Goal: Transaction & Acquisition: Purchase product/service

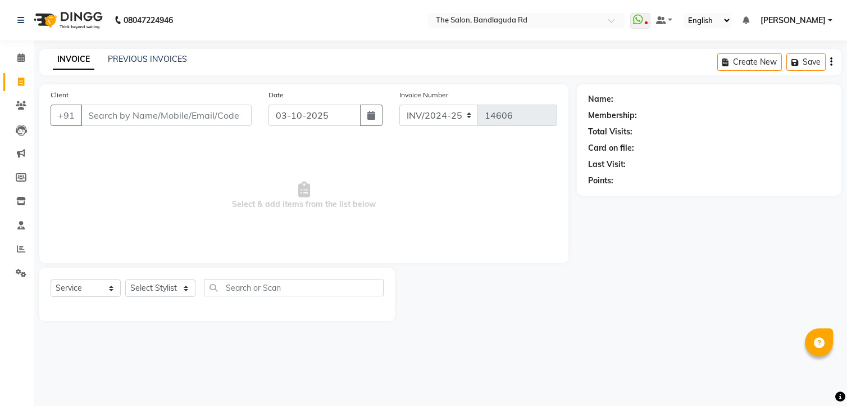
select select "service"
drag, startPoint x: 172, startPoint y: 288, endPoint x: 156, endPoint y: 298, distance: 19.4
click at [172, 288] on select "Select Stylist [PERSON_NAME] [PERSON_NAME] [PERSON_NAME] new [PERSON_NAME] [PER…" at bounding box center [160, 287] width 70 height 17
select select "63353"
click at [125, 280] on select "Select Stylist [PERSON_NAME] [PERSON_NAME] [PERSON_NAME] new [PERSON_NAME] [PER…" at bounding box center [160, 287] width 70 height 17
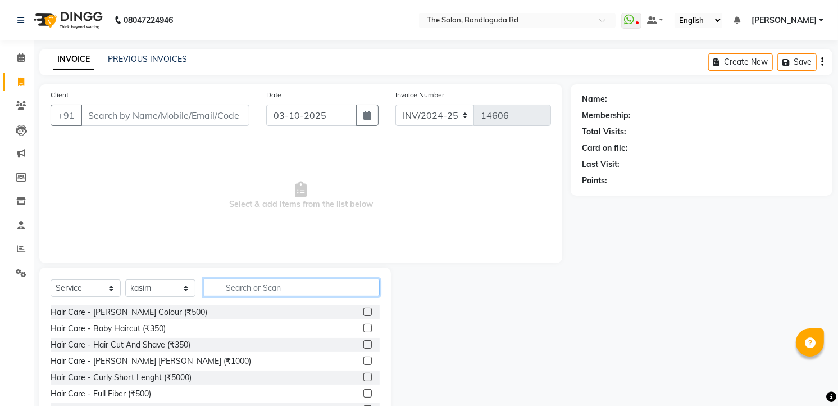
click at [226, 291] on input "text" at bounding box center [292, 287] width 176 height 17
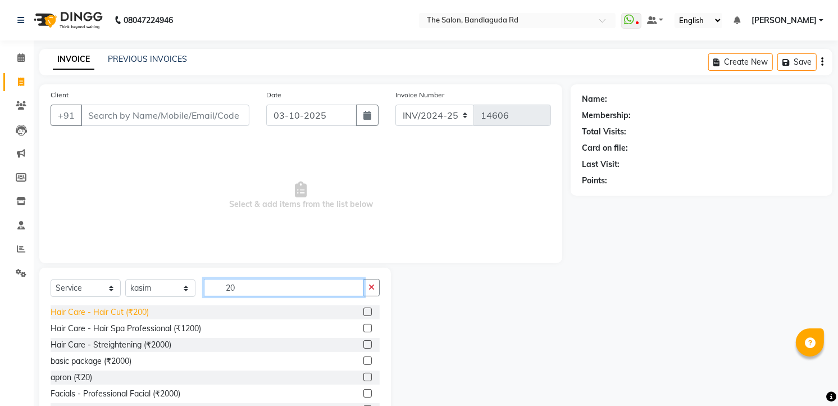
type input "20"
click at [131, 311] on div "Hair Care - Hair Cut (₹200)" at bounding box center [100, 312] width 98 height 12
checkbox input "false"
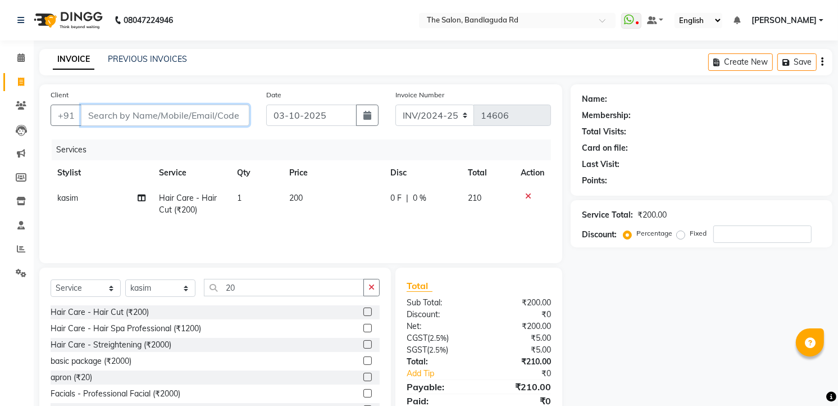
click at [196, 118] on input "Client" at bounding box center [165, 114] width 169 height 21
type input "6"
type input "0"
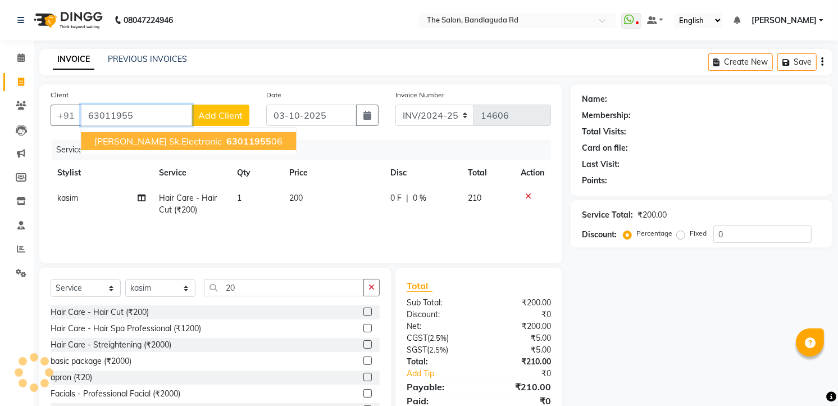
click at [189, 139] on span "[PERSON_NAME] sk.electronic" at bounding box center [158, 140] width 128 height 11
type input "6301195506"
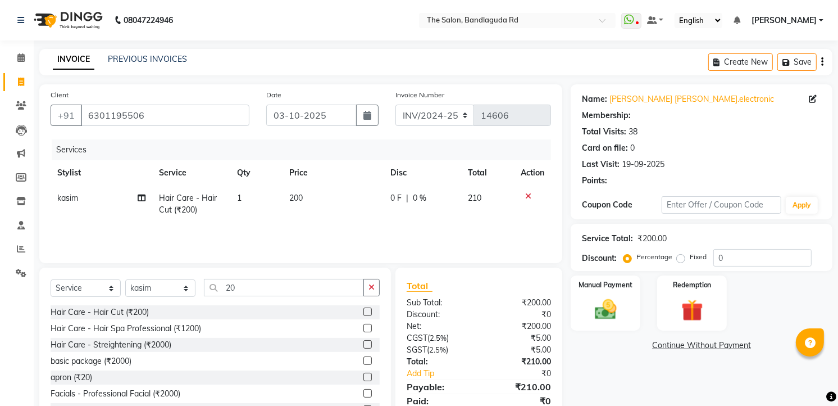
select select "2: Object"
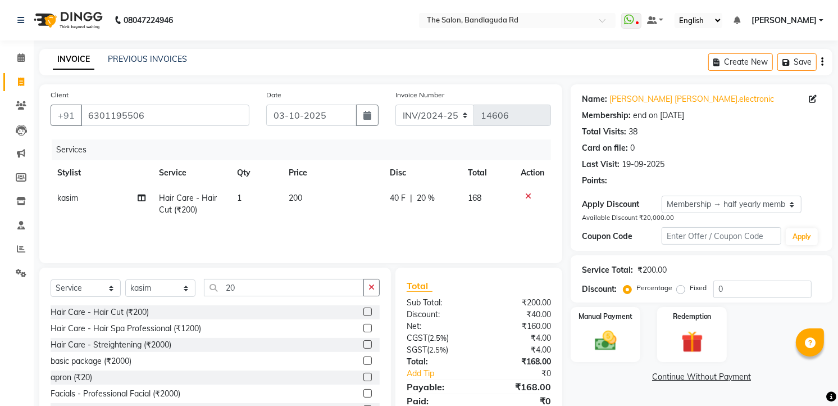
type input "20"
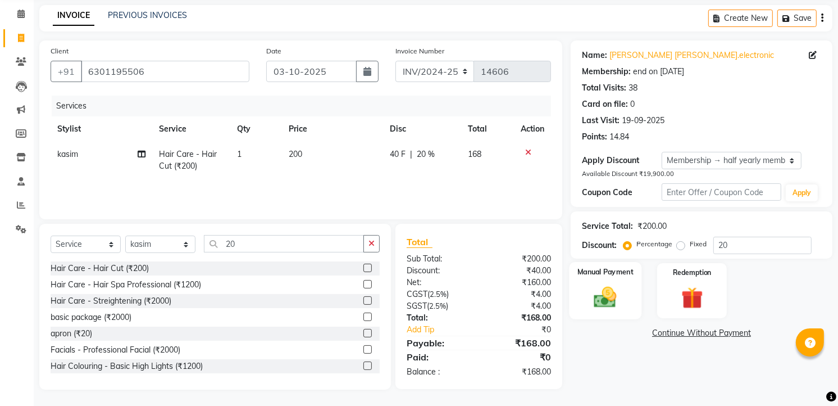
click at [593, 299] on img at bounding box center [606, 297] width 37 height 26
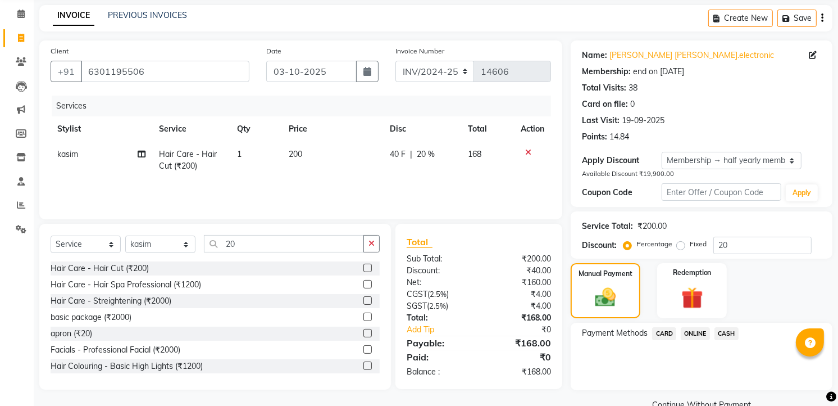
click at [692, 333] on span "ONLINE" at bounding box center [695, 333] width 29 height 13
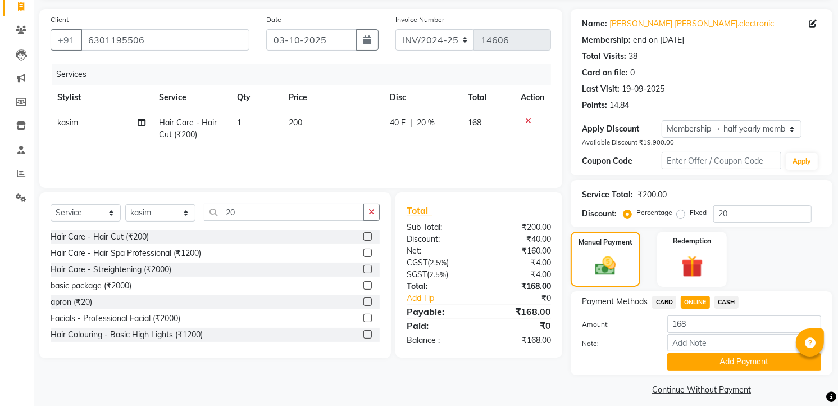
scroll to position [84, 0]
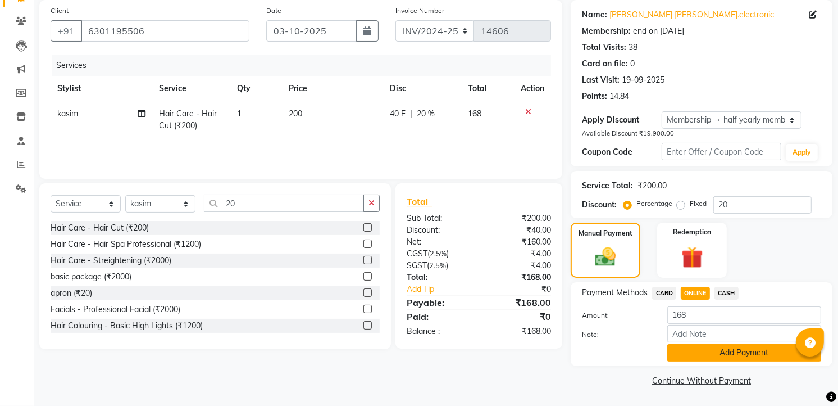
click at [705, 351] on button "Add Payment" at bounding box center [744, 352] width 154 height 17
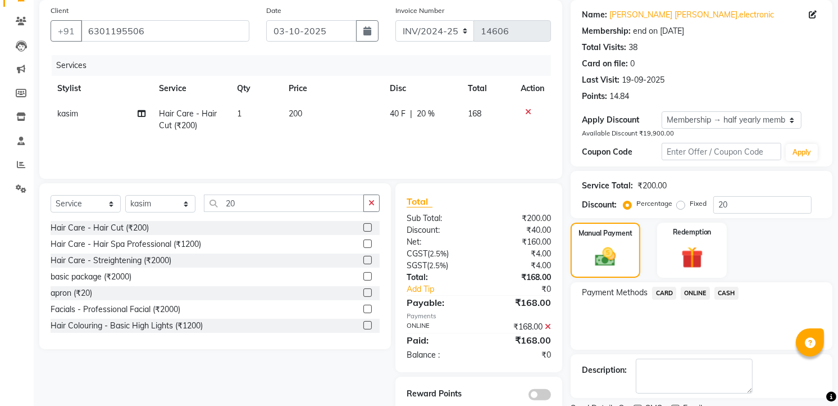
scroll to position [131, 0]
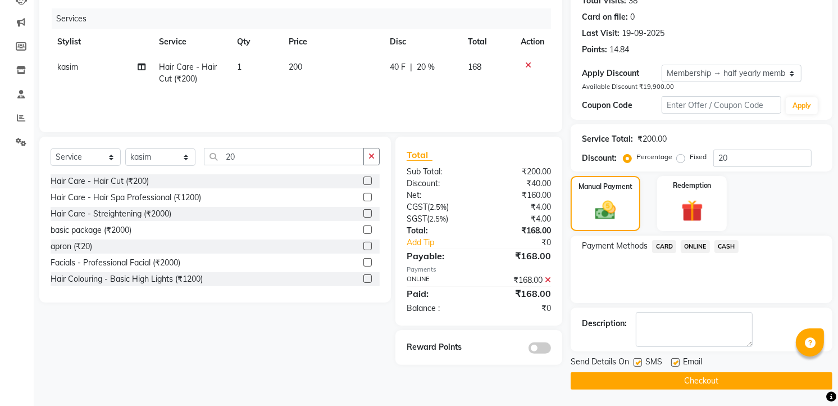
click at [723, 385] on button "Checkout" at bounding box center [702, 380] width 262 height 17
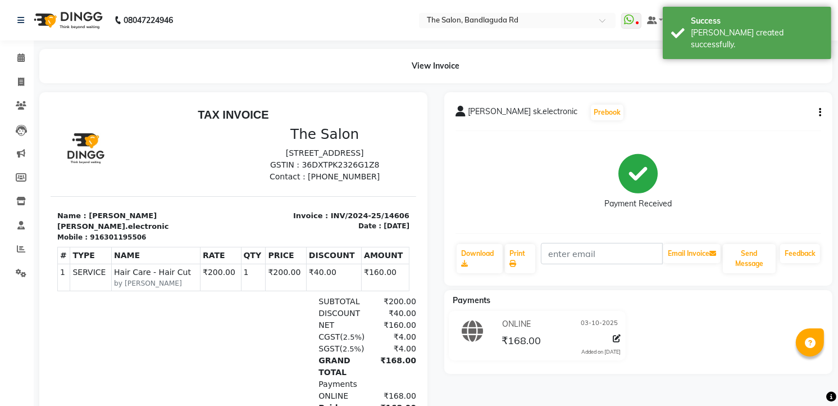
click at [57, 17] on img at bounding box center [67, 19] width 77 height 31
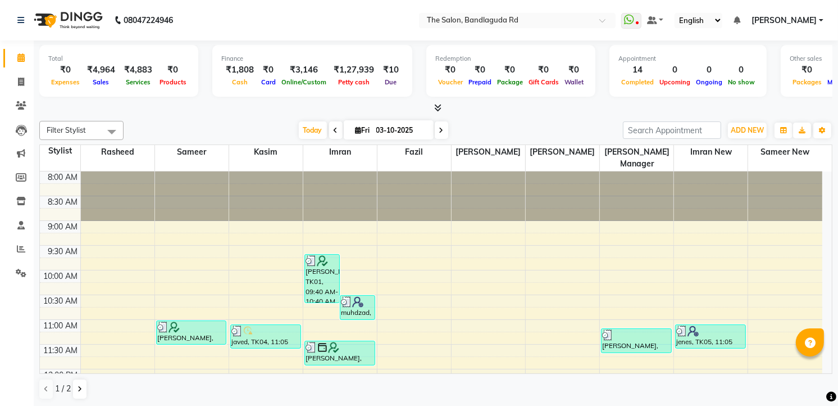
click at [58, 17] on img at bounding box center [67, 19] width 77 height 31
click at [18, 79] on icon at bounding box center [21, 82] width 6 height 8
select select "service"
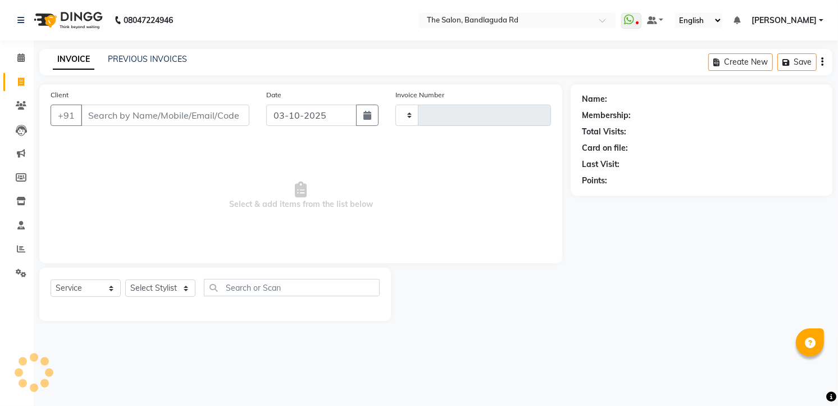
type input "14607"
select select "5198"
click at [154, 289] on select "Select Stylist [PERSON_NAME] [PERSON_NAME] [PERSON_NAME] new [PERSON_NAME] [PER…" at bounding box center [160, 287] width 70 height 17
select select "63354"
click at [125, 280] on select "Select Stylist [PERSON_NAME] [PERSON_NAME] [PERSON_NAME] new [PERSON_NAME] [PER…" at bounding box center [160, 287] width 70 height 17
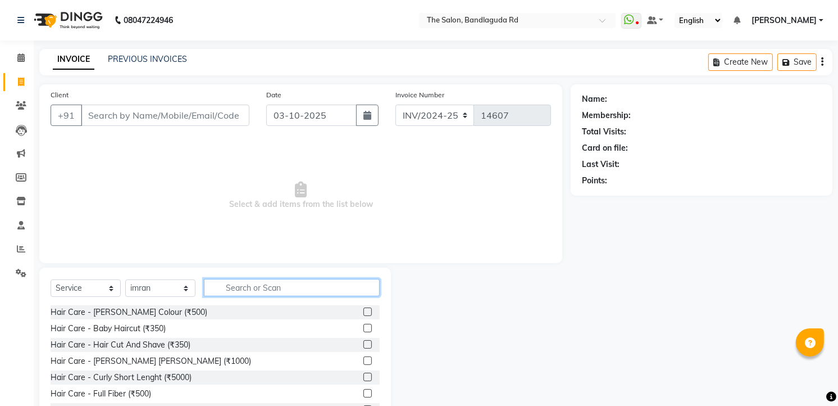
click at [250, 280] on input "text" at bounding box center [292, 287] width 176 height 17
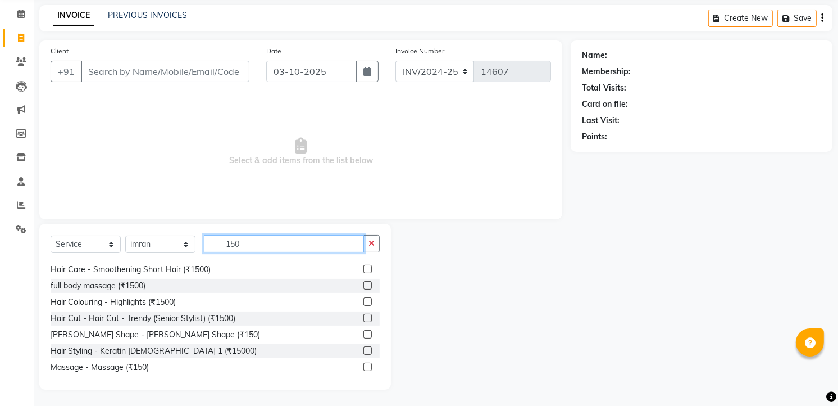
scroll to position [18, 0]
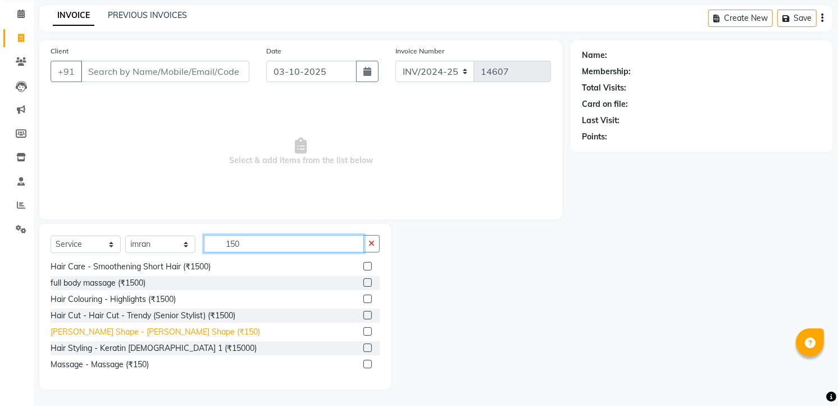
type input "150"
click at [106, 337] on div "[PERSON_NAME] Shape - [PERSON_NAME] Shape (₹150)" at bounding box center [156, 332] width 210 height 12
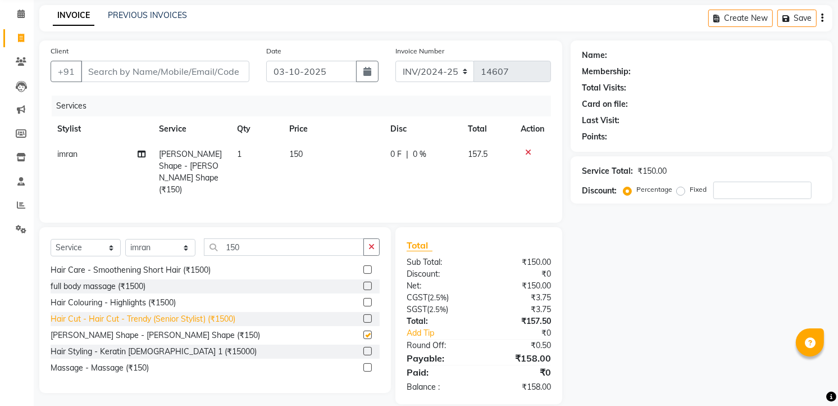
checkbox input "false"
click at [166, 74] on input "Client" at bounding box center [165, 71] width 169 height 21
type input "7"
type input "0"
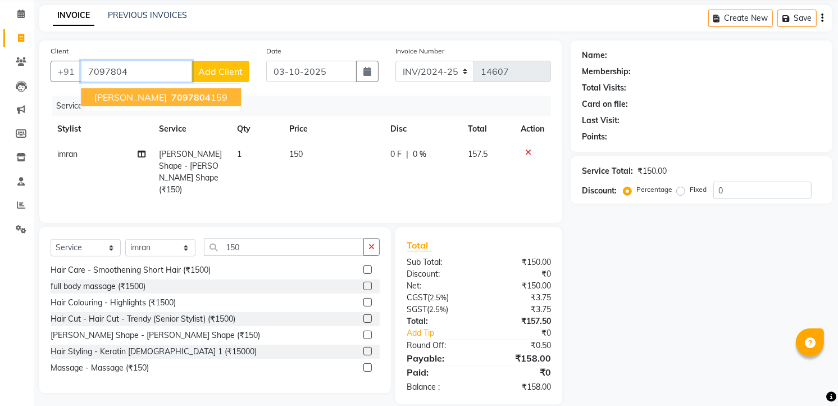
click at [166, 88] on button "Mohd 7097804 159" at bounding box center [161, 97] width 160 height 18
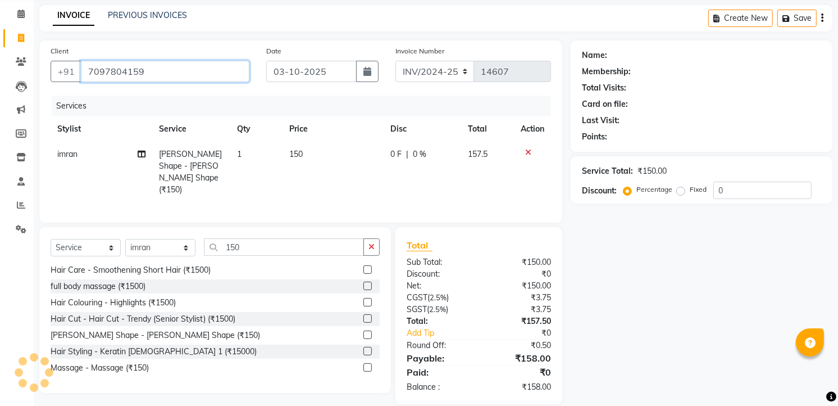
type input "7097804159"
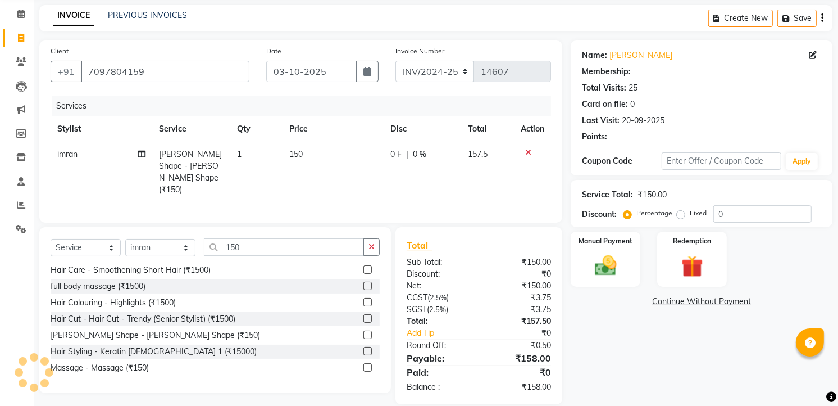
select select "2: Object"
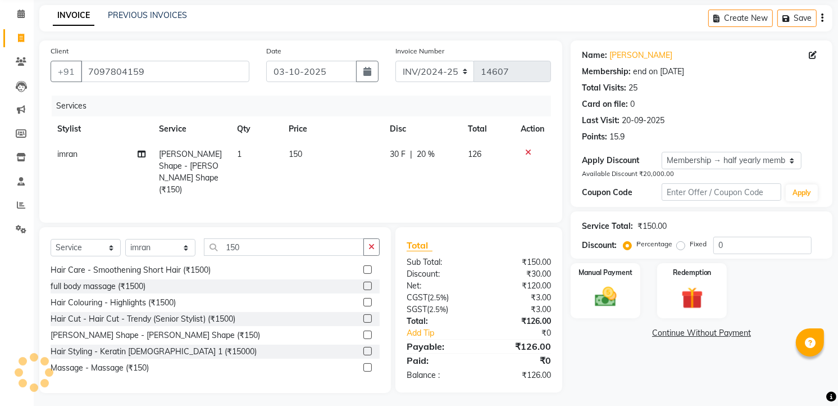
type input "20"
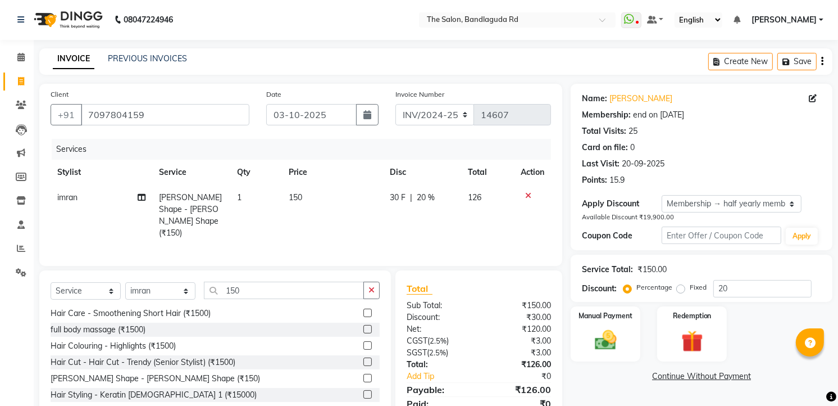
scroll to position [44, 0]
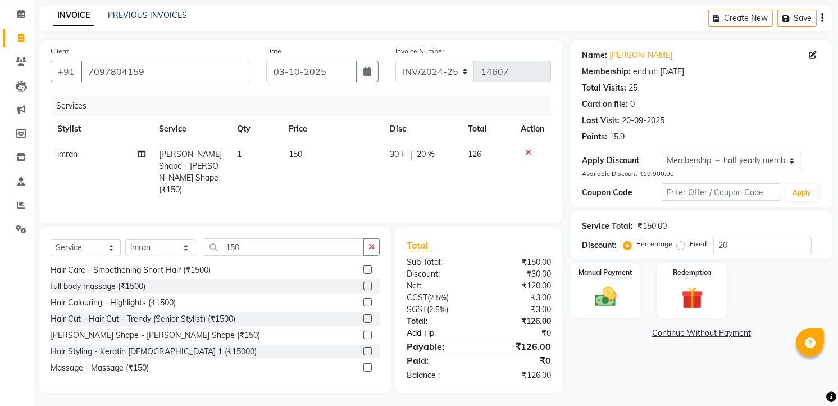
click at [425, 327] on link "Add Tip" at bounding box center [445, 333] width 94 height 12
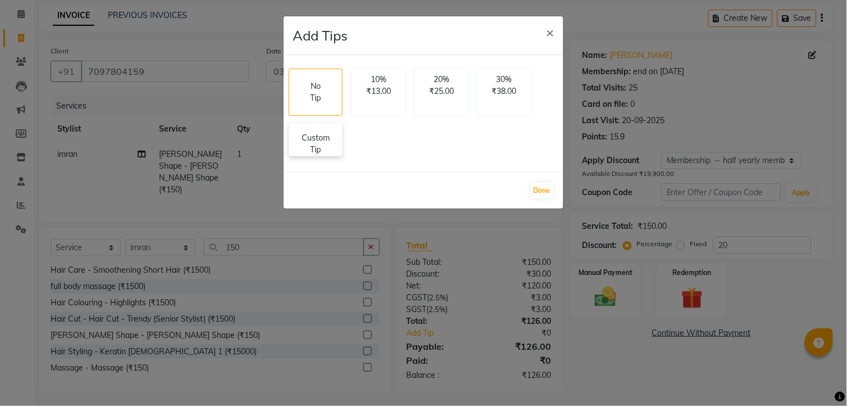
click at [310, 130] on div "Custom Tip" at bounding box center [316, 139] width 54 height 34
select select "63354"
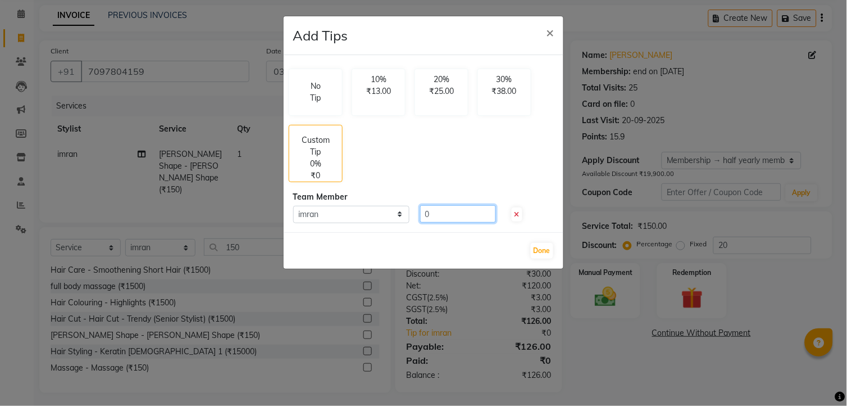
click at [443, 215] on input "0" at bounding box center [458, 213] width 76 height 17
type input "20"
click at [538, 249] on button "Done" at bounding box center [542, 251] width 22 height 16
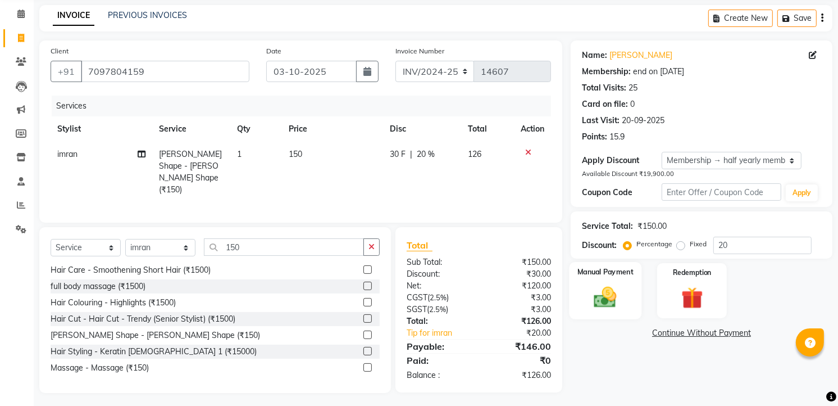
click at [594, 289] on img at bounding box center [606, 297] width 37 height 26
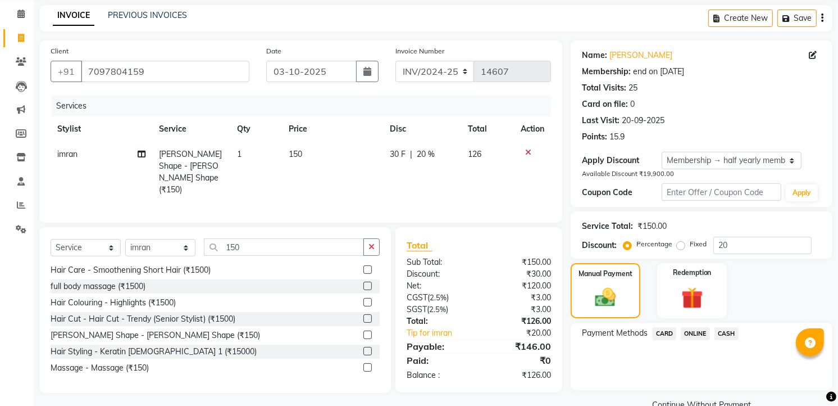
click at [698, 334] on span "ONLINE" at bounding box center [695, 333] width 29 height 13
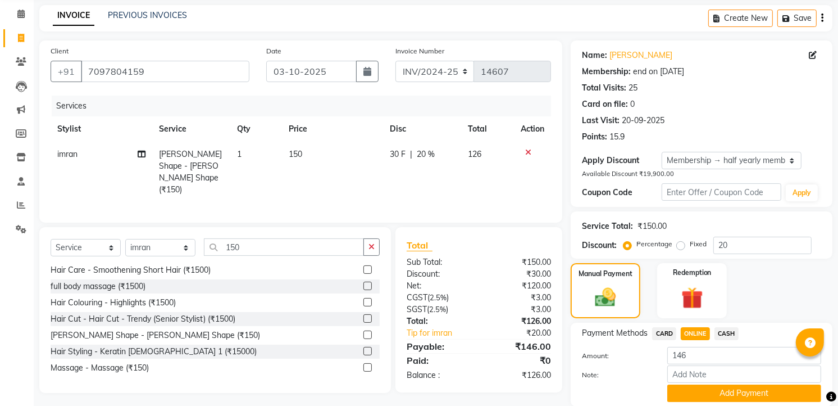
scroll to position [84, 0]
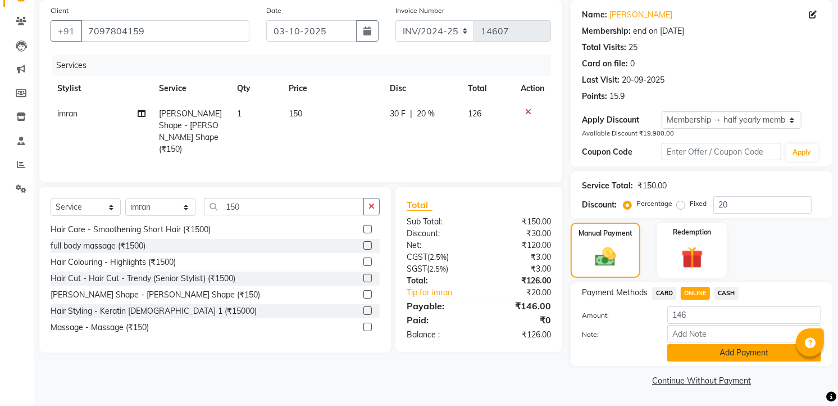
click at [699, 350] on button "Add Payment" at bounding box center [744, 352] width 154 height 17
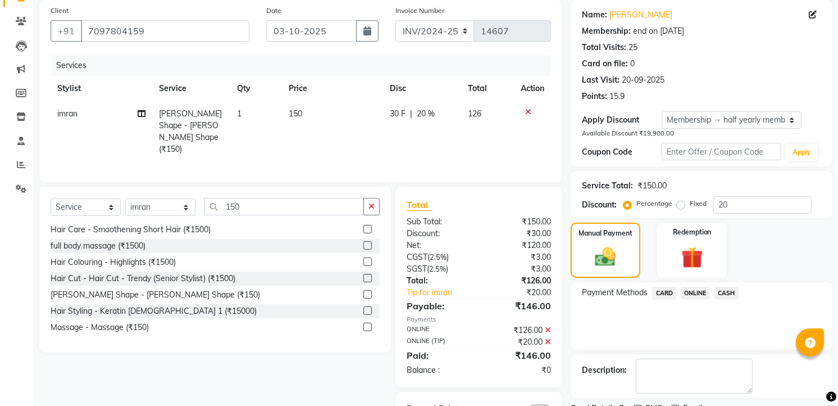
scroll to position [131, 0]
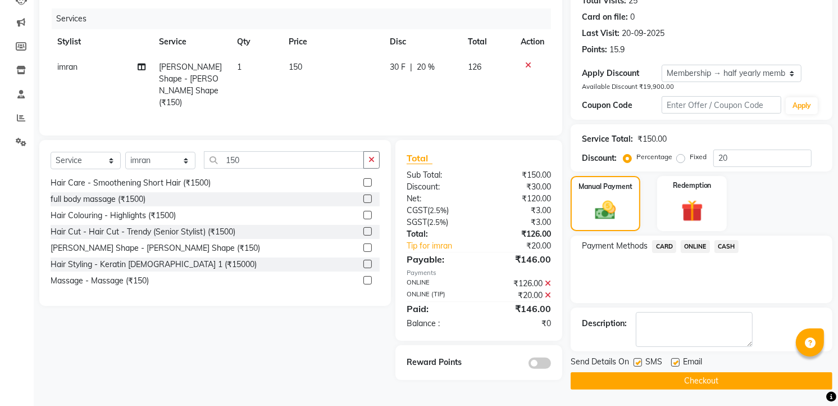
click at [704, 379] on button "Checkout" at bounding box center [702, 380] width 262 height 17
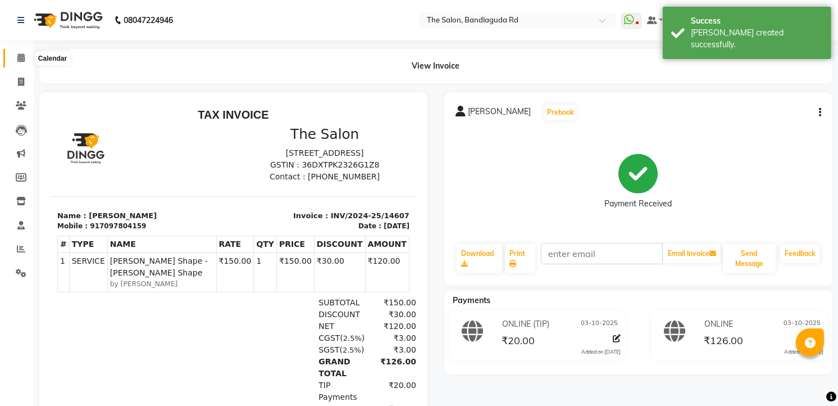
click at [21, 57] on icon at bounding box center [20, 57] width 7 height 8
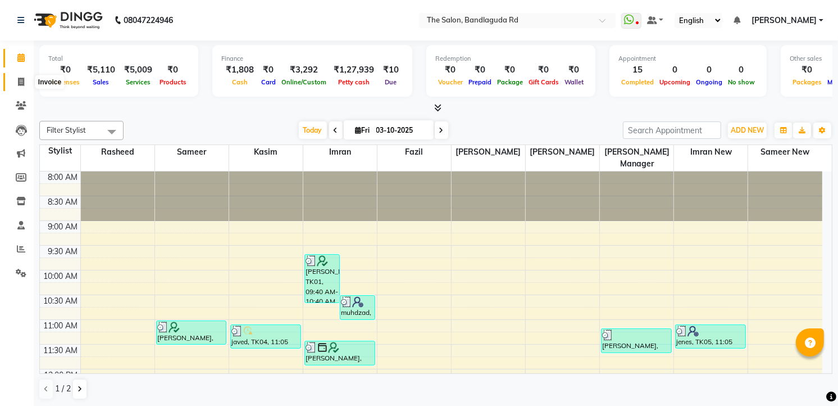
click at [18, 79] on icon at bounding box center [21, 82] width 6 height 8
select select "service"
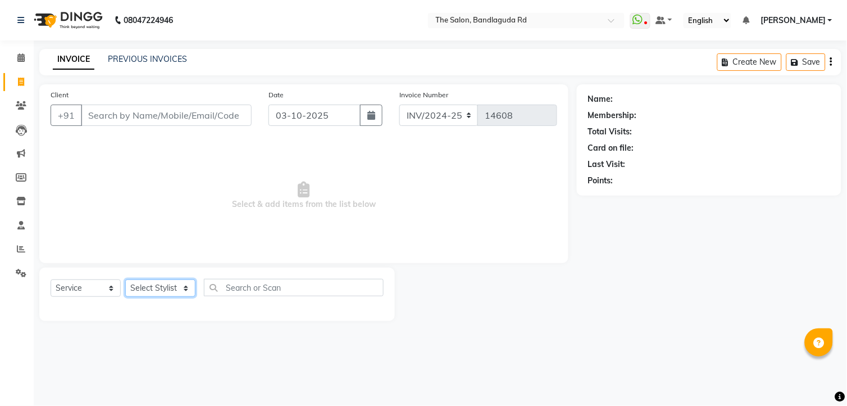
click at [143, 293] on select "Select Stylist [PERSON_NAME] [PERSON_NAME] [PERSON_NAME] new [PERSON_NAME] [PER…" at bounding box center [160, 287] width 70 height 17
select select "93625"
click at [125, 280] on select "Select Stylist [PERSON_NAME] [PERSON_NAME] [PERSON_NAME] new [PERSON_NAME] [PER…" at bounding box center [160, 287] width 70 height 17
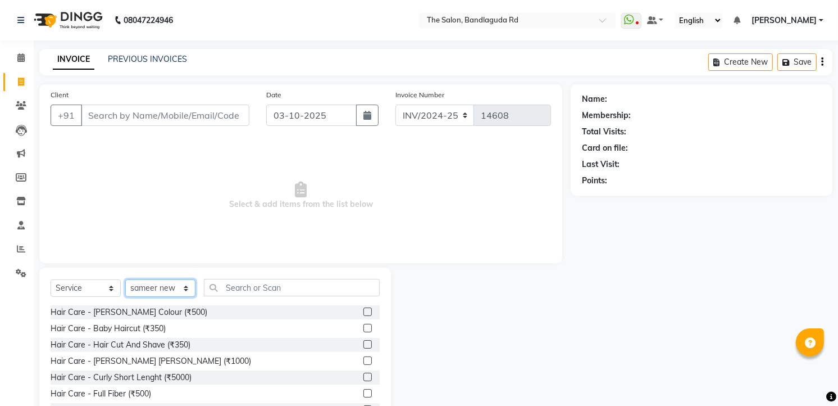
click at [176, 287] on select "Select Stylist [PERSON_NAME] [PERSON_NAME] [PERSON_NAME] new [PERSON_NAME] [PER…" at bounding box center [160, 287] width 70 height 17
click at [227, 292] on input "text" at bounding box center [292, 287] width 176 height 17
click at [165, 345] on div "Hair Care - Hair Cut And Shave (₹350)" at bounding box center [121, 345] width 140 height 12
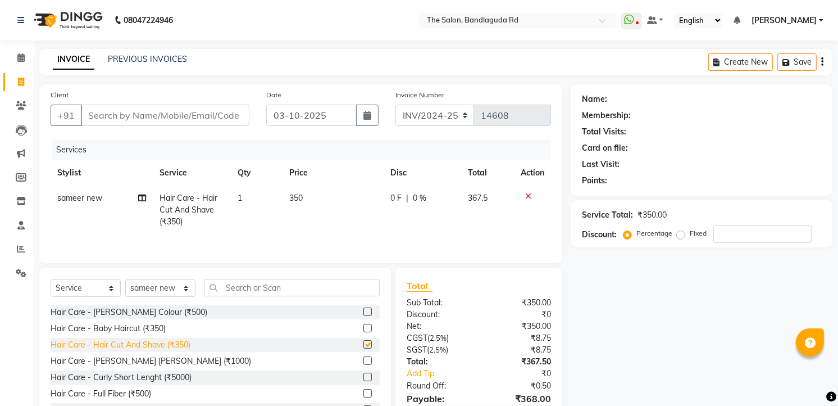
checkbox input "false"
click at [157, 103] on div "Client +91" at bounding box center [150, 112] width 216 height 46
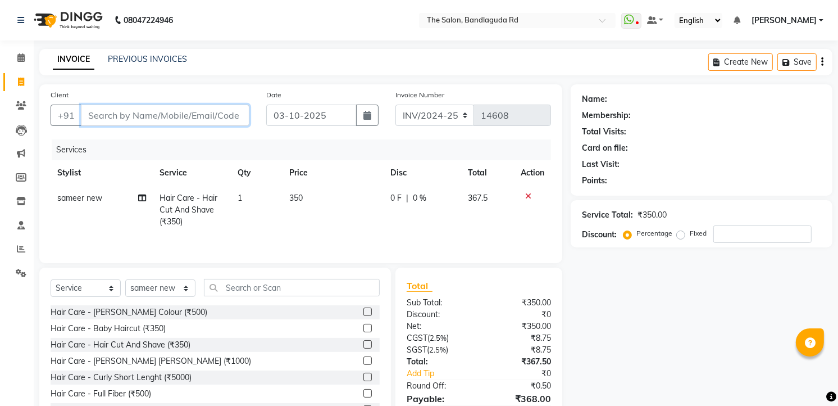
click at [163, 113] on input "Client" at bounding box center [165, 114] width 169 height 21
type input "9"
type input "0"
type input "9059026103"
click at [197, 113] on button "Add Client" at bounding box center [221, 114] width 58 height 21
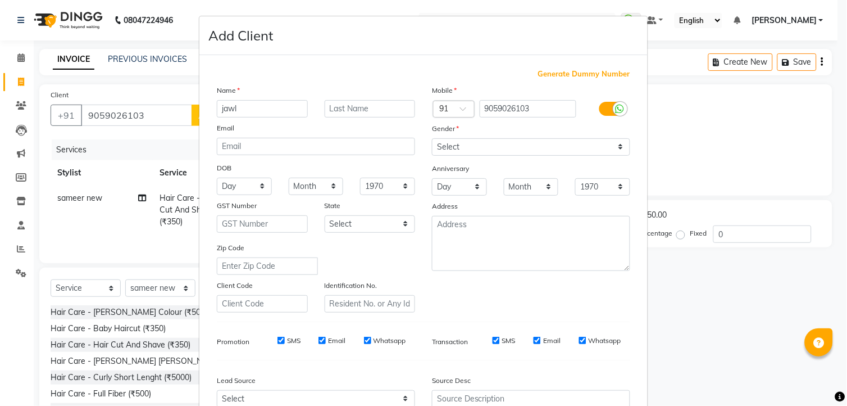
drag, startPoint x: 229, startPoint y: 107, endPoint x: 272, endPoint y: 64, distance: 61.2
click at [272, 64] on div "Generate Dummy Number Name jawl Email DOB Day 01 02 03 04 05 06 07 08 09 10 11 …" at bounding box center [423, 256] width 448 height 403
click at [260, 110] on input "jawl" at bounding box center [262, 108] width 91 height 17
type input "jawad"
click at [496, 143] on select "Select [DEMOGRAPHIC_DATA] [DEMOGRAPHIC_DATA] Other Prefer Not To Say" at bounding box center [531, 146] width 198 height 17
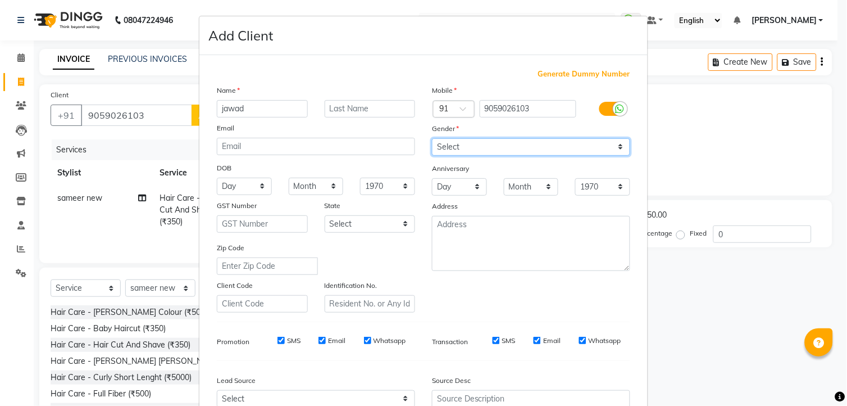
select select "[DEMOGRAPHIC_DATA]"
click at [432, 138] on select "Select [DEMOGRAPHIC_DATA] [DEMOGRAPHIC_DATA] Other Prefer Not To Say" at bounding box center [531, 146] width 198 height 17
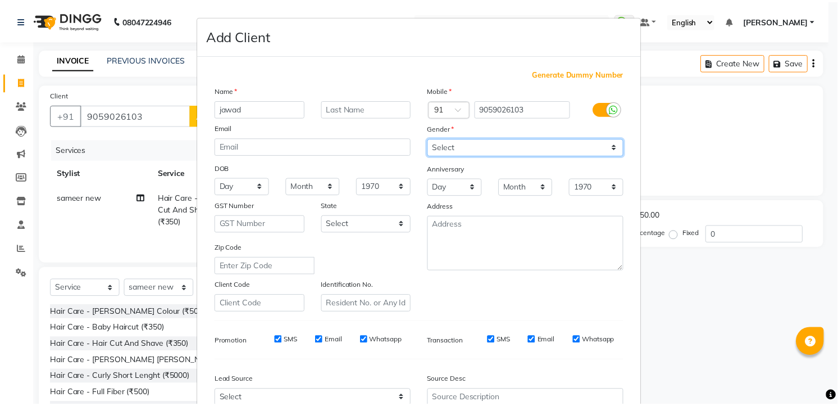
scroll to position [113, 0]
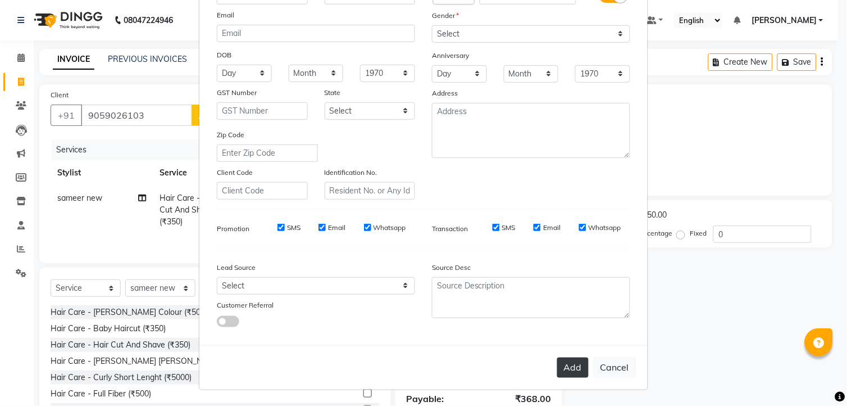
click at [557, 362] on button "Add" at bounding box center [572, 367] width 31 height 20
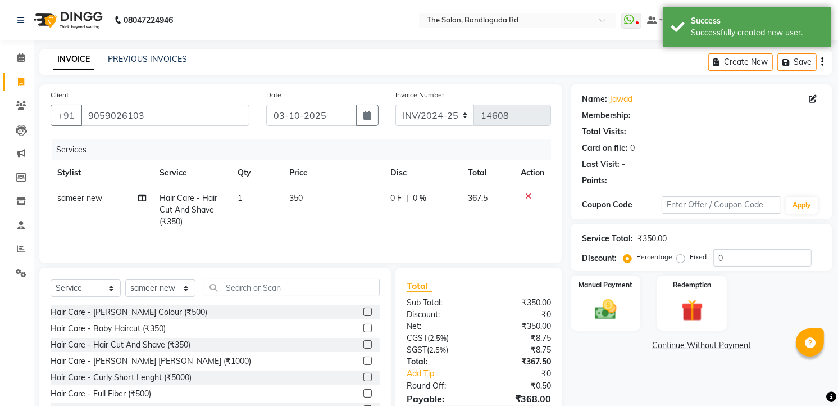
select select "1: Object"
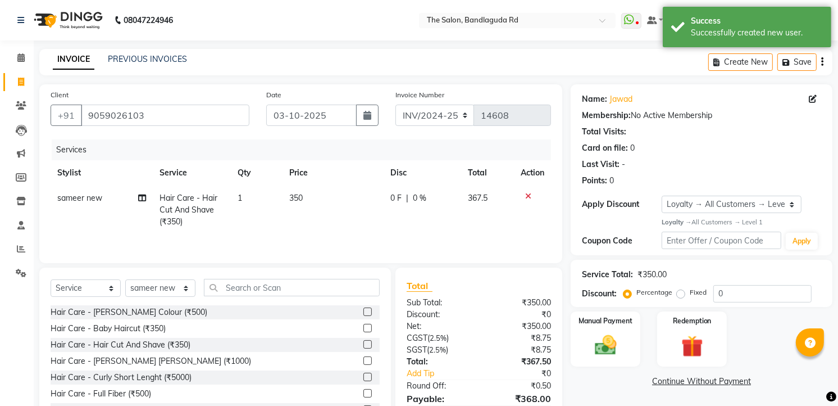
scroll to position [57, 0]
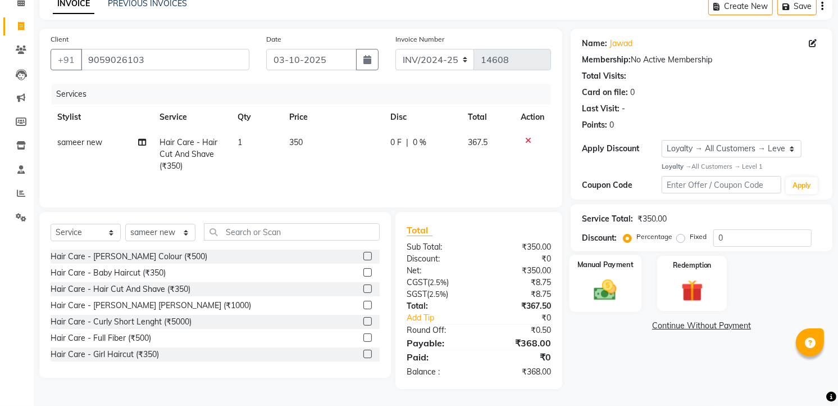
click at [594, 279] on img at bounding box center [606, 289] width 37 height 26
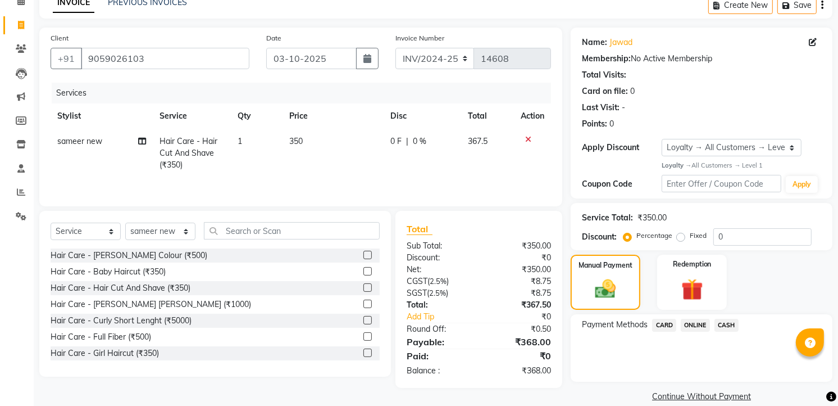
click at [729, 325] on span "CASH" at bounding box center [727, 325] width 24 height 13
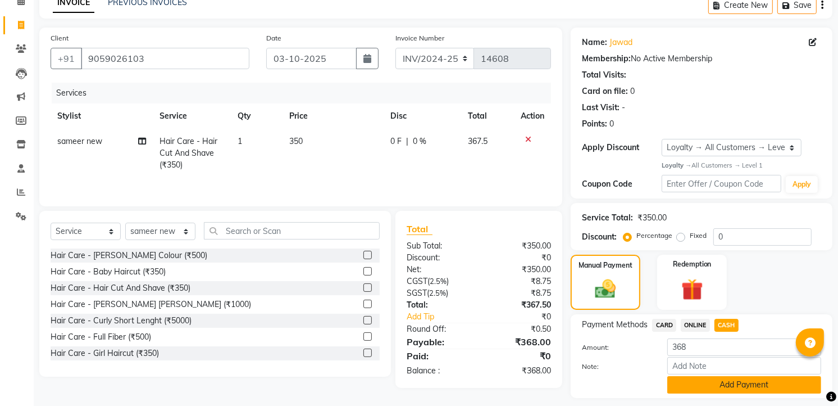
scroll to position [88, 0]
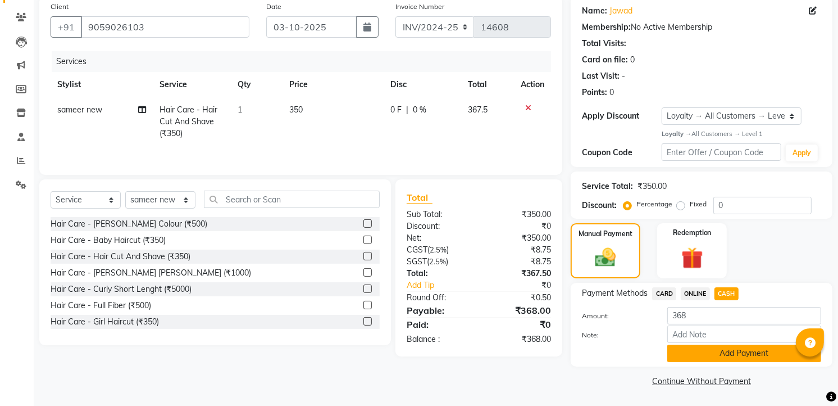
click at [722, 349] on button "Add Payment" at bounding box center [744, 352] width 154 height 17
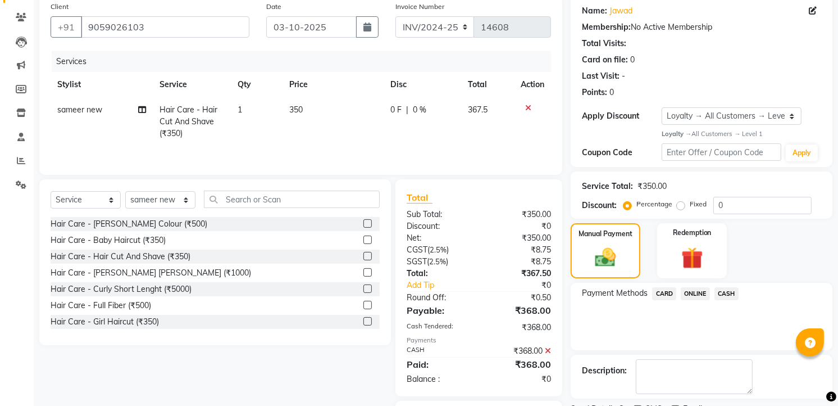
scroll to position [152, 0]
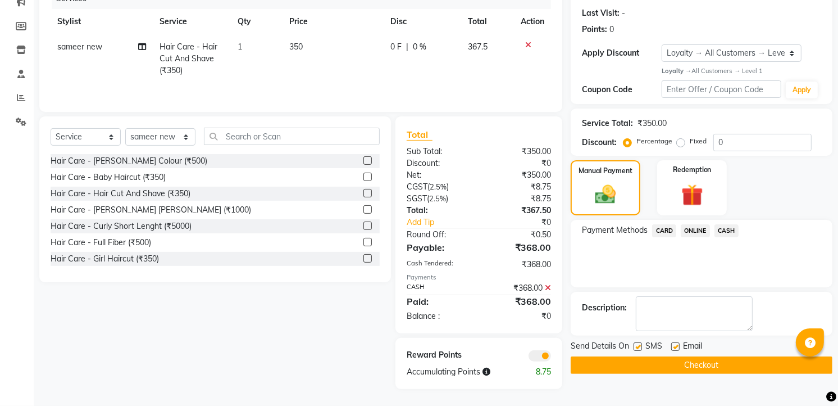
click at [725, 356] on button "Checkout" at bounding box center [702, 364] width 262 height 17
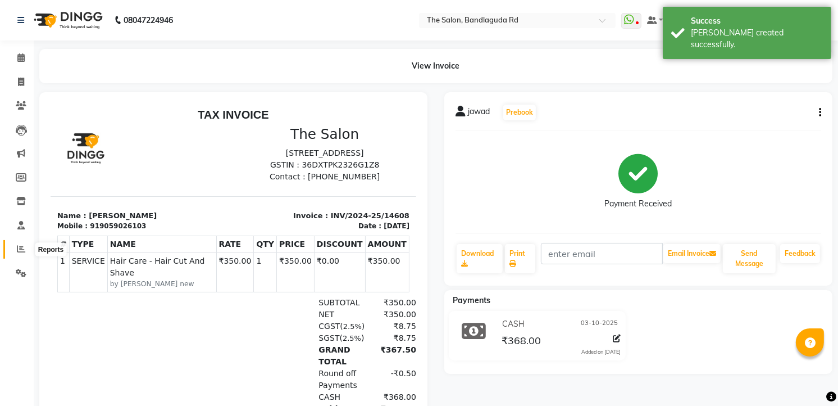
click at [21, 251] on icon at bounding box center [21, 248] width 8 height 8
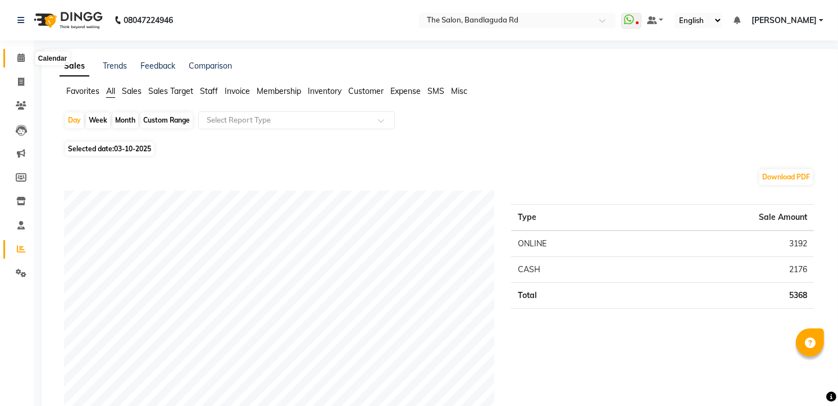
click at [17, 62] on icon at bounding box center [20, 57] width 7 height 8
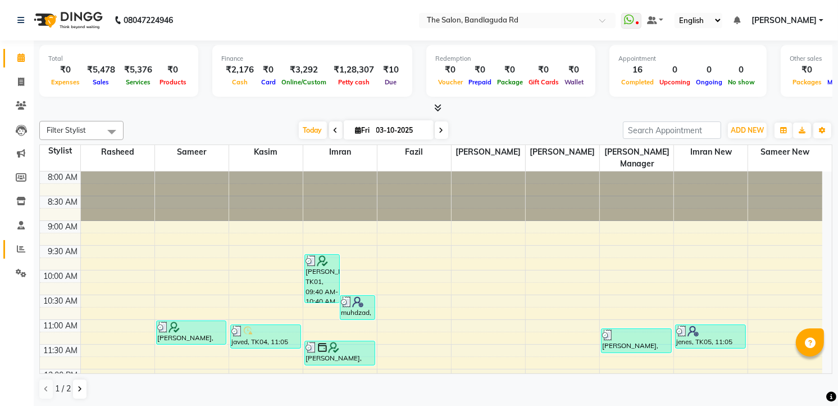
click at [13, 242] on link "Reports" at bounding box center [16, 249] width 27 height 19
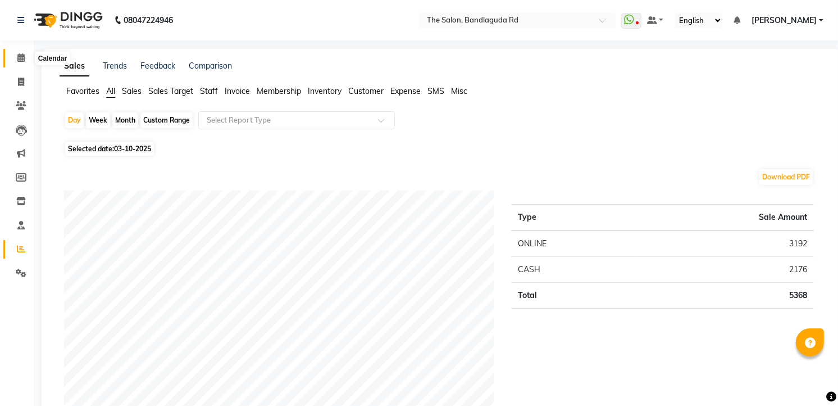
click at [26, 58] on span at bounding box center [21, 58] width 20 height 13
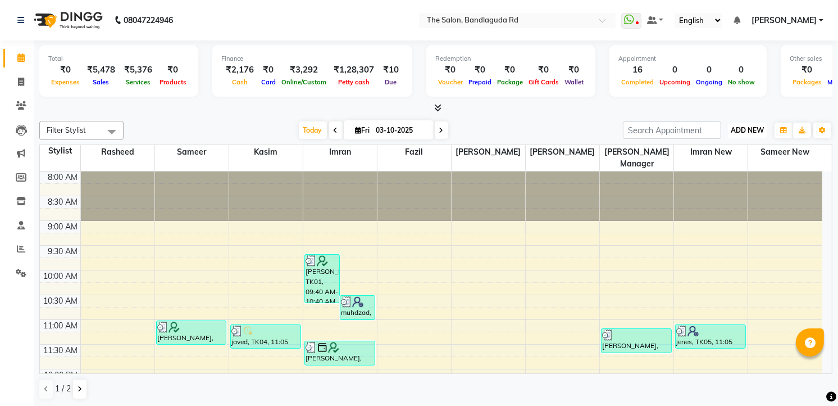
click at [742, 134] on span "ADD NEW" at bounding box center [747, 130] width 33 height 8
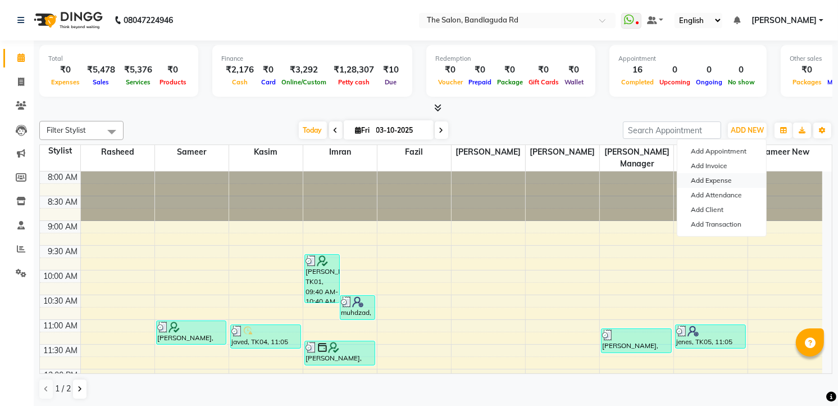
click at [730, 183] on link "Add Expense" at bounding box center [722, 180] width 89 height 15
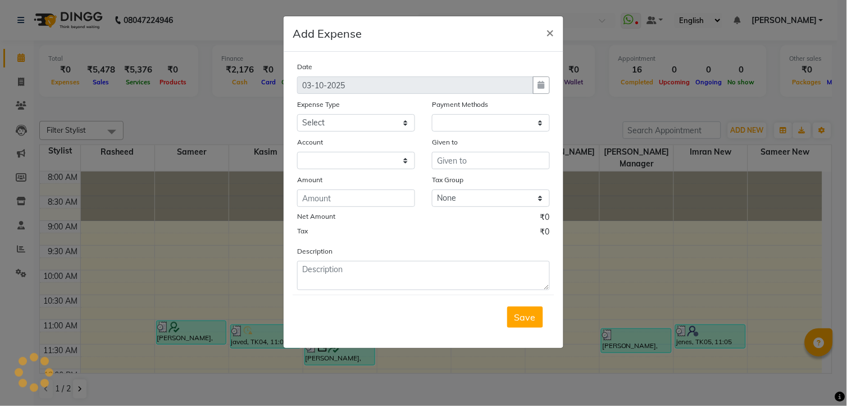
select select "1"
select select "3232"
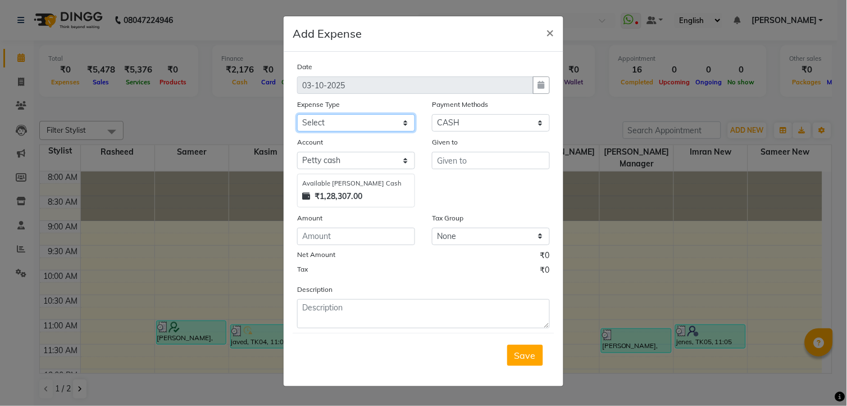
click at [373, 121] on select "Select Advance Salary [PERSON_NAME] bhai [PERSON_NAME] bhai chitti [DATE] Auto …" at bounding box center [356, 122] width 118 height 17
select select "5649"
click at [297, 114] on select "Select Advance Salary [PERSON_NAME] bhai [PERSON_NAME] bhai chitti [DATE] Auto …" at bounding box center [356, 122] width 118 height 17
click at [488, 156] on input "text" at bounding box center [491, 160] width 118 height 17
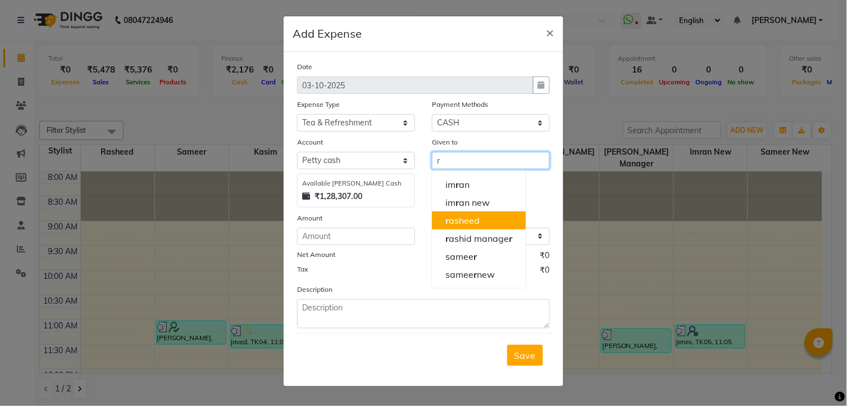
click at [479, 216] on ngb-highlight "r asheed" at bounding box center [463, 220] width 34 height 11
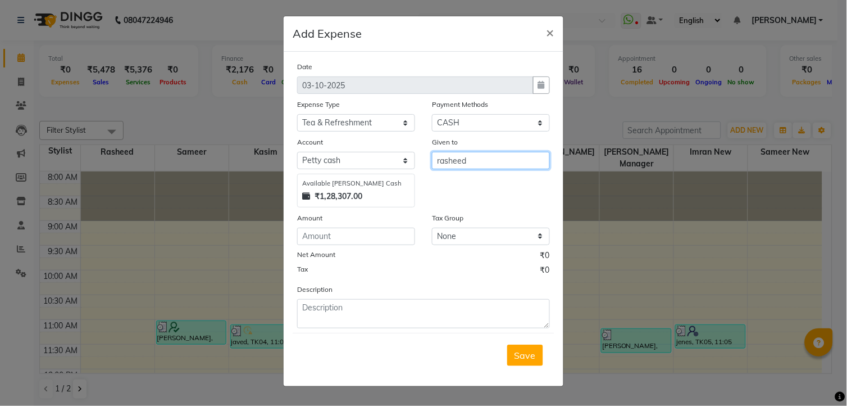
type input "rasheed"
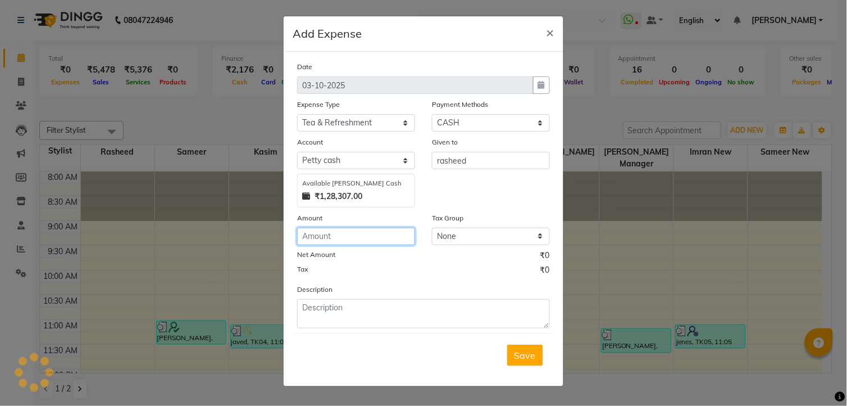
click at [304, 237] on input "number" at bounding box center [356, 236] width 118 height 17
type input "150"
click at [519, 362] on button "Save" at bounding box center [525, 354] width 36 height 21
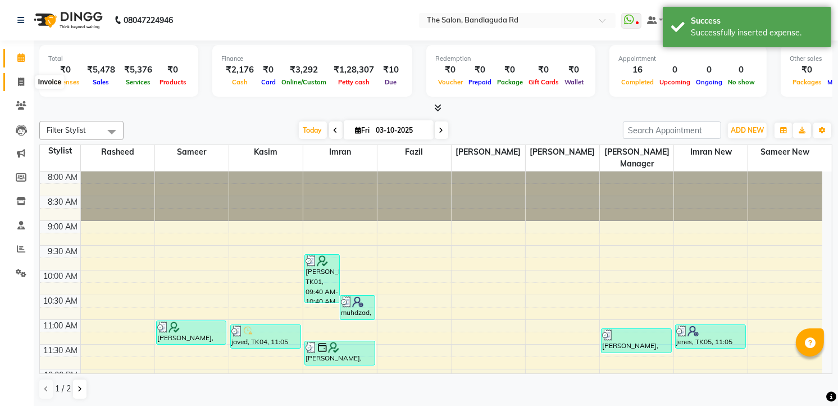
click at [25, 77] on span at bounding box center [21, 82] width 20 height 13
select select "service"
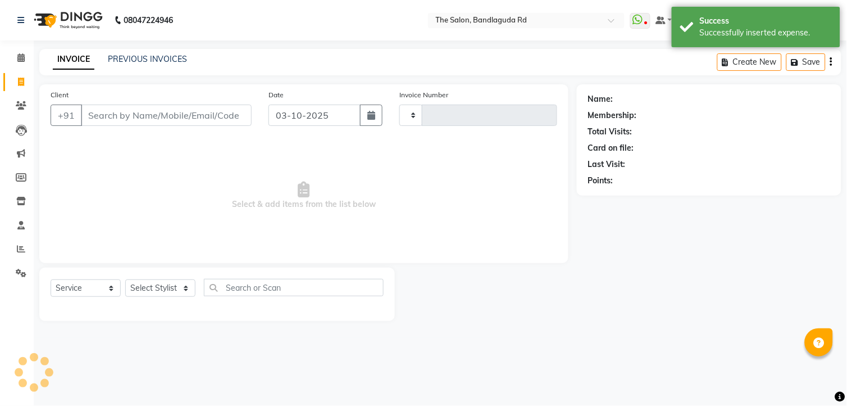
type input "14609"
select select "5198"
click at [26, 63] on span at bounding box center [21, 58] width 20 height 13
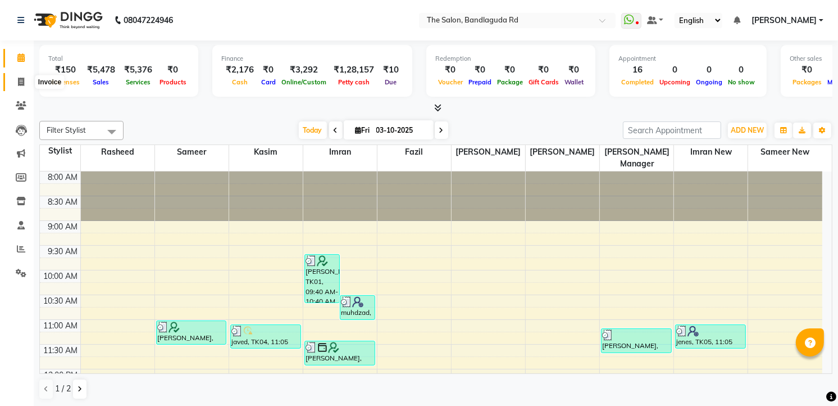
click at [17, 77] on span at bounding box center [21, 82] width 20 height 13
select select "service"
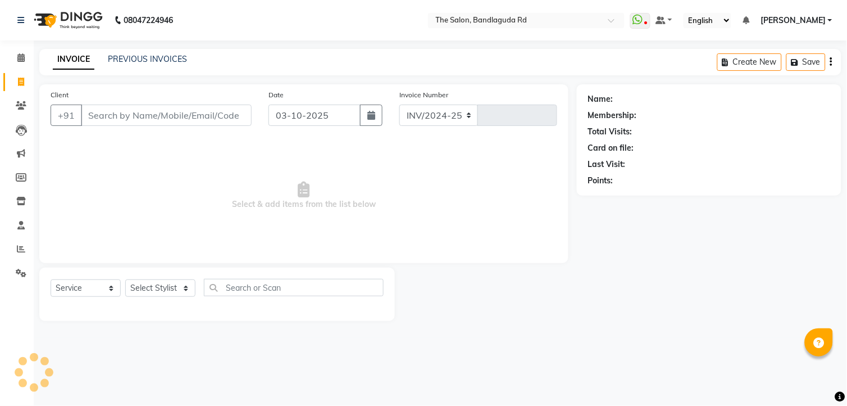
select select "5198"
type input "14609"
click at [165, 276] on div "Select Service Product Membership Package Voucher Prepaid Gift Card Select Styl…" at bounding box center [217, 293] width 356 height 53
click at [164, 281] on select "Select Stylist" at bounding box center [160, 287] width 70 height 17
select select "43772"
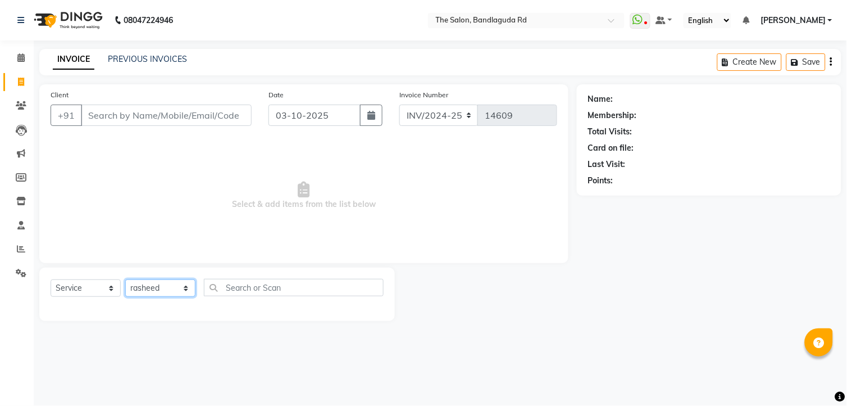
click at [125, 280] on select "Select Stylist [PERSON_NAME] [PERSON_NAME] [PERSON_NAME] new [PERSON_NAME] [PER…" at bounding box center [160, 287] width 70 height 17
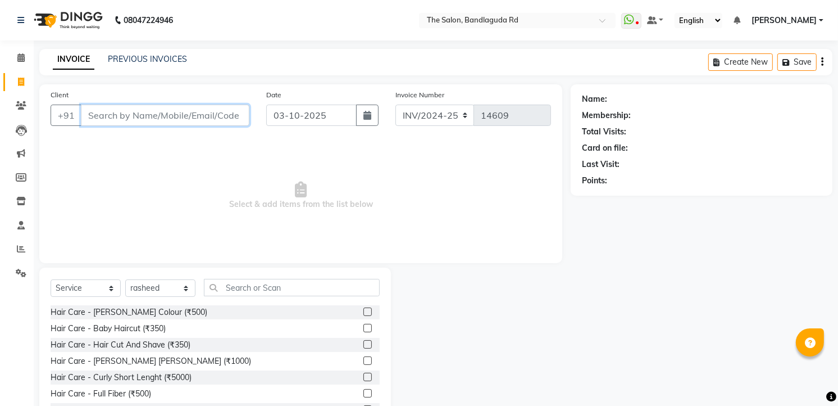
click at [165, 111] on input "Client" at bounding box center [165, 114] width 169 height 21
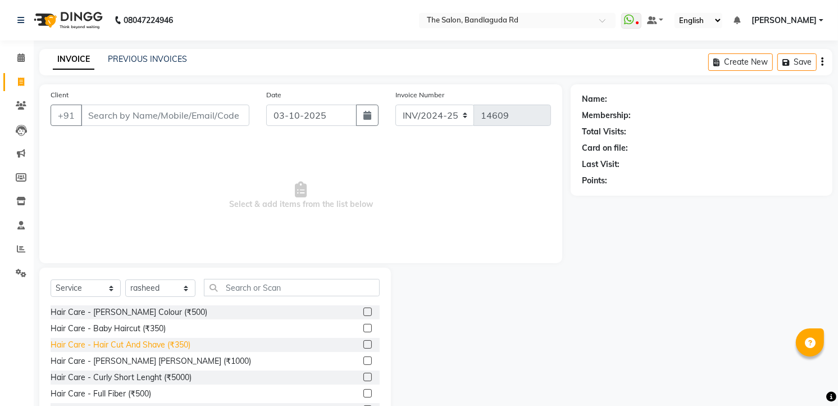
click at [147, 344] on div "Hair Care - Hair Cut And Shave (₹350)" at bounding box center [121, 345] width 140 height 12
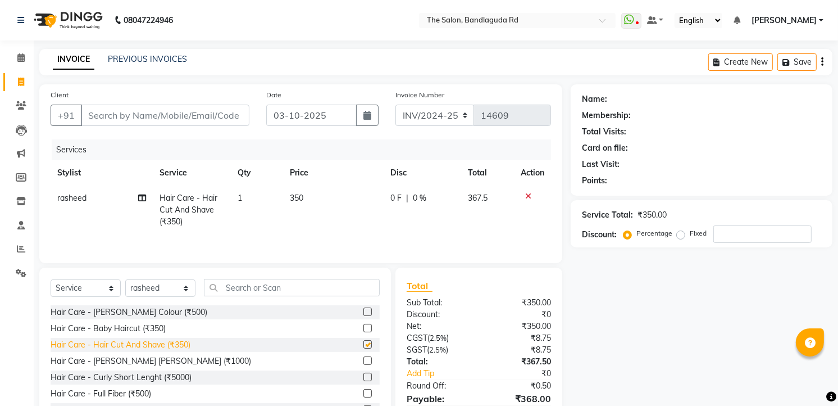
checkbox input "false"
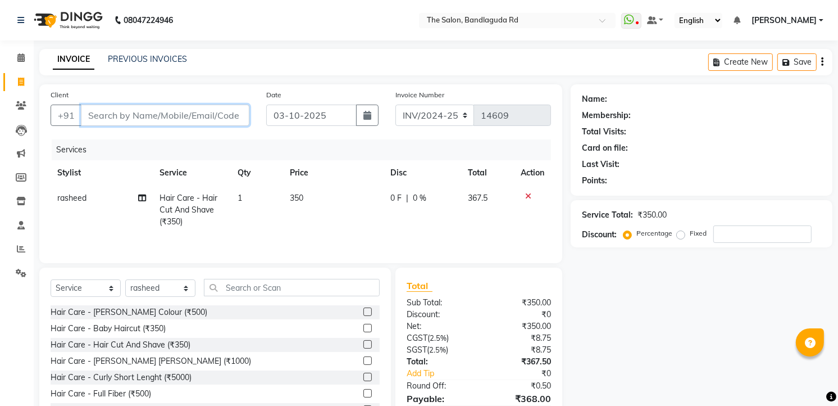
click at [202, 115] on input "Client" at bounding box center [165, 114] width 169 height 21
type input "8"
type input "0"
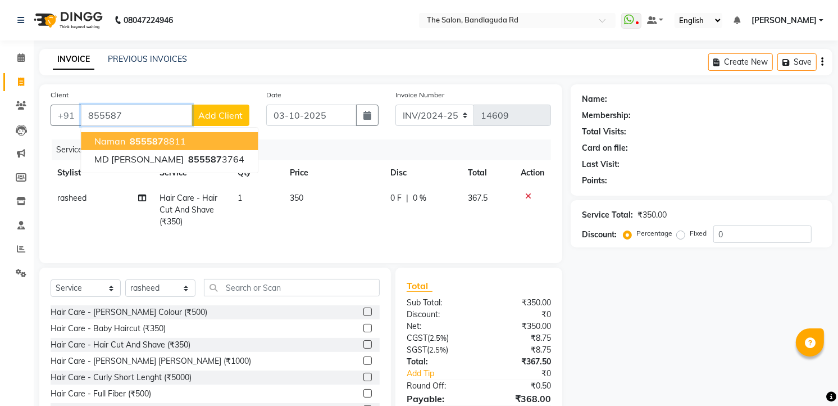
click at [180, 139] on ngb-highlight "855587 8811" at bounding box center [157, 140] width 58 height 11
type input "8555878811"
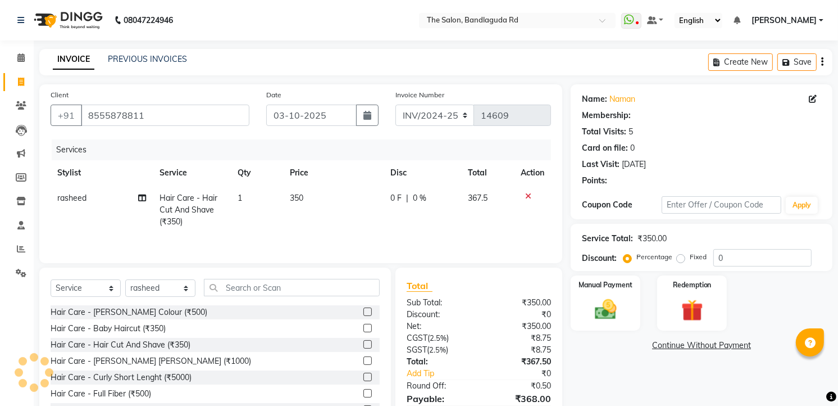
select select "2: Object"
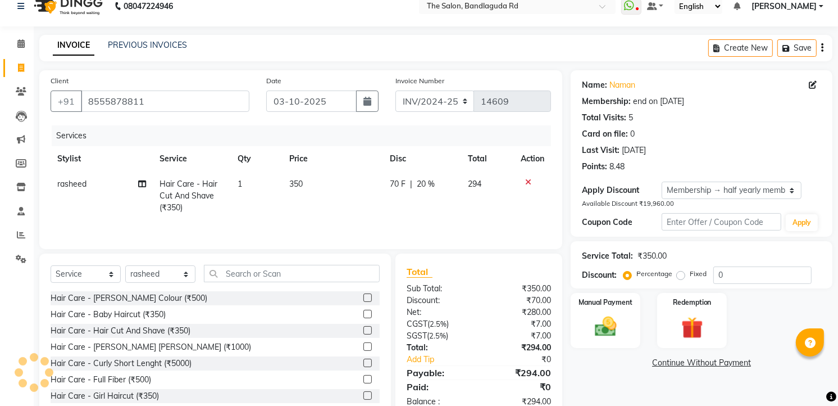
type input "20"
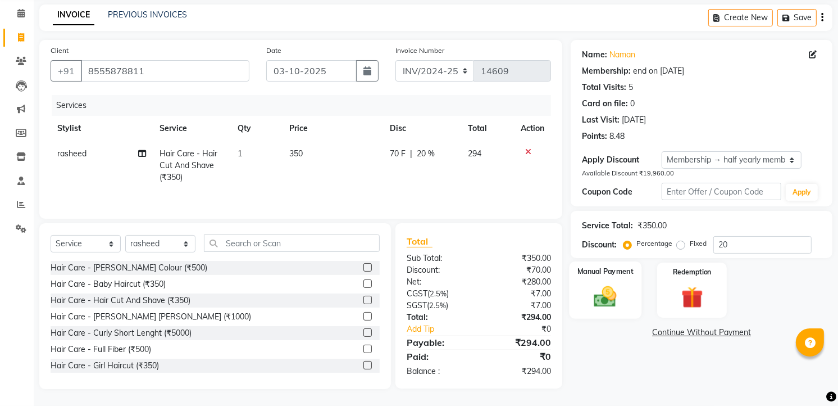
click at [599, 295] on img at bounding box center [606, 296] width 37 height 26
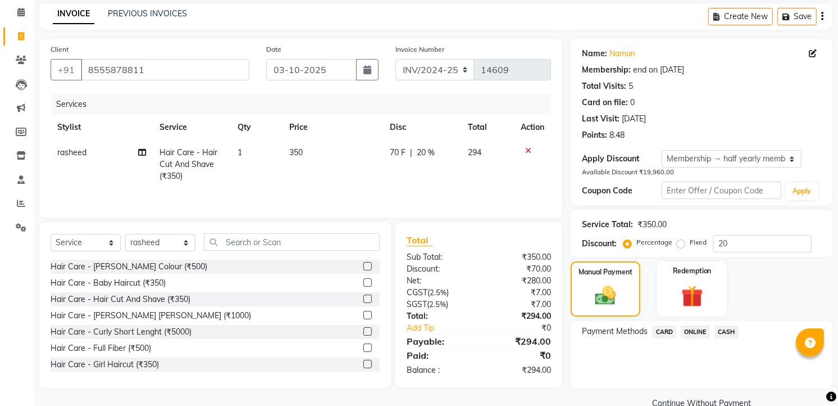
click at [701, 333] on span "ONLINE" at bounding box center [695, 331] width 29 height 13
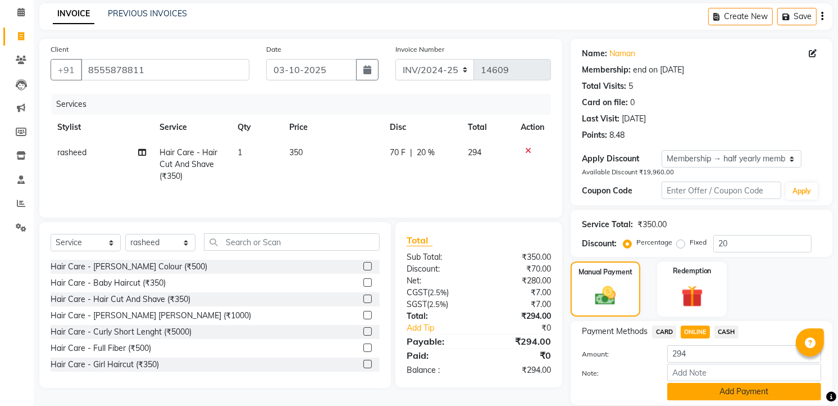
click at [715, 385] on button "Add Payment" at bounding box center [744, 391] width 154 height 17
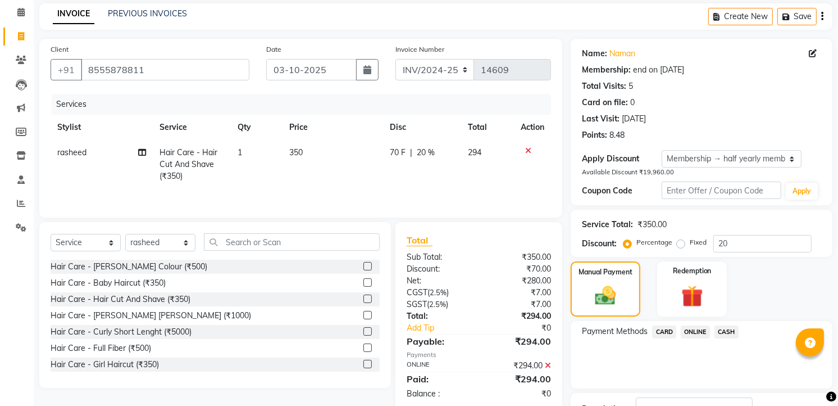
scroll to position [131, 0]
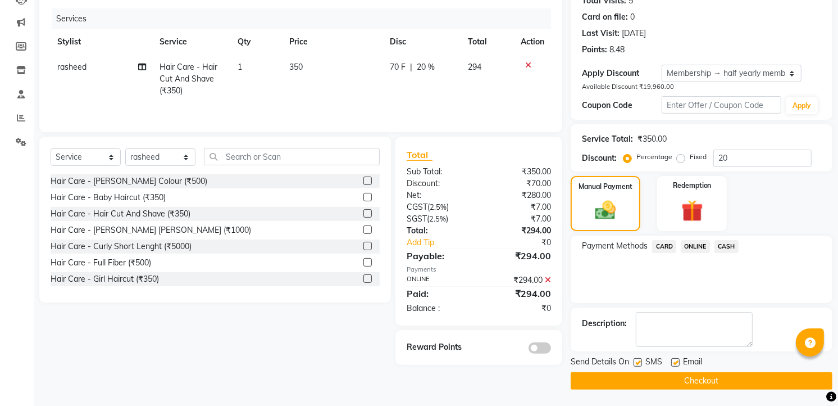
click at [727, 370] on div "Send Details On SMS Email Checkout" at bounding box center [702, 373] width 262 height 34
click at [738, 383] on button "Checkout" at bounding box center [702, 380] width 262 height 17
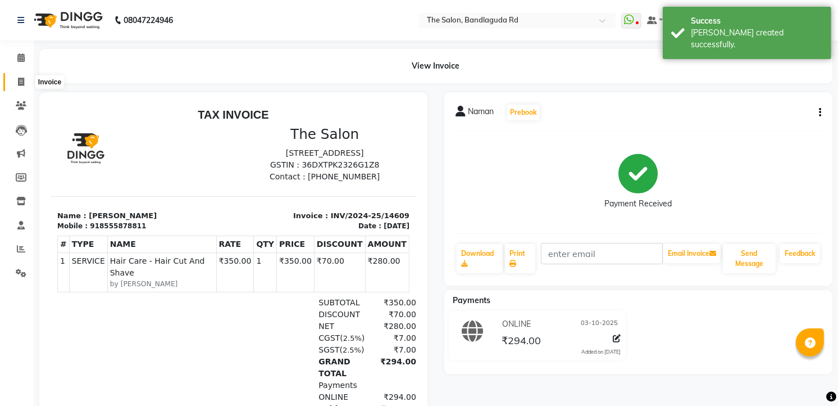
click at [22, 86] on icon at bounding box center [21, 82] width 6 height 8
select select "service"
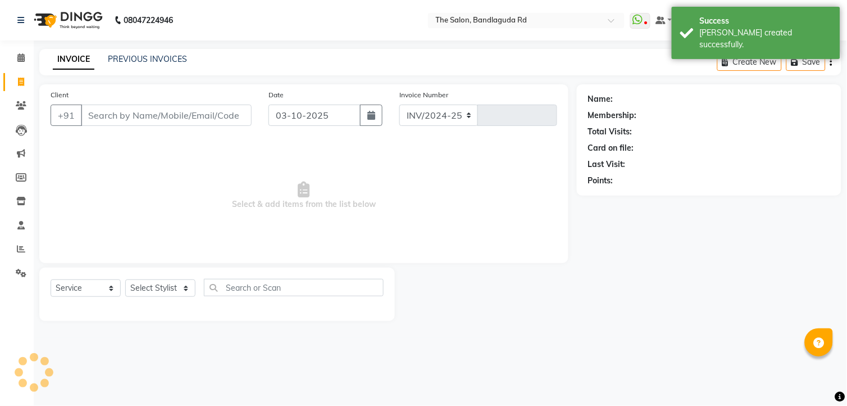
select select "5198"
type input "14610"
click at [22, 248] on icon at bounding box center [21, 248] width 8 height 8
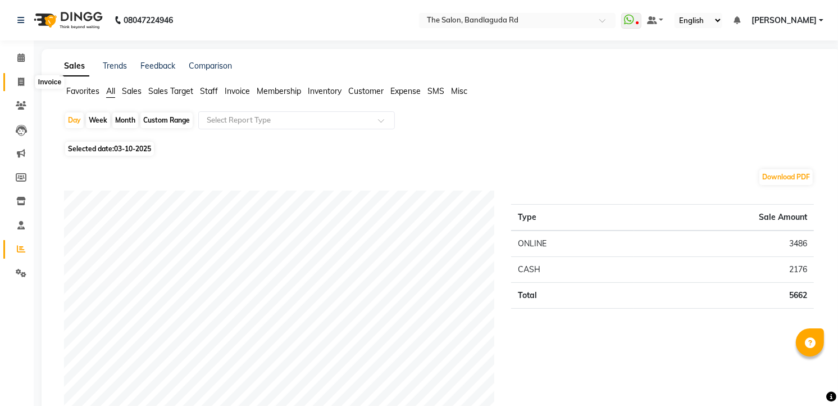
click at [26, 76] on span at bounding box center [21, 82] width 20 height 13
select select "service"
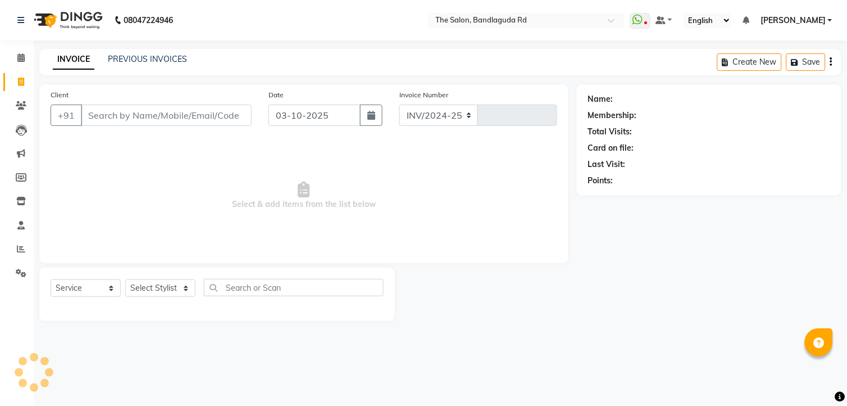
select select "5198"
type input "14610"
click at [635, 272] on div "Name: Membership: Total Visits: Card on file: Last Visit: Points:" at bounding box center [713, 202] width 273 height 237
click at [4, 58] on link "Calendar" at bounding box center [16, 58] width 27 height 19
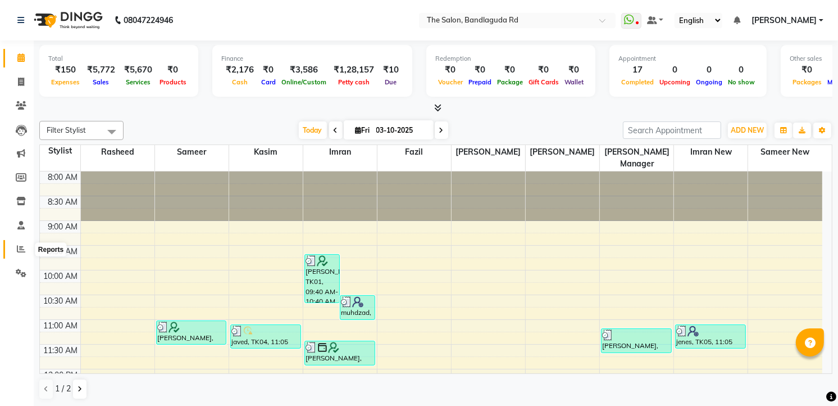
click at [25, 245] on span at bounding box center [21, 249] width 20 height 13
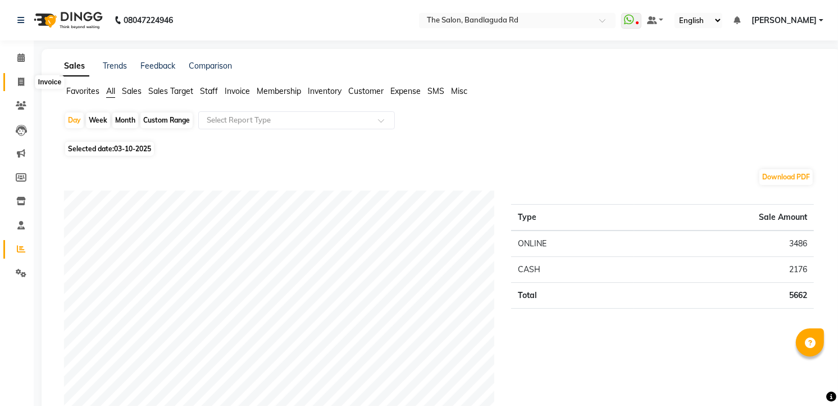
click at [29, 86] on span at bounding box center [21, 82] width 20 height 13
select select "service"
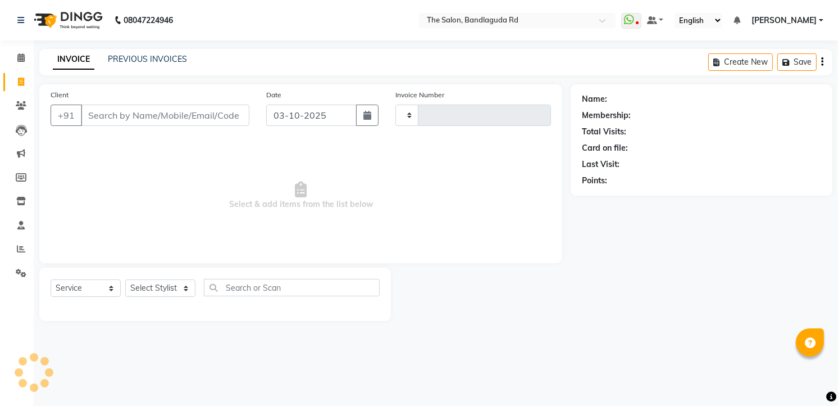
type input "14610"
select select "5198"
click at [31, 251] on div "Client +91 Date [DATE] Invoice Number INV/2024-25 V/2025 V/[PHONE_NUMBER] Selec…" at bounding box center [304, 202] width 546 height 237
click at [20, 254] on span at bounding box center [21, 249] width 20 height 13
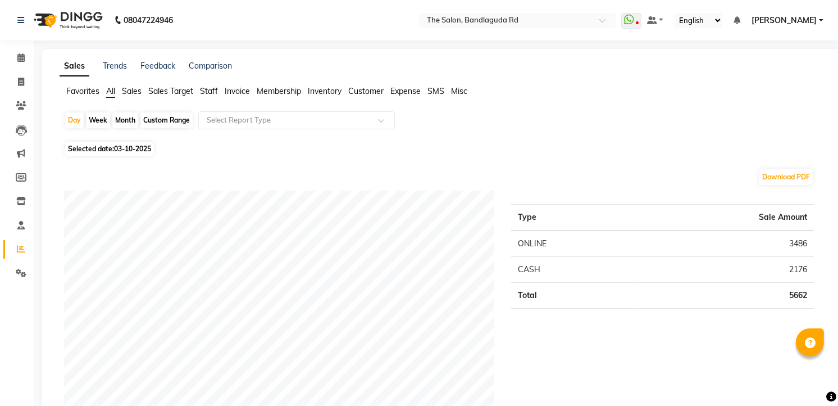
click at [54, 32] on img at bounding box center [67, 19] width 77 height 31
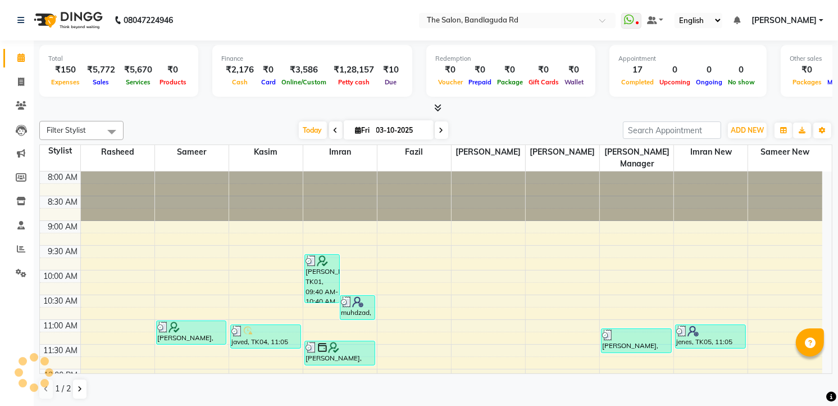
scroll to position [397, 0]
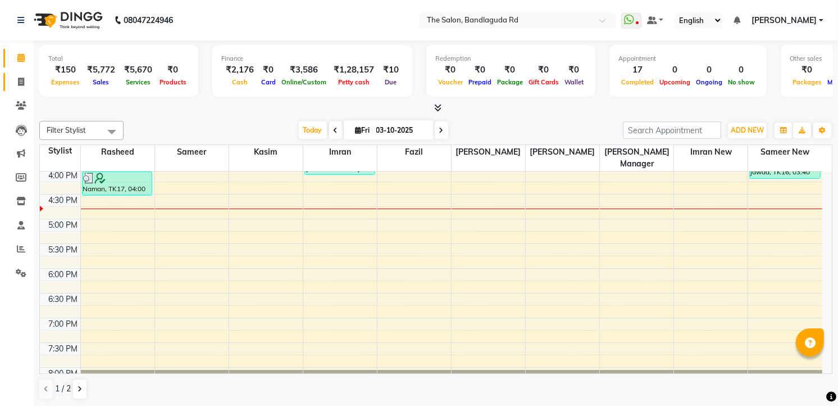
click at [10, 81] on link "Invoice" at bounding box center [16, 82] width 27 height 19
select select "service"
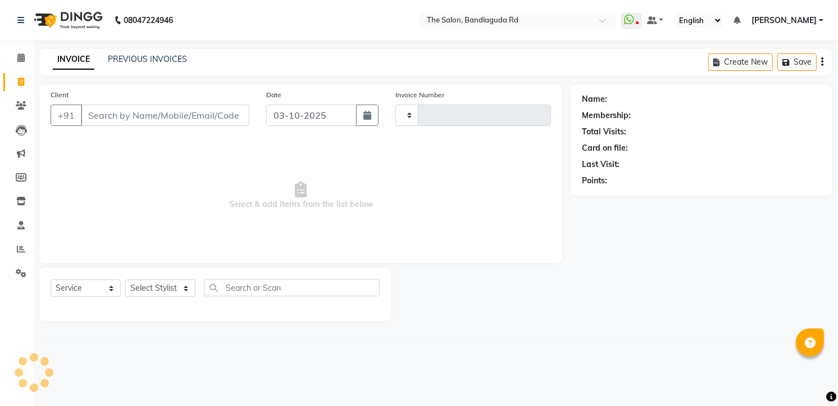
type input "14610"
select select "5198"
click at [163, 288] on select "Select Stylist [PERSON_NAME] [PERSON_NAME] [PERSON_NAME] new [PERSON_NAME] [PER…" at bounding box center [160, 287] width 70 height 17
select select "63354"
click at [125, 280] on select "Select Stylist [PERSON_NAME] [PERSON_NAME] [PERSON_NAME] new [PERSON_NAME] [PER…" at bounding box center [160, 287] width 70 height 17
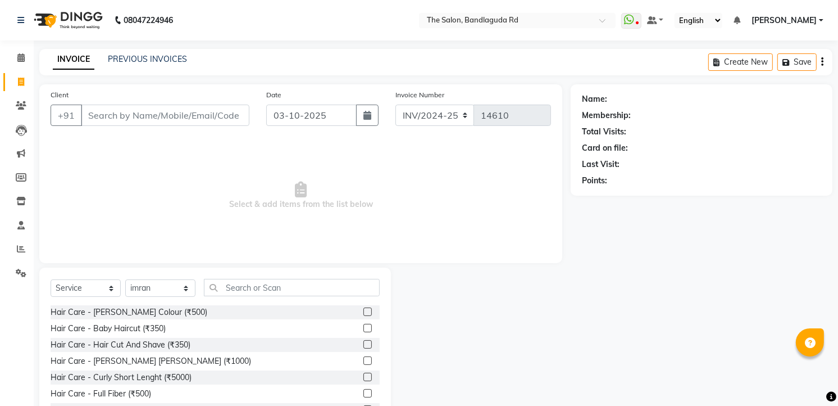
click at [214, 278] on div "Select Service Product Membership Package Voucher Prepaid Gift Card Select Styl…" at bounding box center [215, 350] width 352 height 166
click at [298, 279] on input "text" at bounding box center [292, 287] width 176 height 17
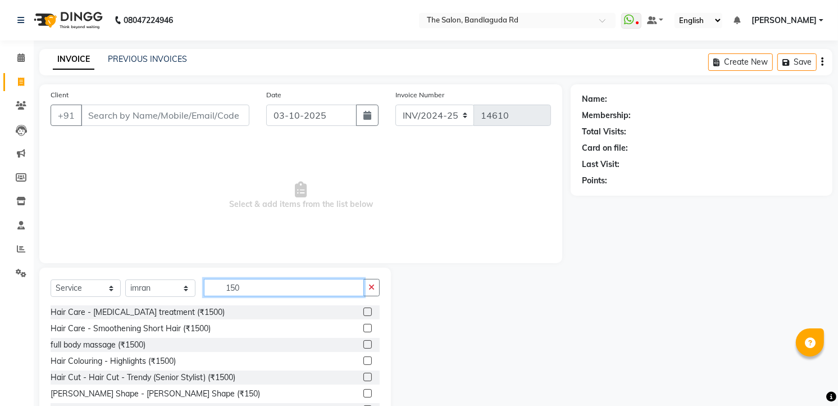
scroll to position [44, 0]
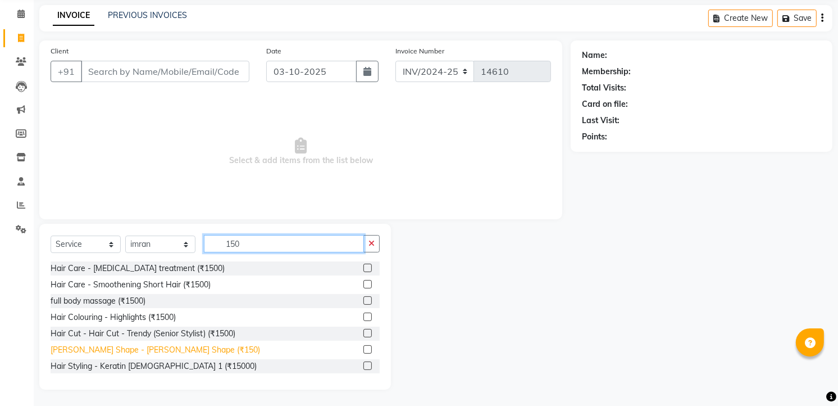
type input "150"
click at [158, 353] on div "[PERSON_NAME] Shape - [PERSON_NAME] Shape (₹150)" at bounding box center [156, 350] width 210 height 12
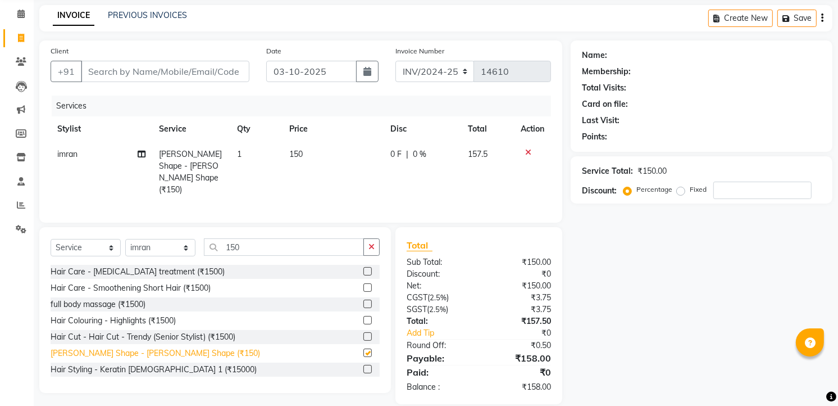
checkbox input "false"
click at [118, 55] on div "Client +91" at bounding box center [150, 68] width 216 height 46
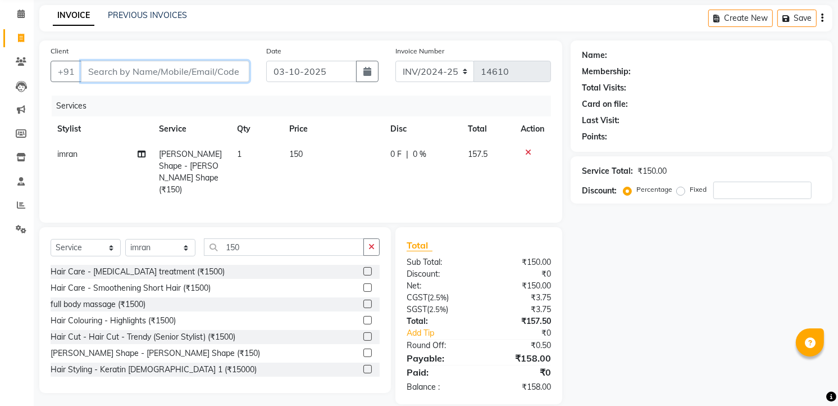
click at [125, 65] on input "Client" at bounding box center [165, 71] width 169 height 21
type input "9"
type input "0"
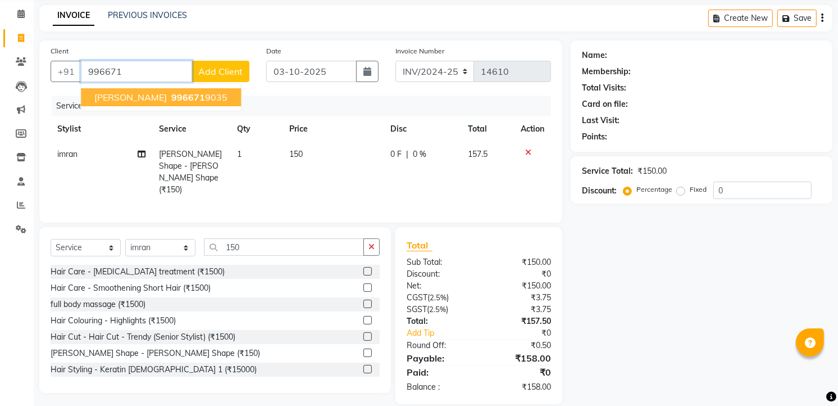
click at [202, 93] on ngb-highlight "996671 9035" at bounding box center [198, 97] width 58 height 11
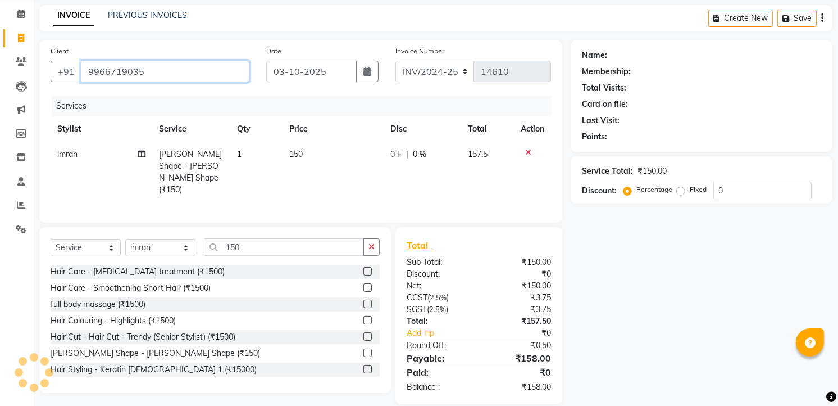
type input "9966719035"
select select "1: Object"
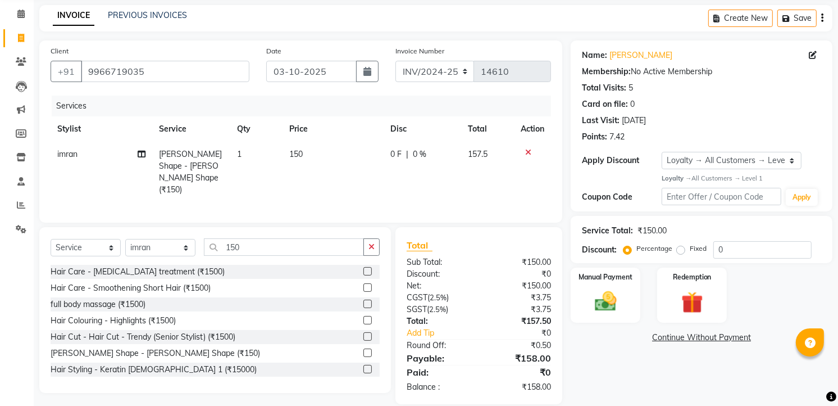
scroll to position [55, 0]
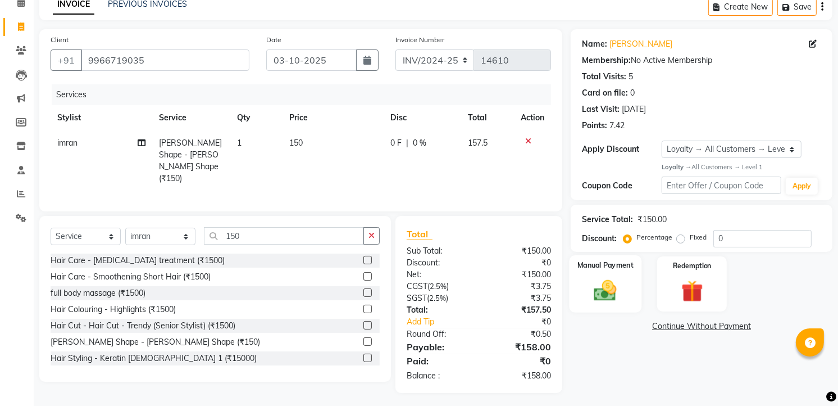
click at [615, 294] on img at bounding box center [606, 290] width 37 height 26
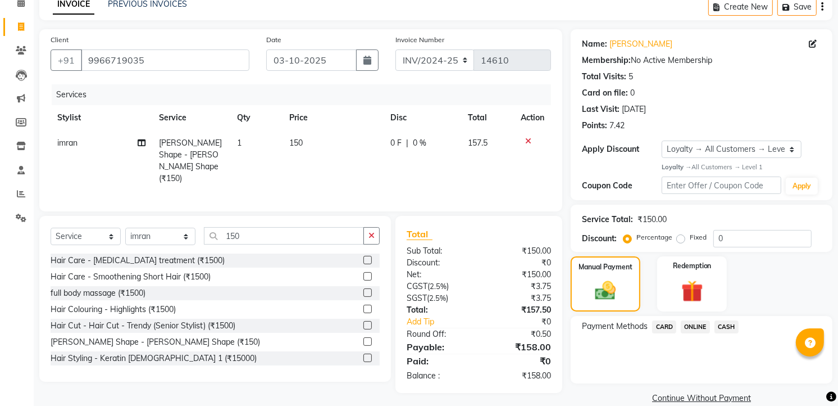
click at [698, 321] on span "ONLINE" at bounding box center [695, 326] width 29 height 13
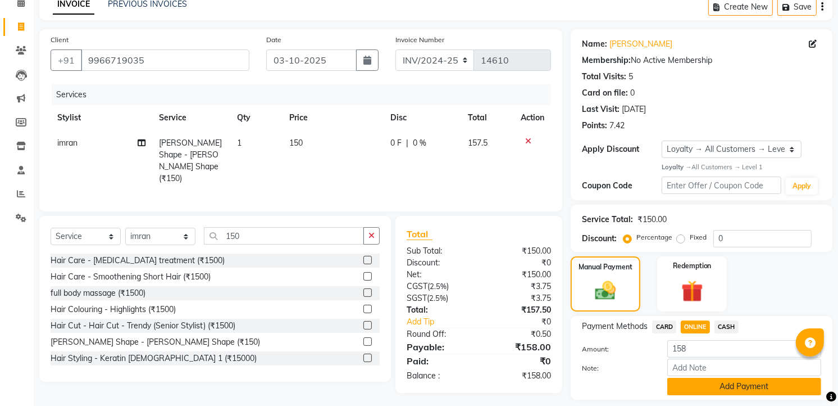
click at [687, 388] on button "Add Payment" at bounding box center [744, 386] width 154 height 17
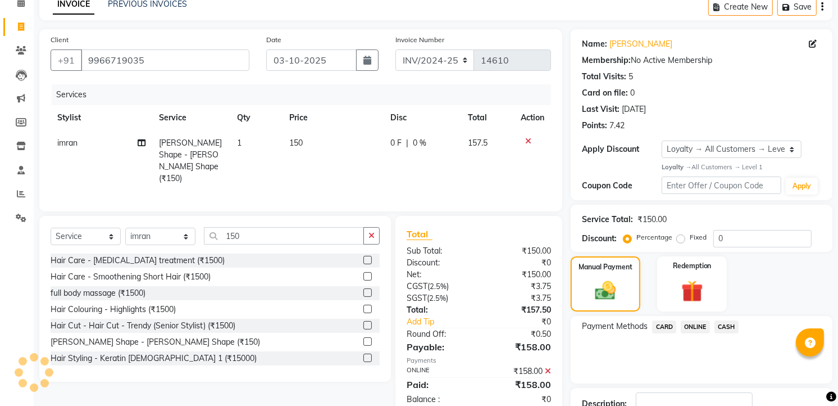
scroll to position [135, 0]
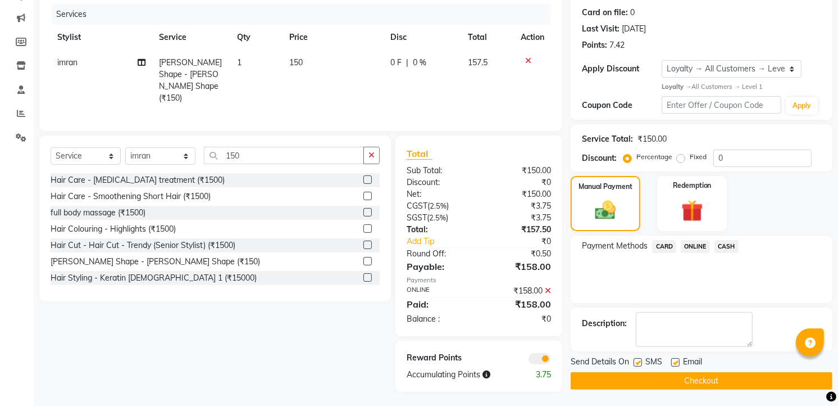
click at [705, 382] on button "Checkout" at bounding box center [702, 380] width 262 height 17
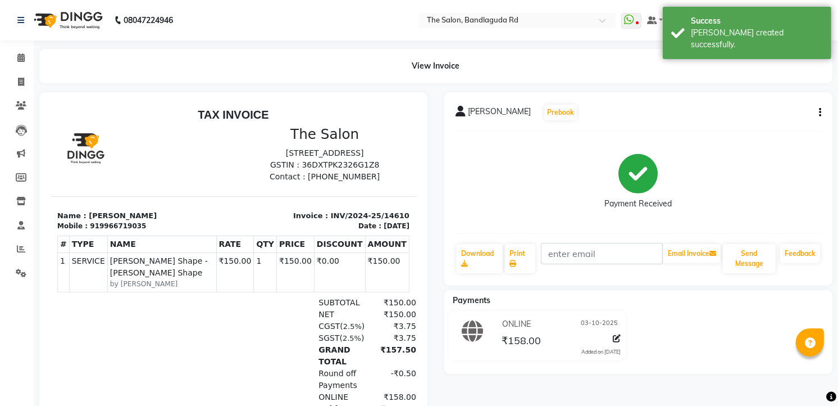
click at [70, 21] on img at bounding box center [67, 19] width 77 height 31
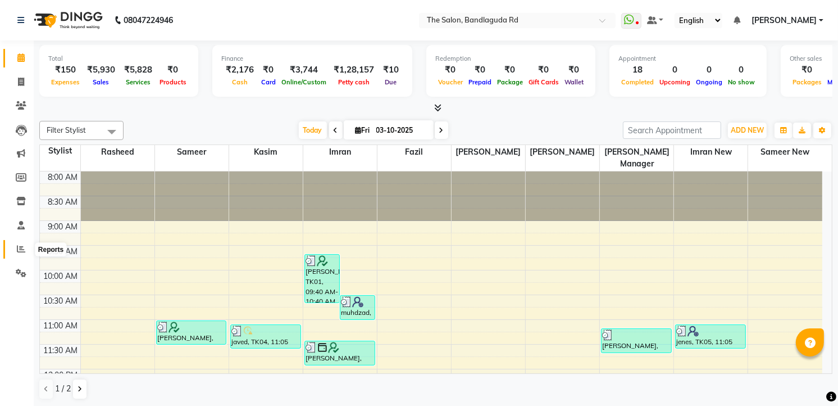
click at [20, 248] on icon at bounding box center [21, 248] width 8 height 8
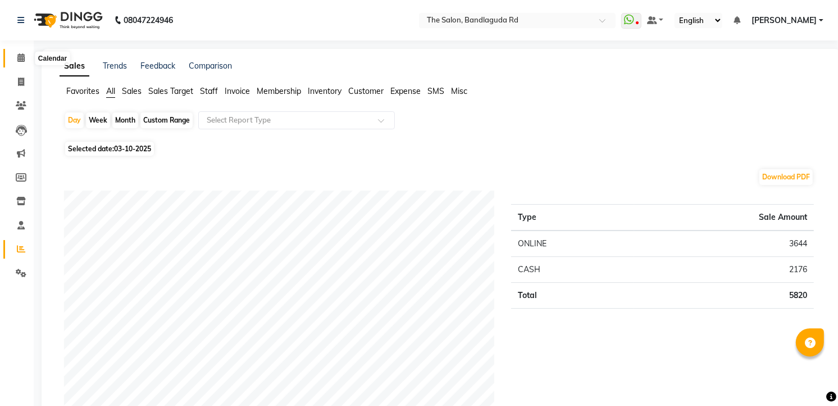
click at [19, 53] on span at bounding box center [21, 58] width 20 height 13
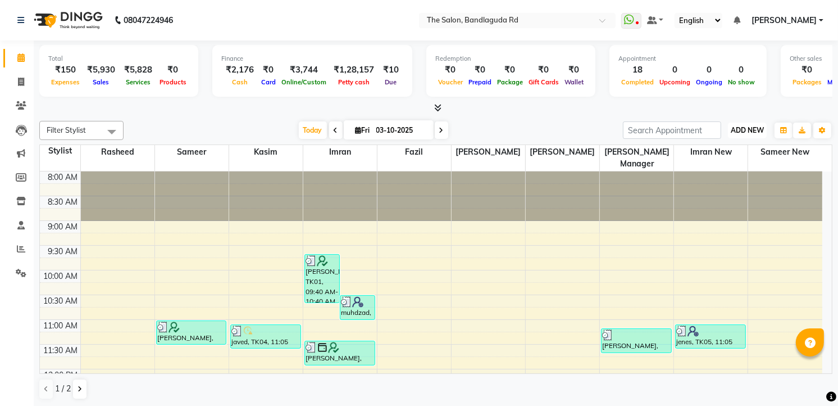
click at [762, 127] on span "ADD NEW" at bounding box center [747, 130] width 33 height 8
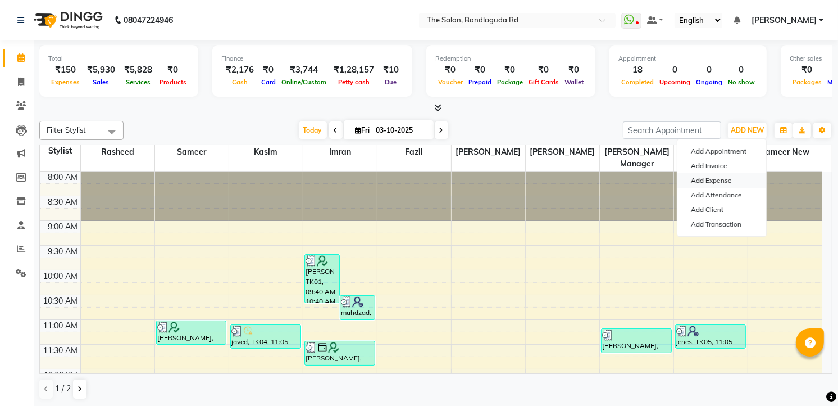
click at [712, 180] on link "Add Expense" at bounding box center [722, 180] width 89 height 15
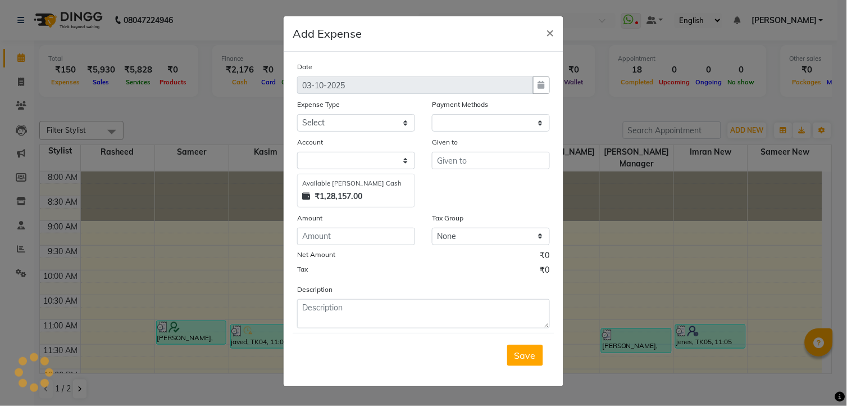
select select "1"
select select "3232"
click at [365, 121] on select "Select Advance Salary [PERSON_NAME] bhai [PERSON_NAME] bhai chitti [DATE] Auto …" at bounding box center [356, 122] width 118 height 17
select select "6050"
click at [297, 114] on select "Select Advance Salary [PERSON_NAME] bhai [PERSON_NAME] bhai chitti [DATE] Auto …" at bounding box center [356, 122] width 118 height 17
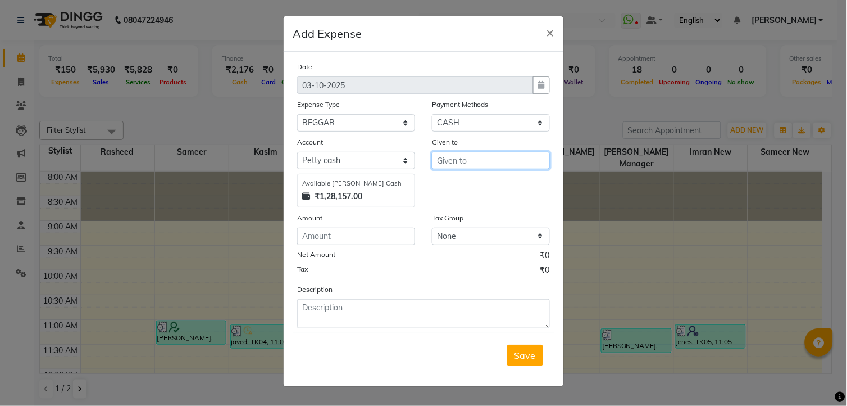
click at [469, 160] on input "text" at bounding box center [491, 160] width 118 height 17
type input "beggar"
click at [388, 237] on input "number" at bounding box center [356, 236] width 118 height 17
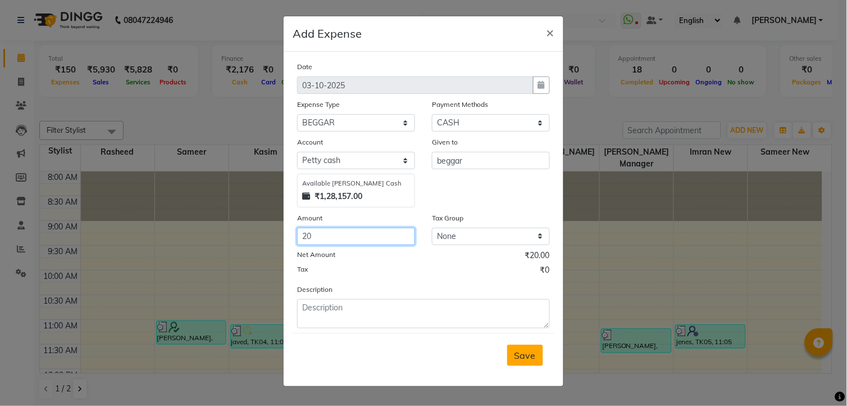
type input "20"
click at [517, 347] on button "Save" at bounding box center [525, 354] width 36 height 21
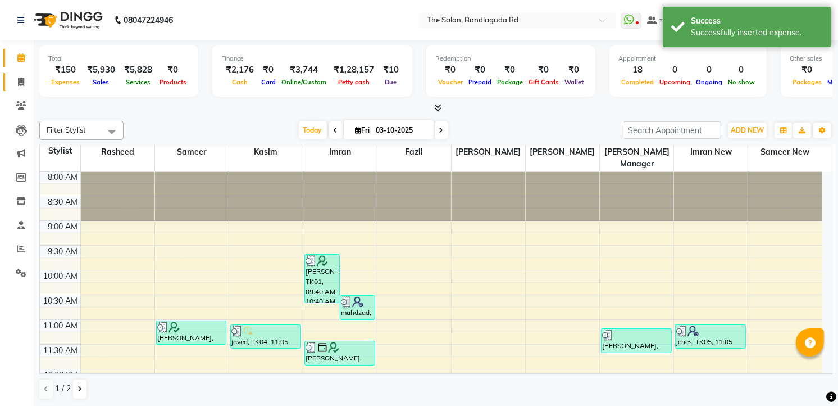
click at [23, 75] on link "Invoice" at bounding box center [16, 82] width 27 height 19
select select "service"
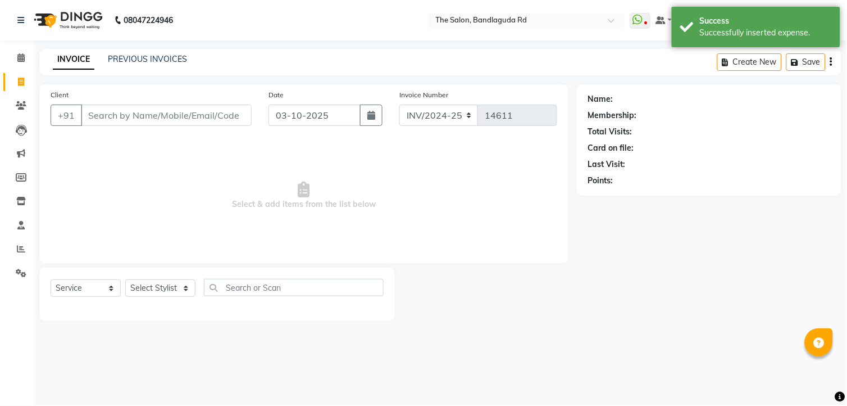
click at [154, 272] on div "Select Service Product Membership Package Voucher Prepaid Gift Card Select Styl…" at bounding box center [217, 293] width 356 height 53
click at [155, 290] on select "Select Stylist [PERSON_NAME] [PERSON_NAME] [PERSON_NAME] new [PERSON_NAME] [PER…" at bounding box center [160, 287] width 70 height 17
select select "93197"
click at [125, 280] on select "Select Stylist [PERSON_NAME] [PERSON_NAME] [PERSON_NAME] new [PERSON_NAME] [PER…" at bounding box center [160, 287] width 70 height 17
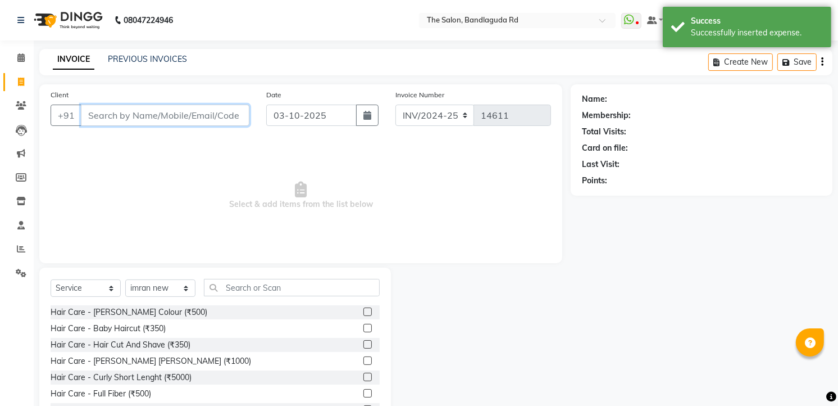
click at [182, 121] on input "Client" at bounding box center [165, 114] width 169 height 21
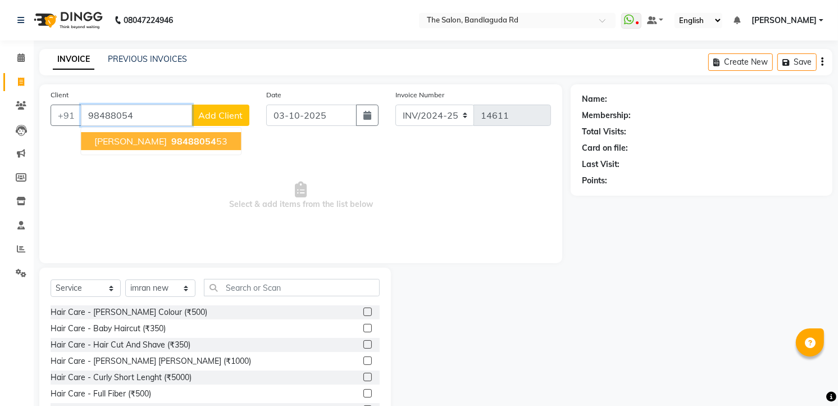
click at [171, 139] on span "98488054" at bounding box center [193, 140] width 45 height 11
type input "9848805453"
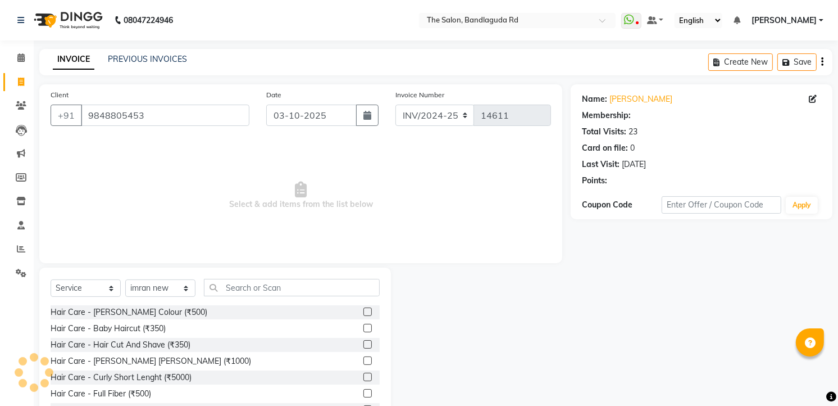
select select "2: Object"
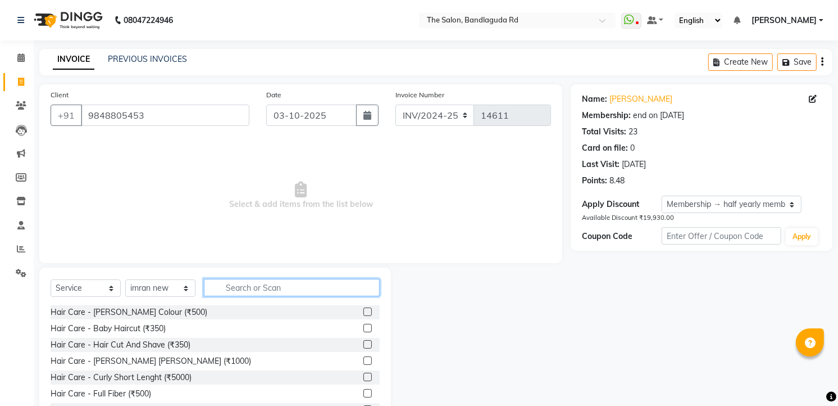
click at [258, 295] on input "text" at bounding box center [292, 287] width 176 height 17
click at [258, 292] on input "text" at bounding box center [292, 287] width 176 height 17
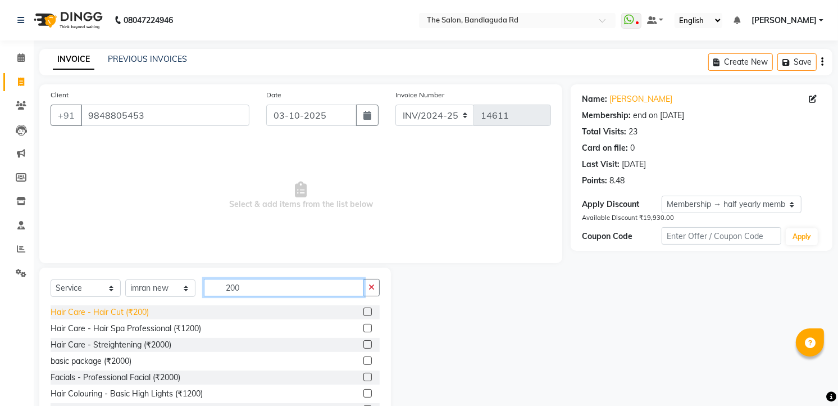
type input "200"
click at [106, 312] on div "Hair Care - Hair Cut (₹200)" at bounding box center [100, 312] width 98 height 12
checkbox input "false"
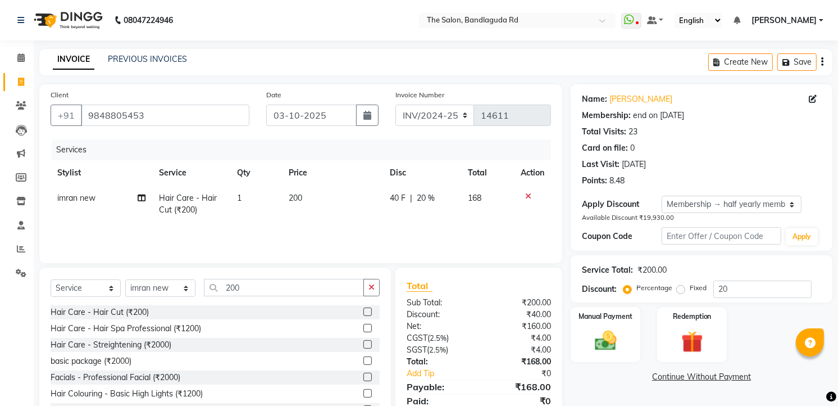
scroll to position [44, 0]
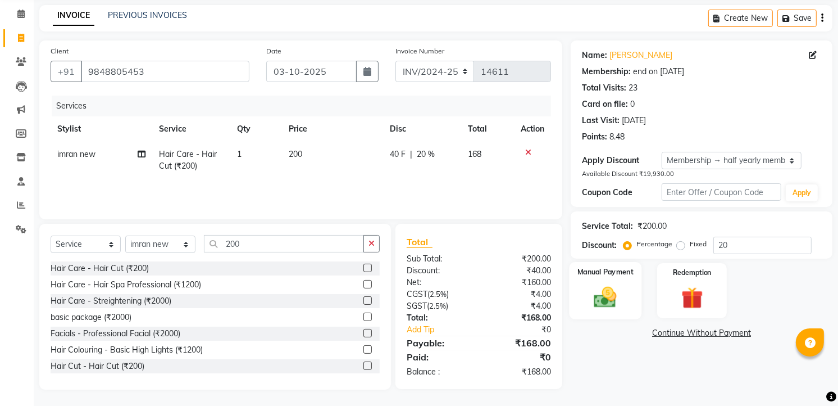
click at [612, 293] on img at bounding box center [606, 297] width 37 height 26
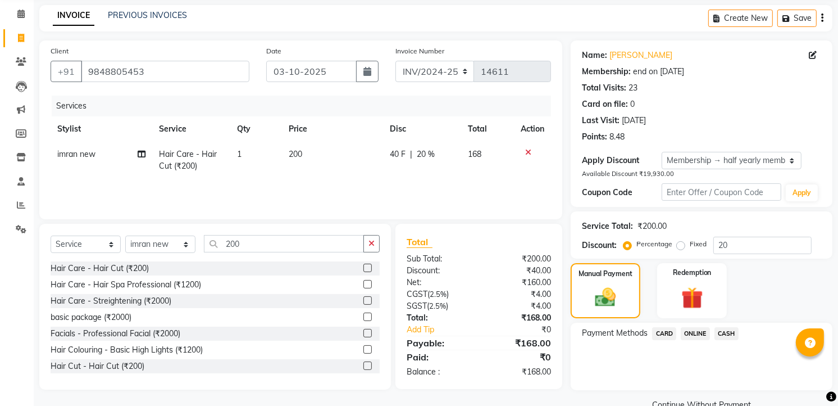
click at [698, 331] on span "ONLINE" at bounding box center [695, 333] width 29 height 13
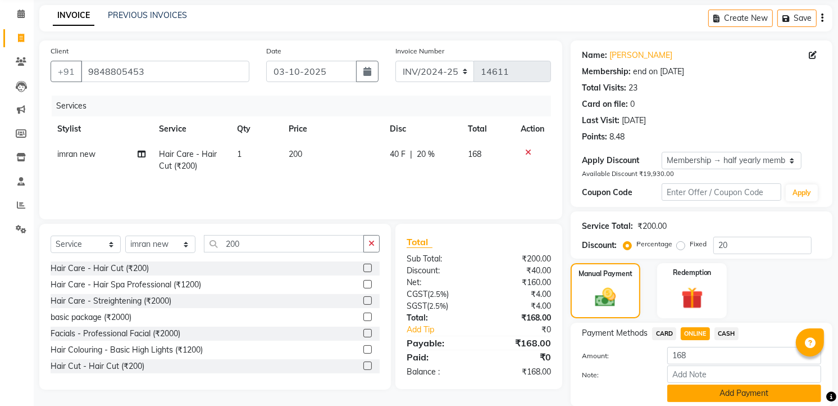
click at [695, 390] on button "Add Payment" at bounding box center [744, 392] width 154 height 17
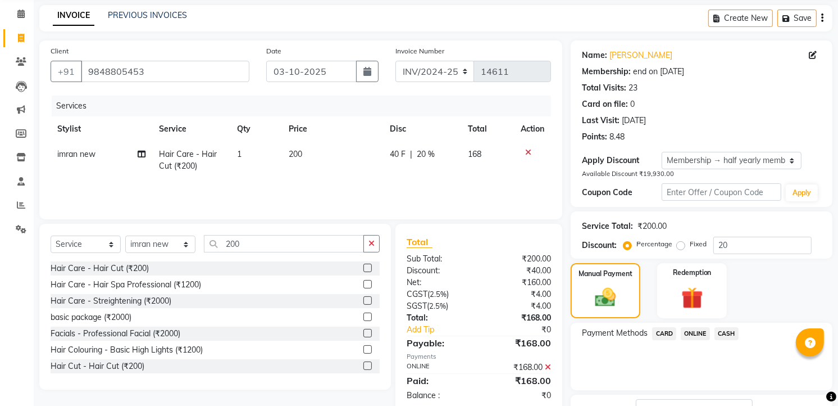
scroll to position [131, 0]
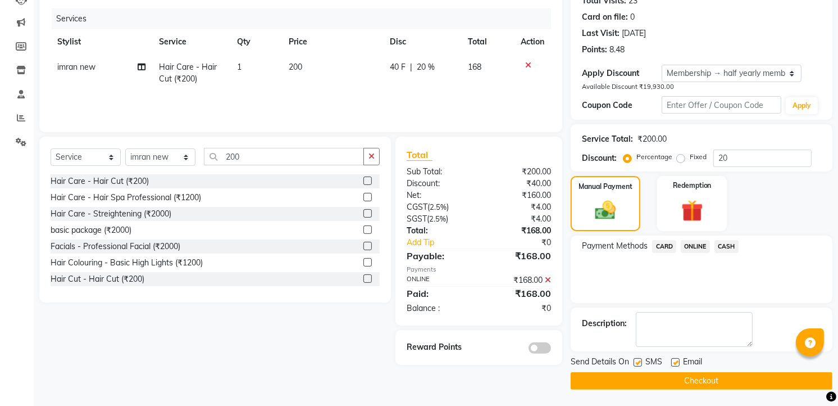
click at [695, 390] on main "INVOICE PREVIOUS INVOICES Create New Save Client [PHONE_NUMBER] Date [DATE] Inv…" at bounding box center [436, 162] width 805 height 488
click at [700, 384] on button "Checkout" at bounding box center [702, 380] width 262 height 17
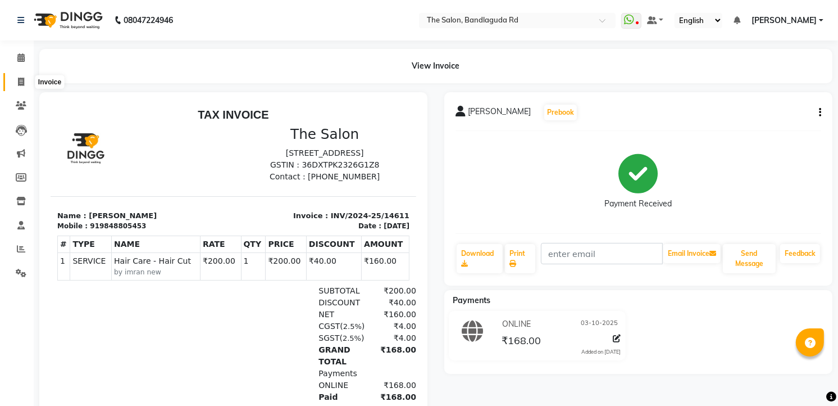
click at [12, 82] on span at bounding box center [21, 82] width 20 height 13
select select "service"
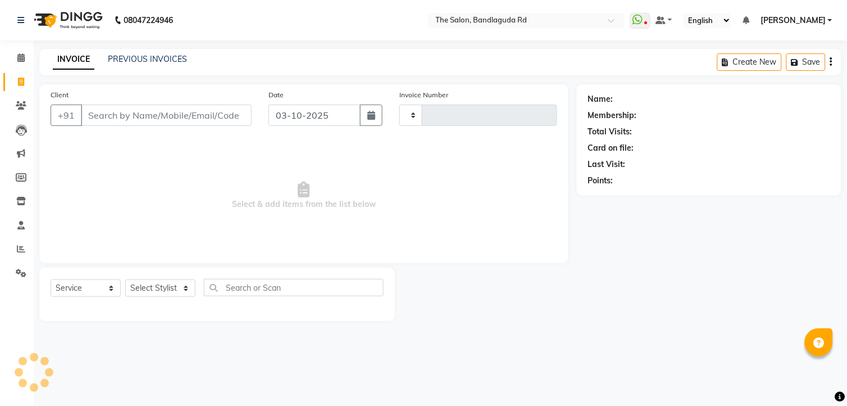
type input "14612"
select select "5198"
click at [526, 275] on div at bounding box center [486, 293] width 182 height 53
click at [170, 293] on select "Select Stylist [PERSON_NAME] [PERSON_NAME] [PERSON_NAME] new [PERSON_NAME] [PER…" at bounding box center [160, 287] width 70 height 17
click at [125, 280] on select "Select Stylist [PERSON_NAME] [PERSON_NAME] [PERSON_NAME] new [PERSON_NAME] [PER…" at bounding box center [160, 287] width 70 height 17
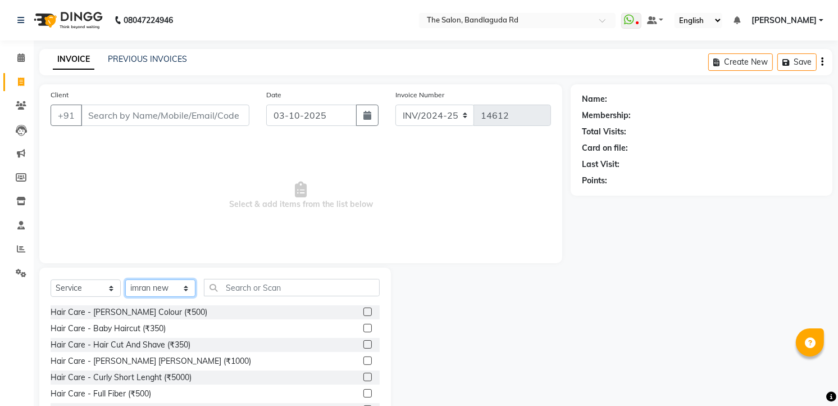
click at [158, 293] on select "Select Stylist [PERSON_NAME] [PERSON_NAME] [PERSON_NAME] new [PERSON_NAME] [PER…" at bounding box center [160, 287] width 70 height 17
select select "93625"
click at [125, 280] on select "Select Stylist [PERSON_NAME] [PERSON_NAME] [PERSON_NAME] new [PERSON_NAME] [PER…" at bounding box center [160, 287] width 70 height 17
click at [191, 120] on input "Client" at bounding box center [165, 114] width 169 height 21
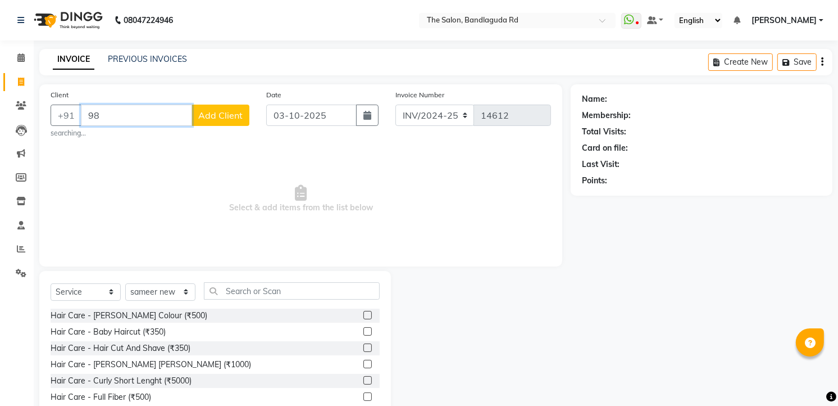
type input "9"
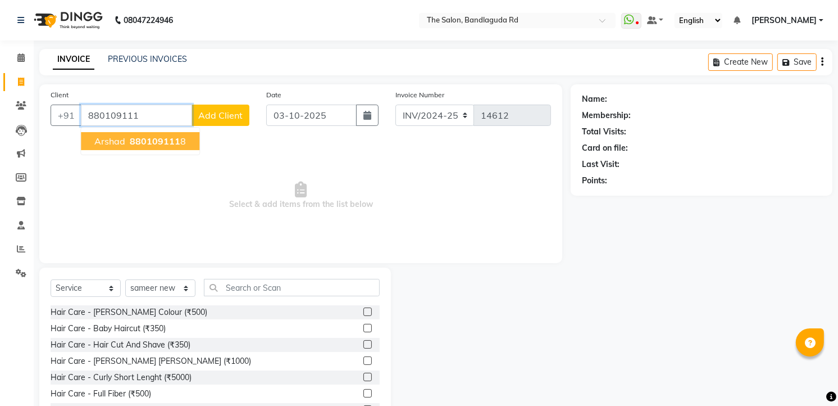
click at [167, 139] on span "880109111" at bounding box center [155, 140] width 51 height 11
type input "8801091118"
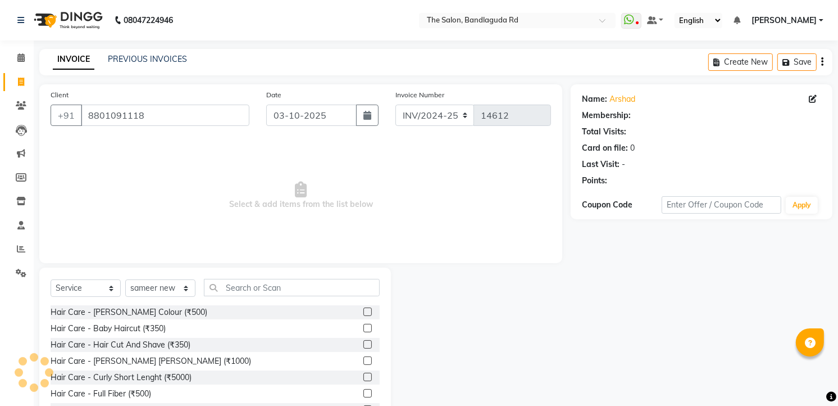
select select "1: Object"
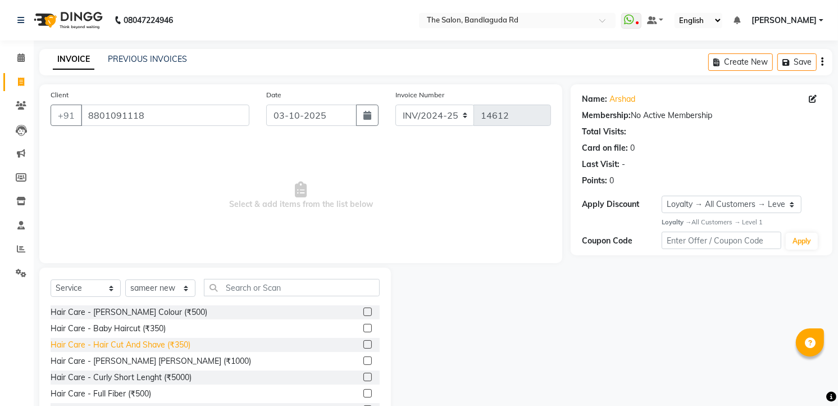
click at [135, 347] on div "Hair Care - Hair Cut And Shave (₹350)" at bounding box center [121, 345] width 140 height 12
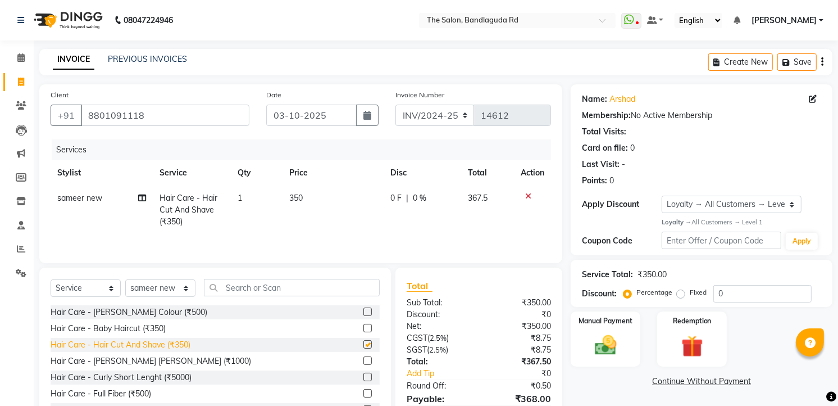
checkbox input "false"
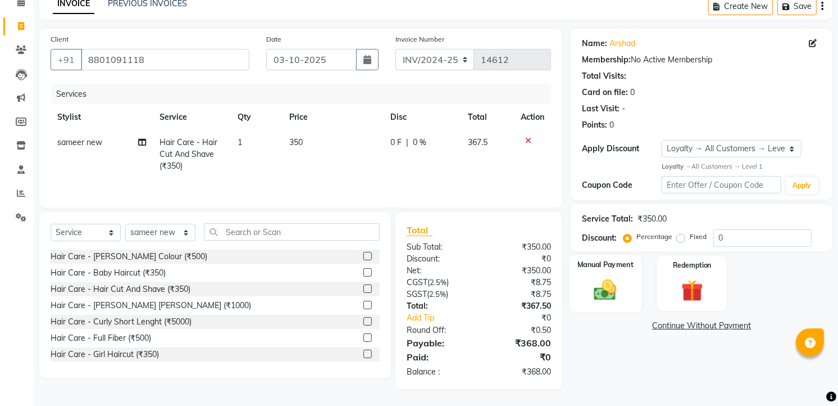
click at [619, 284] on img at bounding box center [606, 289] width 37 height 26
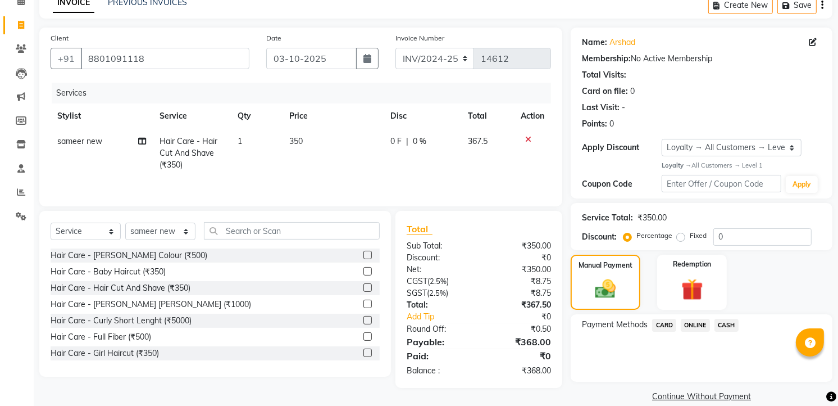
click at [690, 328] on span "ONLINE" at bounding box center [695, 325] width 29 height 13
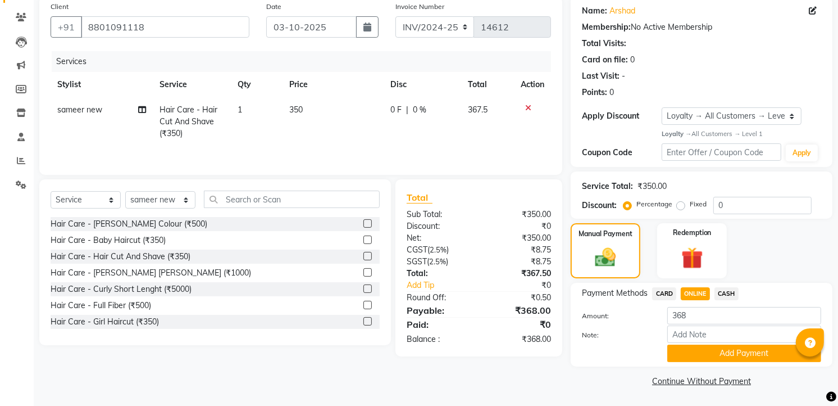
scroll to position [0, 0]
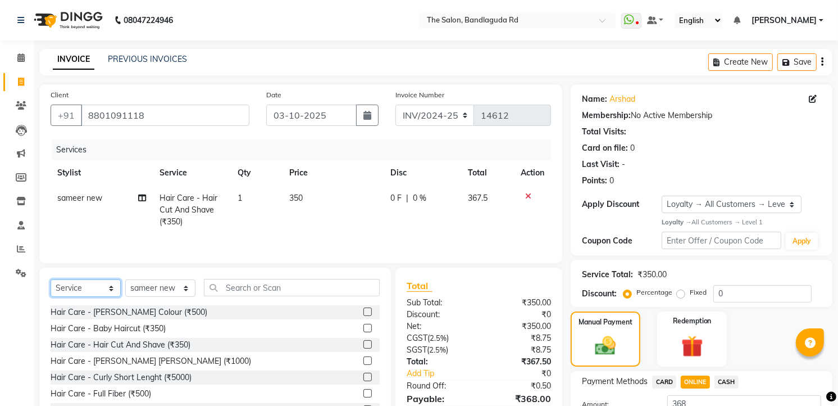
click at [87, 285] on select "Select Service Product Membership Package Voucher Prepaid Gift Card" at bounding box center [86, 287] width 70 height 17
click at [51, 280] on select "Select Service Product Membership Package Voucher Prepaid Gift Card" at bounding box center [86, 287] width 70 height 17
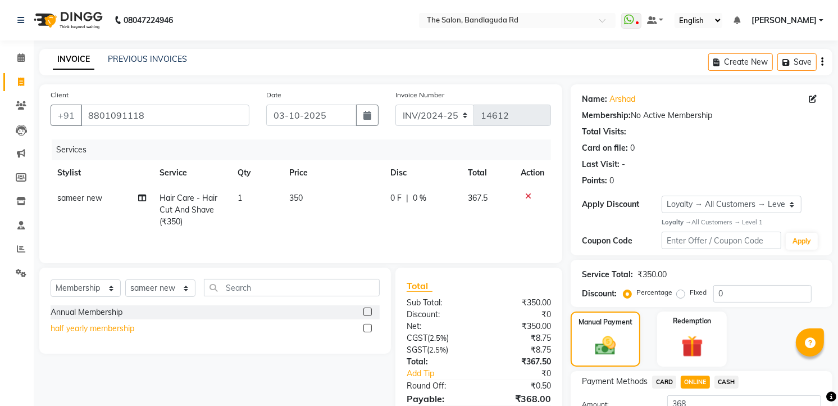
click at [82, 332] on div "half yearly membership" at bounding box center [93, 328] width 84 height 12
select select "select"
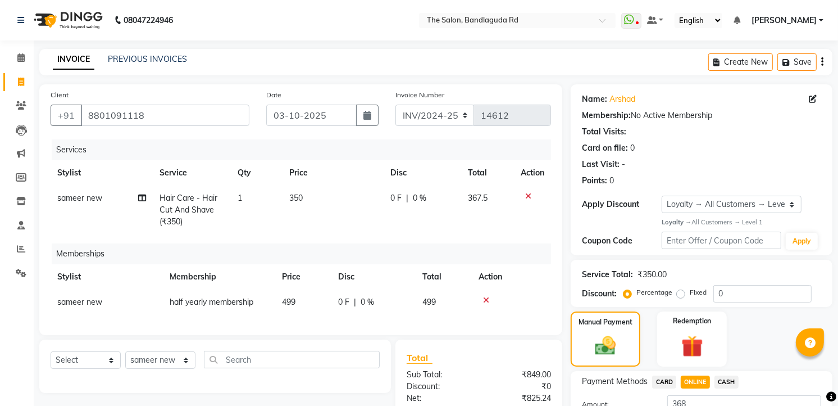
click at [305, 299] on td "499" at bounding box center [303, 301] width 56 height 25
select select "93625"
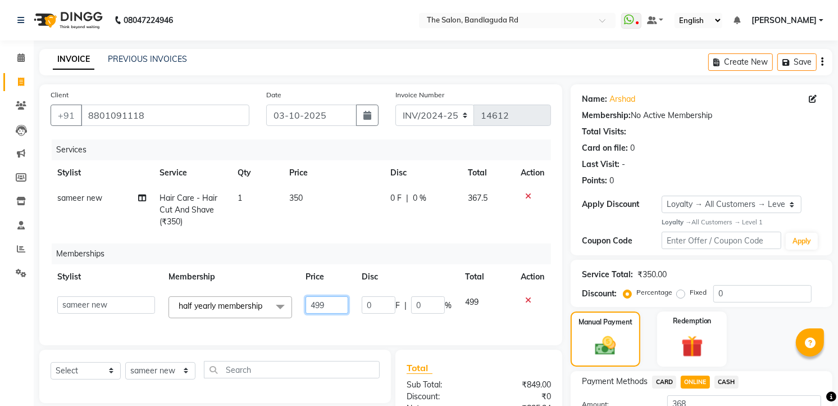
click at [329, 307] on input "499" at bounding box center [327, 304] width 42 height 17
type input "4"
type input "100"
click at [363, 320] on div "Services Stylist Service Qty Price Disc Total Action sameer new Hair Care - Hai…" at bounding box center [301, 236] width 501 height 194
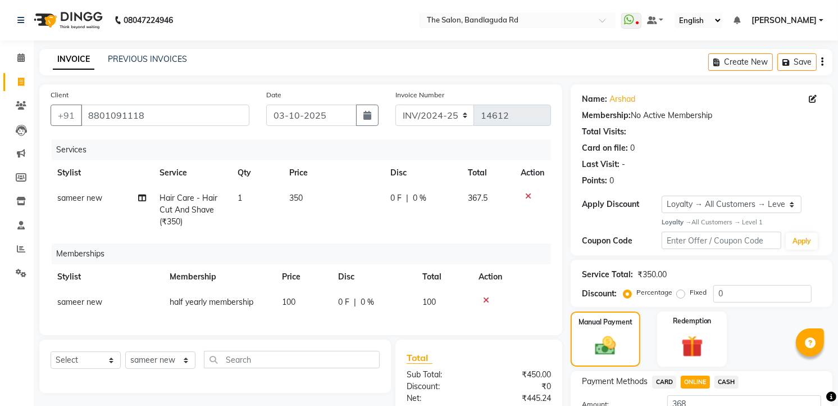
click at [97, 298] on span "sameer new" at bounding box center [79, 302] width 45 height 10
select select "93625"
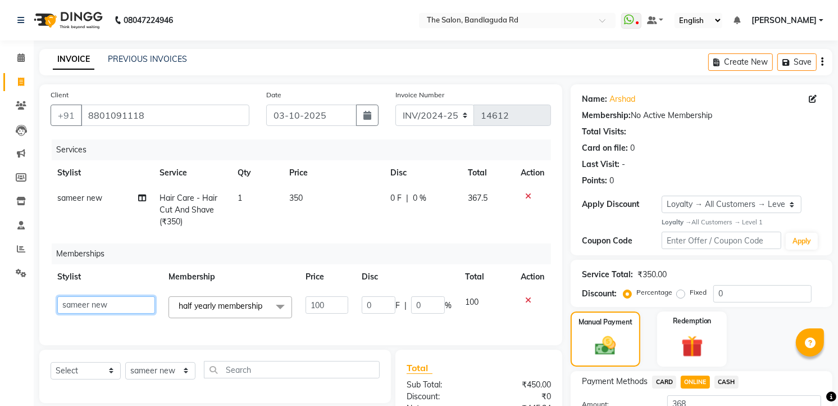
click at [97, 298] on select "[PERSON_NAME] [PERSON_NAME] [PERSON_NAME] new [PERSON_NAME] [PERSON_NAME] manag…" at bounding box center [106, 304] width 98 height 17
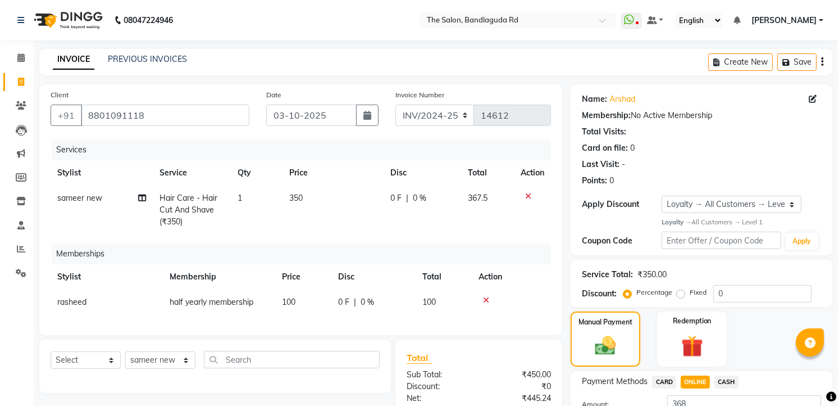
scroll to position [137, 0]
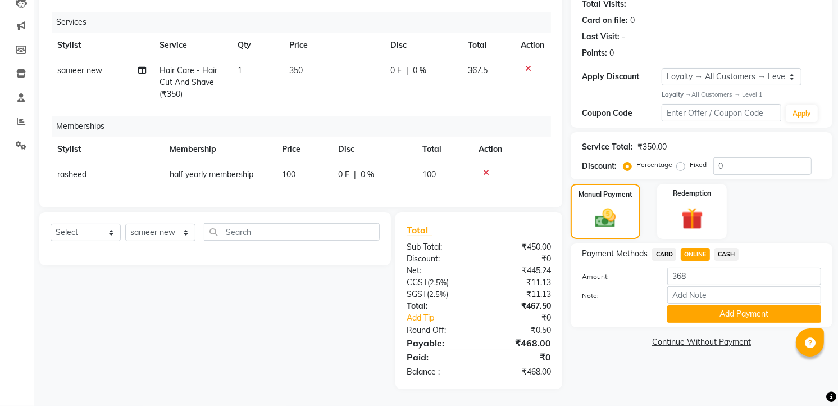
click at [704, 248] on span "ONLINE" at bounding box center [695, 254] width 29 height 13
type input "468"
click at [704, 248] on span "ONLINE" at bounding box center [695, 254] width 29 height 13
click at [105, 165] on td "rasheed" at bounding box center [107, 174] width 112 height 25
select select "43772"
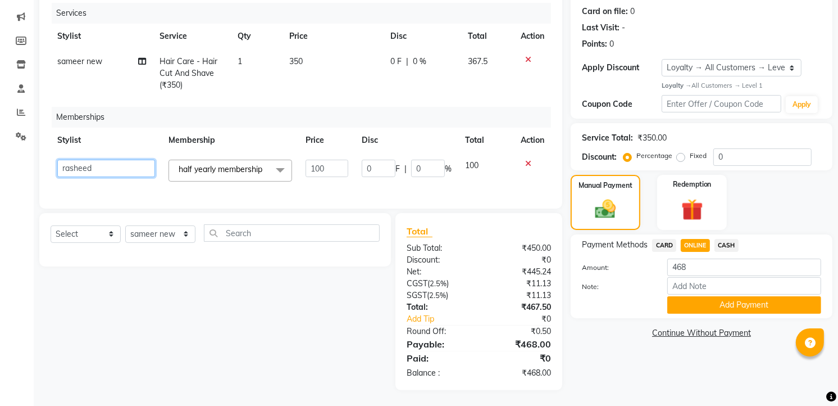
click at [88, 162] on select "[PERSON_NAME] [PERSON_NAME] [PERSON_NAME] new [PERSON_NAME] [PERSON_NAME] manag…" at bounding box center [106, 168] width 98 height 17
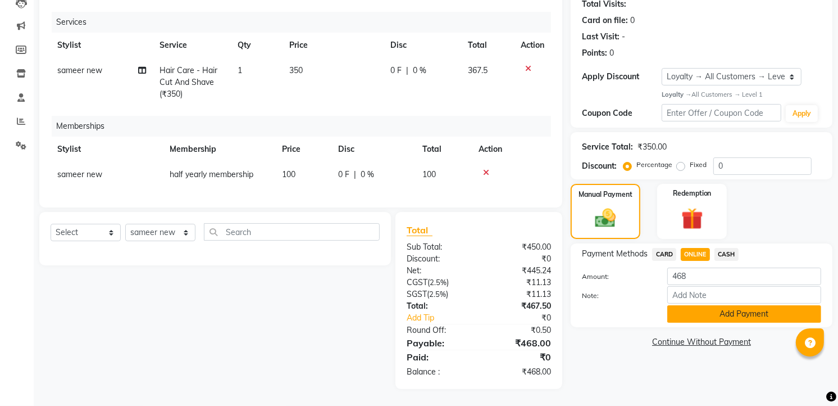
click at [728, 307] on button "Add Payment" at bounding box center [744, 313] width 154 height 17
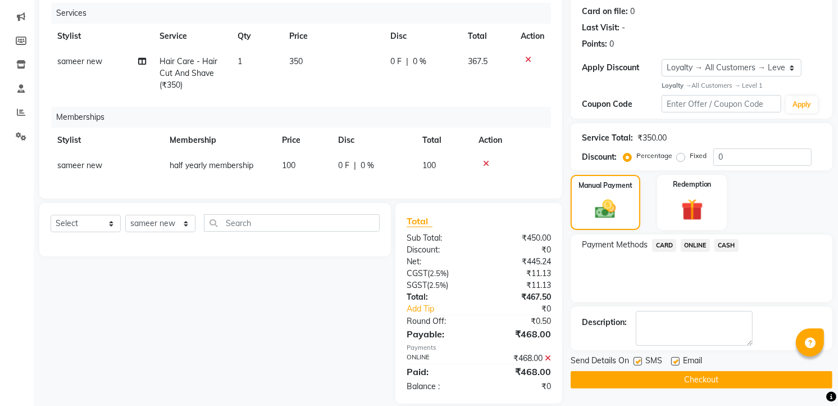
scroll to position [216, 0]
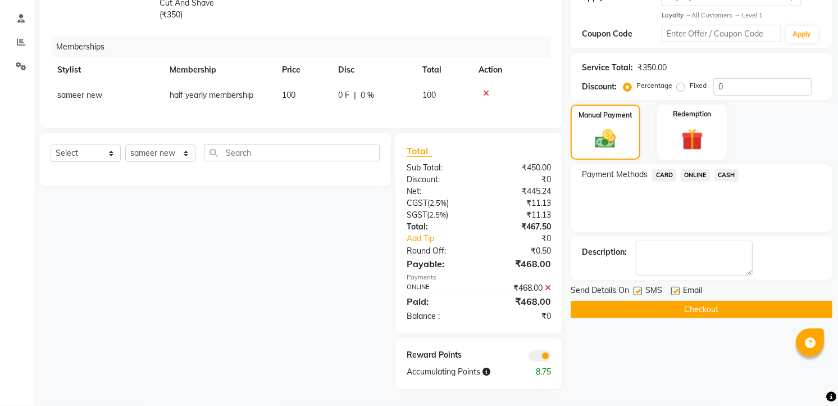
click at [716, 301] on button "Checkout" at bounding box center [702, 309] width 262 height 17
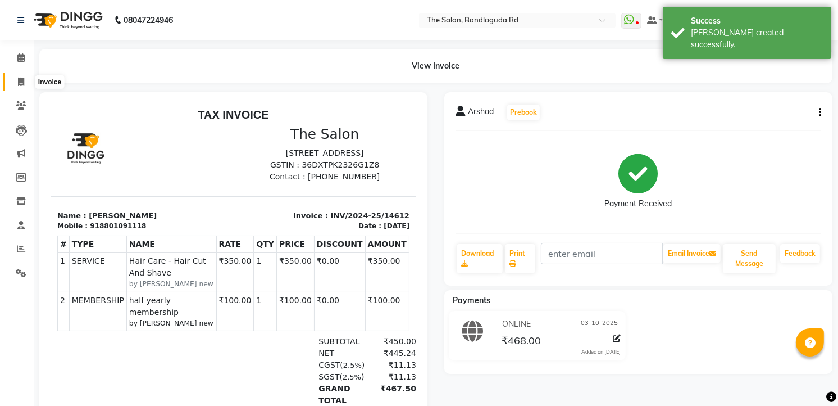
click at [19, 82] on icon at bounding box center [21, 82] width 6 height 8
select select "service"
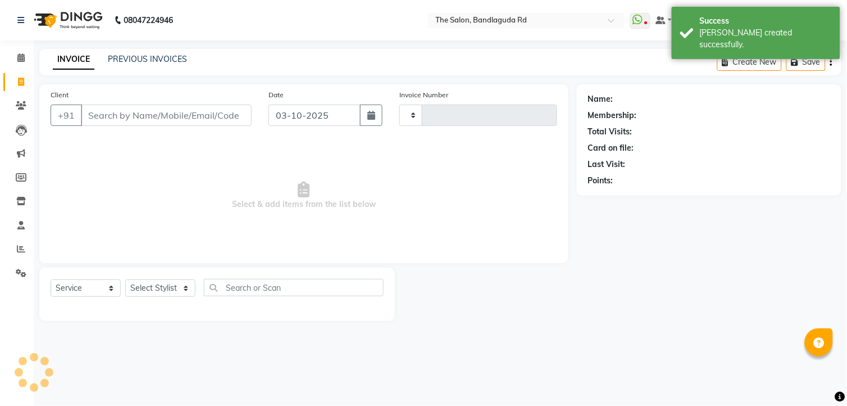
type input "14613"
select select "5198"
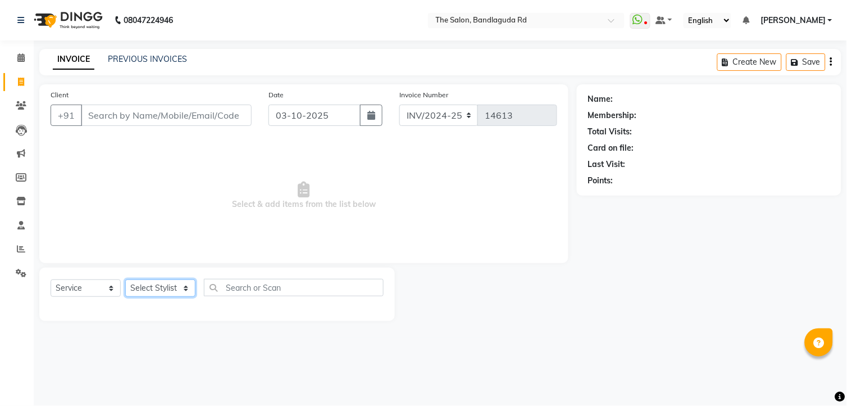
click at [136, 283] on select "Select Stylist [PERSON_NAME] [PERSON_NAME] [PERSON_NAME] new [PERSON_NAME] [PER…" at bounding box center [160, 287] width 70 height 17
select select "93197"
click at [125, 280] on select "Select Stylist [PERSON_NAME] [PERSON_NAME] [PERSON_NAME] new [PERSON_NAME] [PER…" at bounding box center [160, 287] width 70 height 17
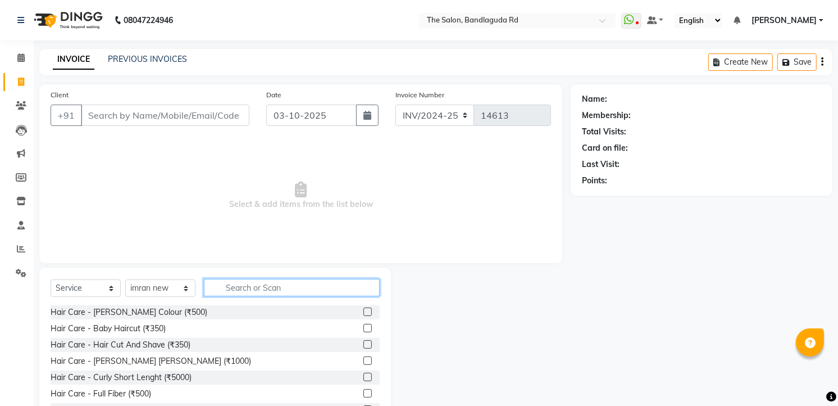
click at [233, 284] on input "text" at bounding box center [292, 287] width 176 height 17
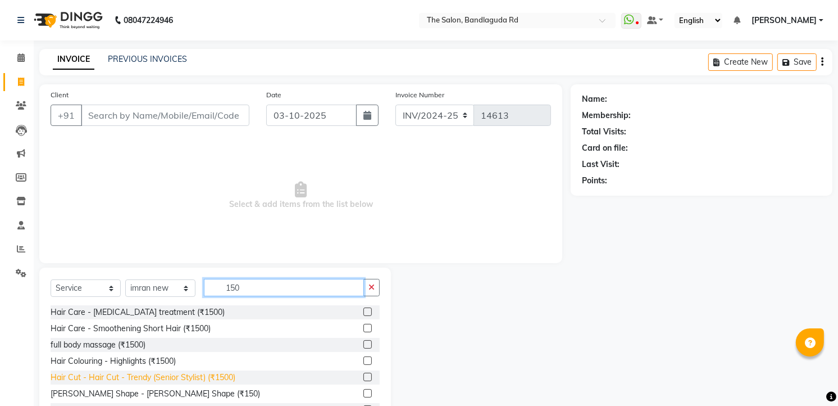
scroll to position [44, 0]
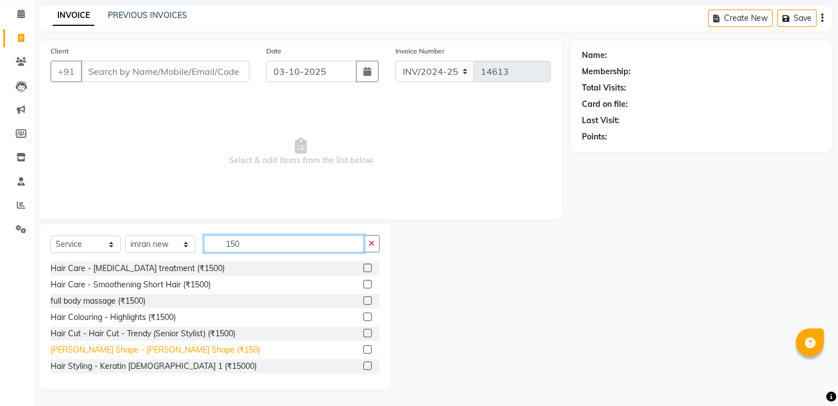
type input "150"
click at [119, 346] on div "[PERSON_NAME] Shape - [PERSON_NAME] Shape (₹150)" at bounding box center [156, 350] width 210 height 12
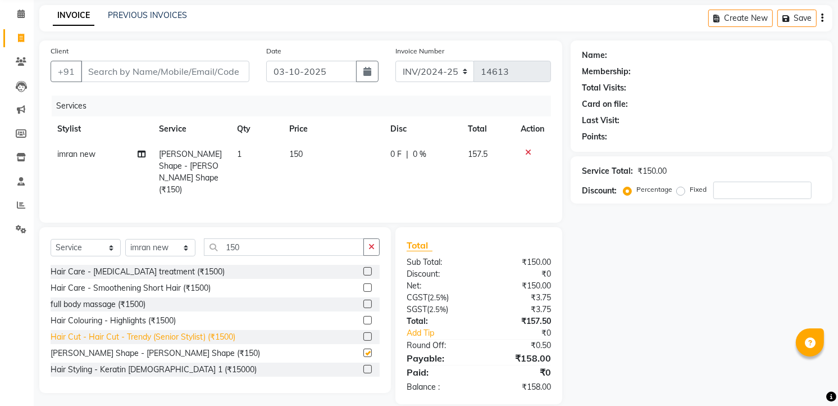
checkbox input "false"
click at [198, 61] on input "Client" at bounding box center [165, 71] width 169 height 21
type input "8"
type input "0"
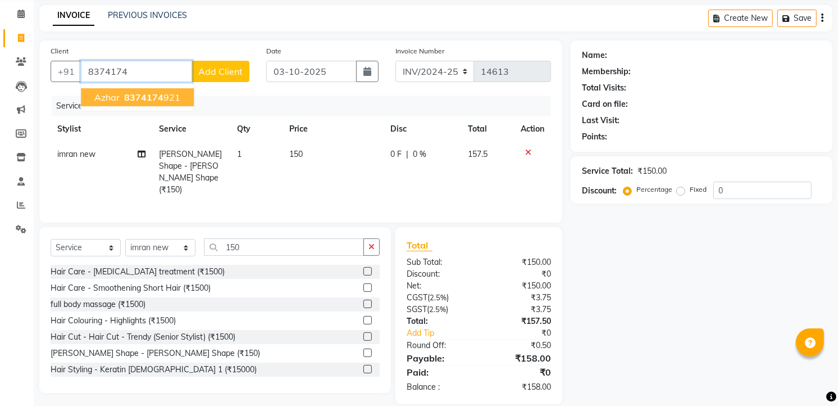
scroll to position [55, 0]
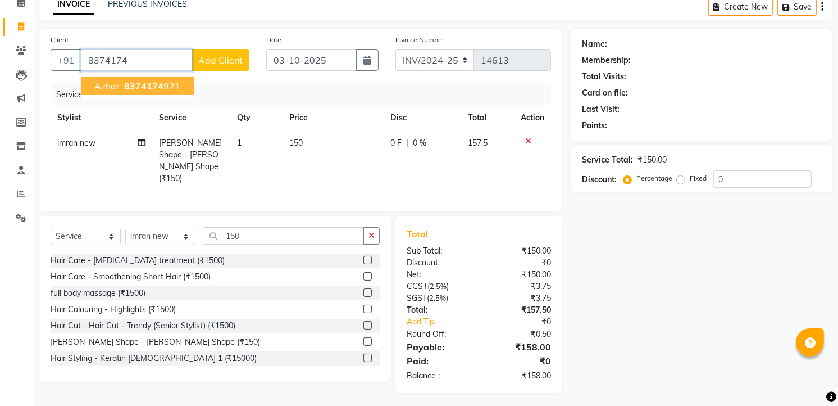
click at [169, 86] on ngb-highlight "8374174 921" at bounding box center [151, 85] width 58 height 11
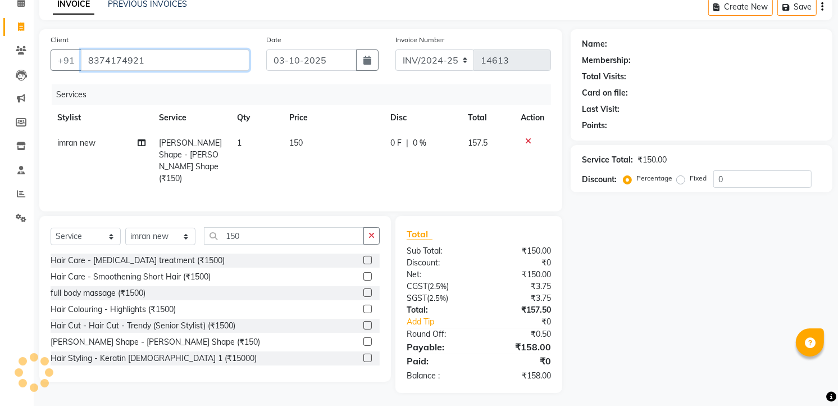
type input "8374174921"
select select "1: Object"
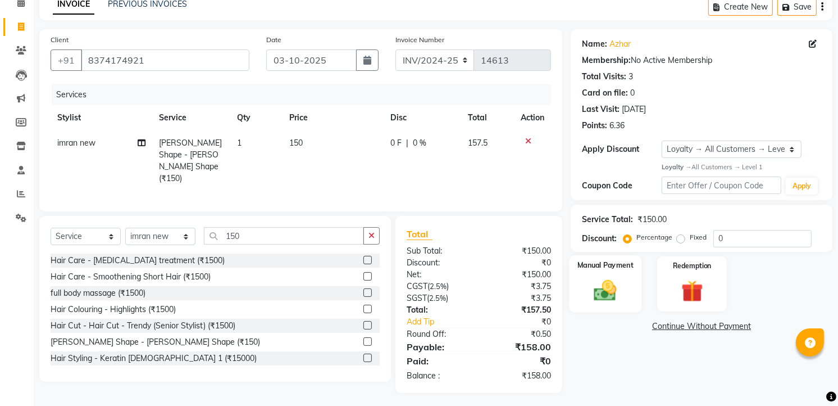
click at [581, 281] on div "Manual Payment" at bounding box center [606, 283] width 72 height 57
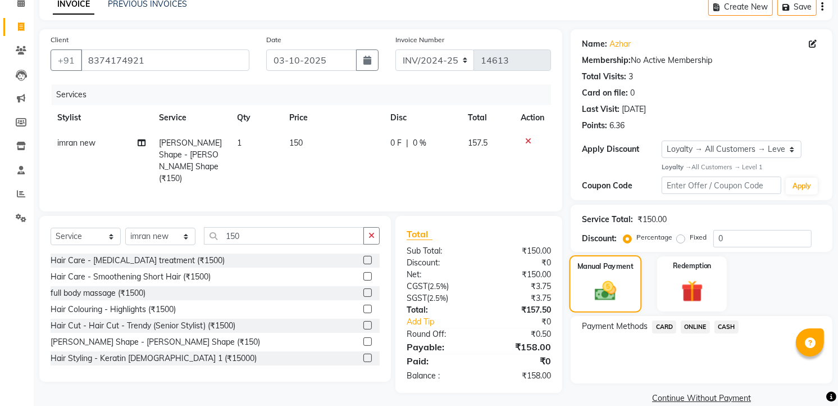
scroll to position [71, 0]
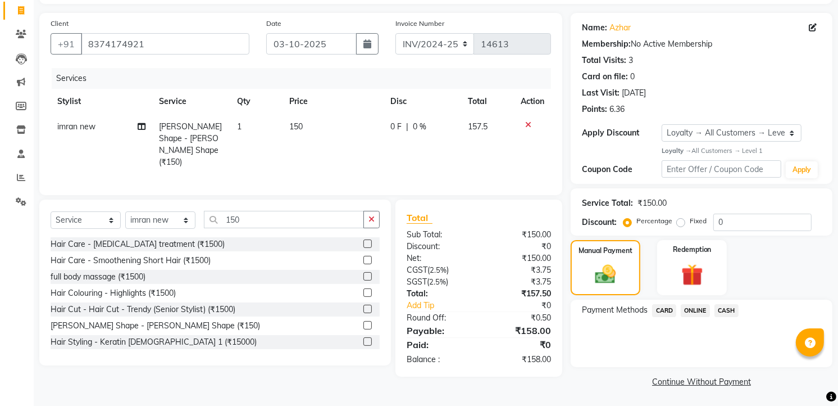
click at [727, 311] on span "CASH" at bounding box center [727, 310] width 24 height 13
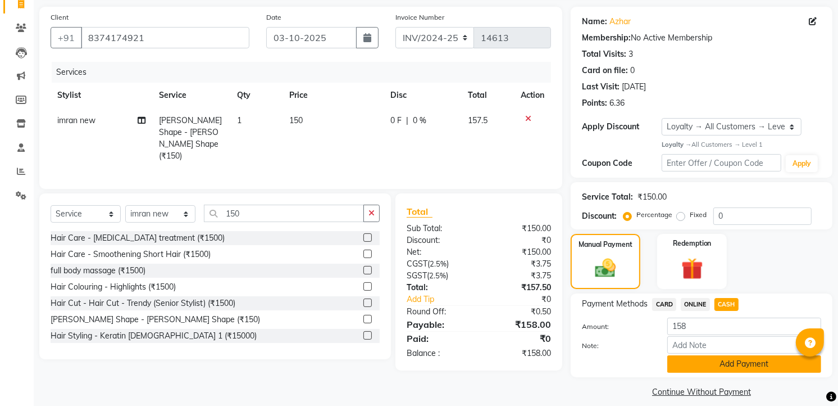
scroll to position [88, 0]
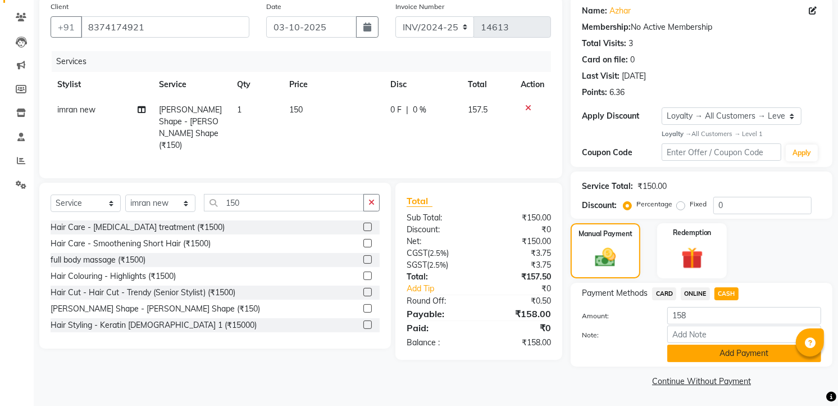
click at [722, 347] on button "Add Payment" at bounding box center [744, 352] width 154 height 17
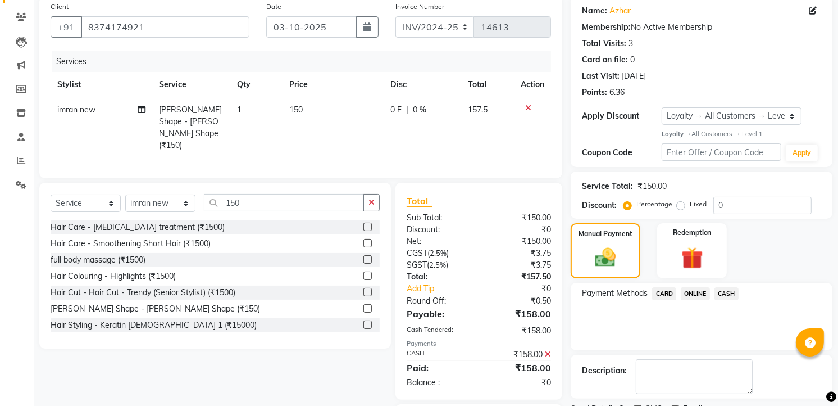
scroll to position [151, 0]
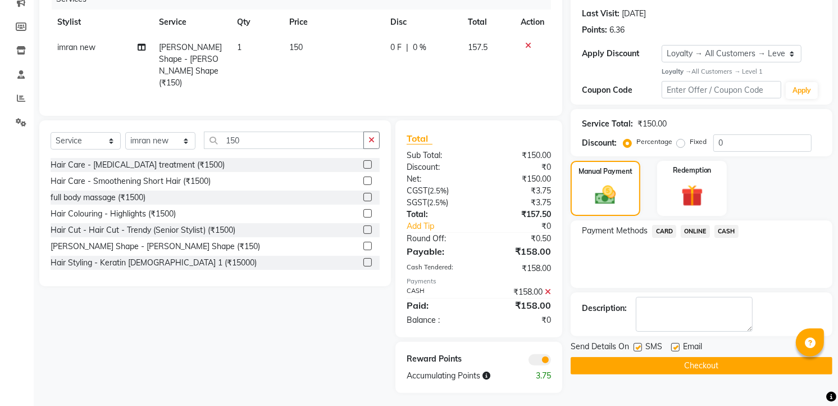
click at [706, 363] on button "Checkout" at bounding box center [702, 365] width 262 height 17
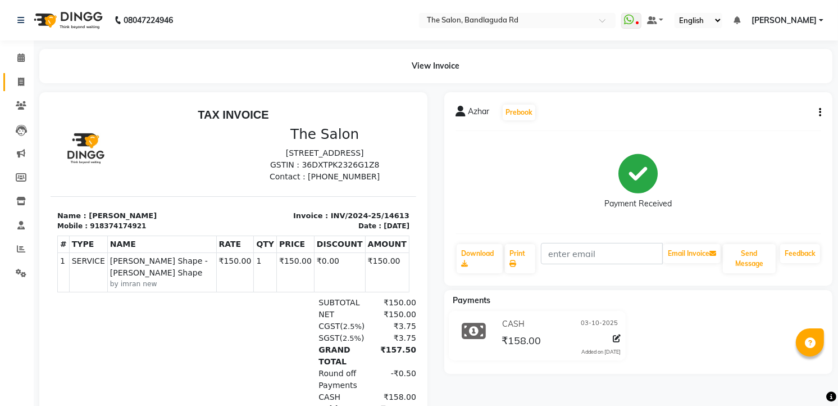
click at [10, 79] on link "Invoice" at bounding box center [16, 82] width 27 height 19
select select "service"
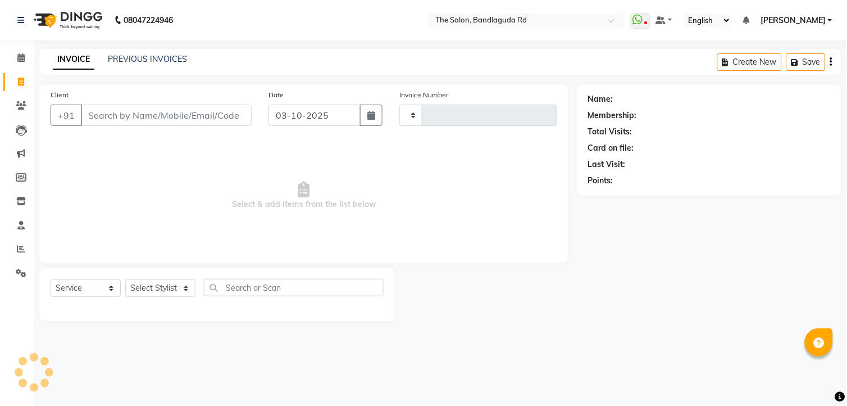
type input "14614"
select select "5198"
click at [138, 288] on select "Select Stylist [PERSON_NAME] [PERSON_NAME] [PERSON_NAME] new [PERSON_NAME] [PER…" at bounding box center [160, 287] width 70 height 17
select select "43772"
click at [125, 280] on select "Select Stylist [PERSON_NAME] [PERSON_NAME] [PERSON_NAME] new [PERSON_NAME] [PER…" at bounding box center [160, 287] width 70 height 17
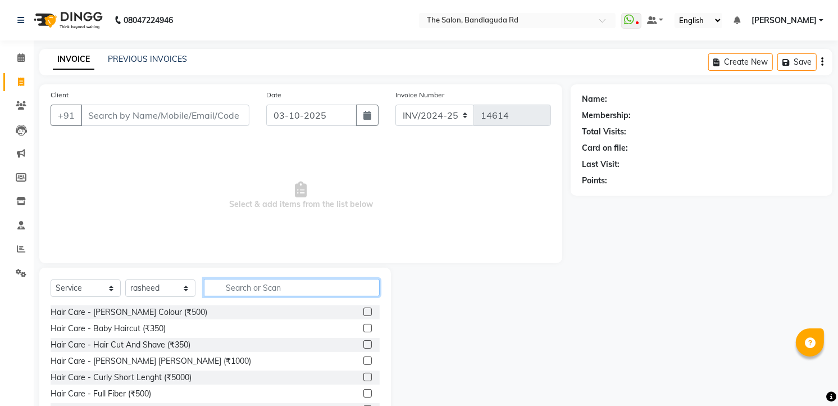
click at [258, 282] on input "text" at bounding box center [292, 287] width 176 height 17
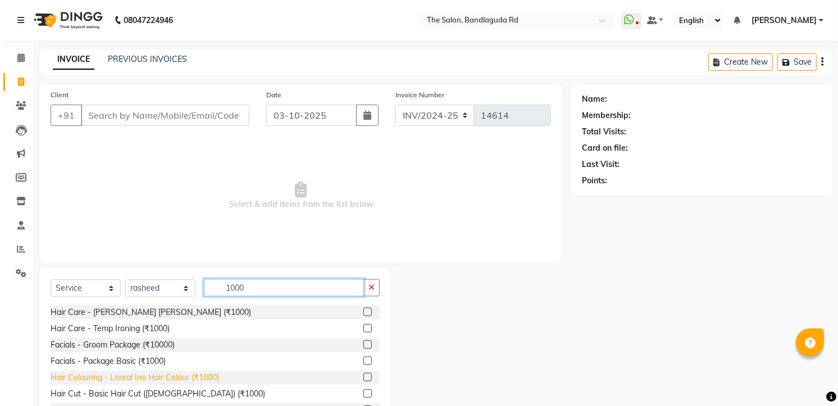
type input "1000"
click at [198, 378] on div "Hair Colouring - Loreal Ino Hair Colour (₹1000)" at bounding box center [135, 377] width 169 height 12
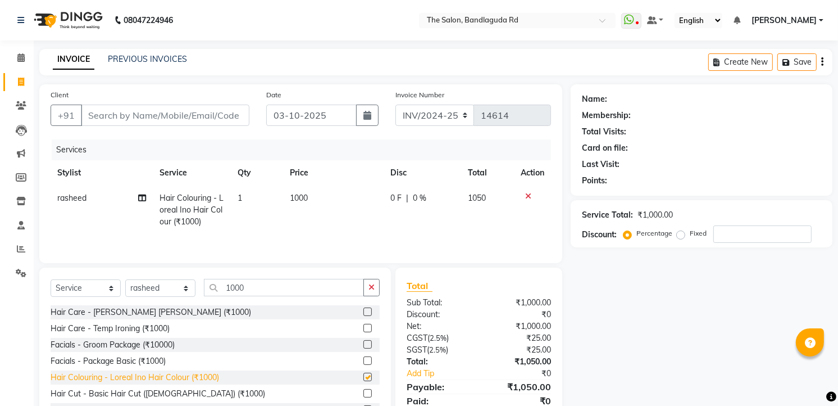
checkbox input "false"
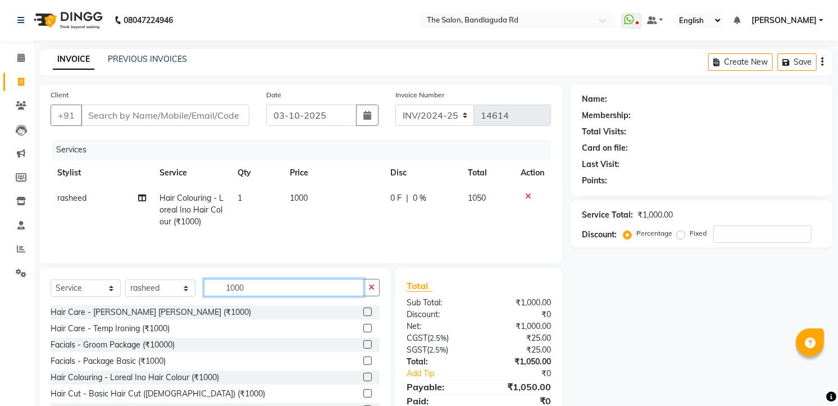
click at [254, 293] on input "1000" at bounding box center [284, 287] width 160 height 17
type input "1"
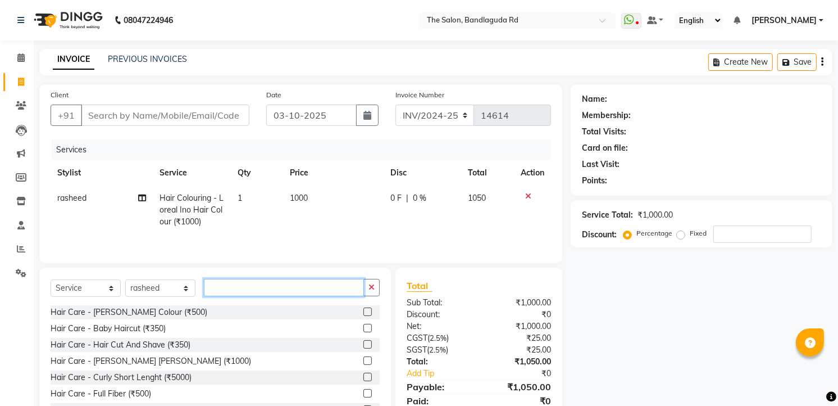
drag, startPoint x: 374, startPoint y: 399, endPoint x: 285, endPoint y: 284, distance: 145.9
click at [285, 284] on input "text" at bounding box center [284, 287] width 160 height 17
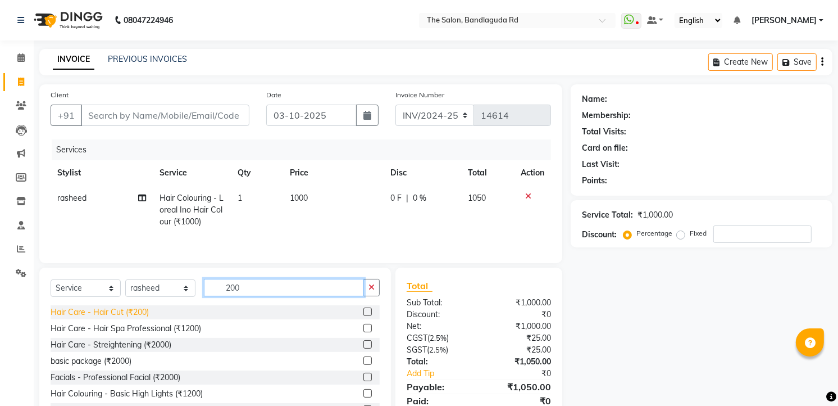
type input "200"
click at [117, 311] on div "Hair Care - Hair Cut (₹200)" at bounding box center [100, 312] width 98 height 12
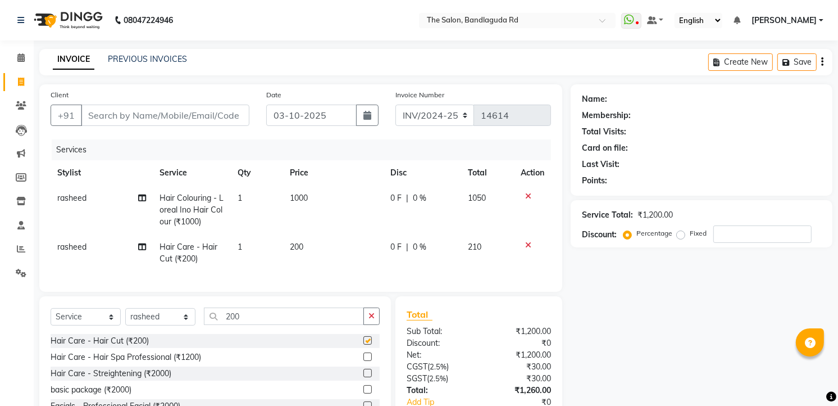
checkbox input "false"
click at [167, 118] on input "Client" at bounding box center [165, 114] width 169 height 21
type input "8"
type input "0"
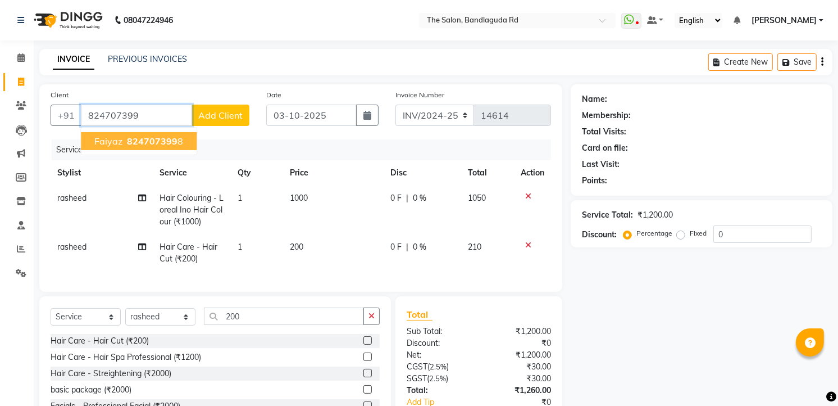
click at [175, 142] on ngb-highlight "824707399 8" at bounding box center [154, 140] width 58 height 11
type input "8247073998"
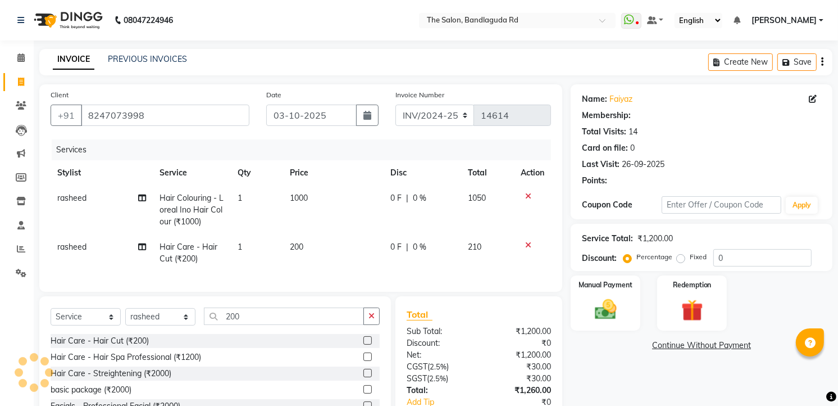
select select "1: Object"
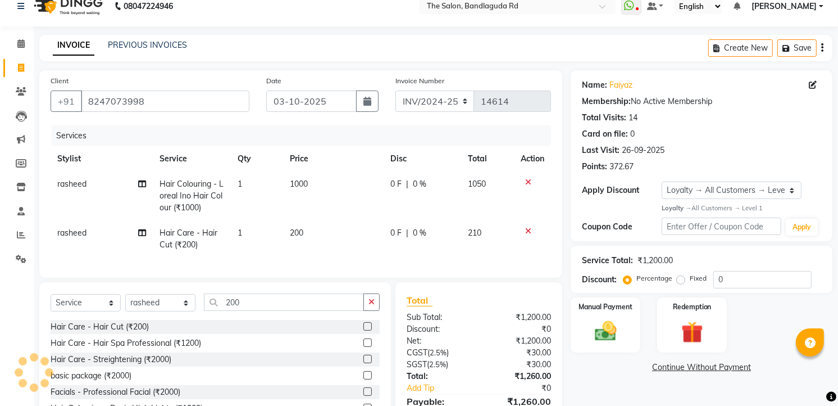
scroll to position [82, 0]
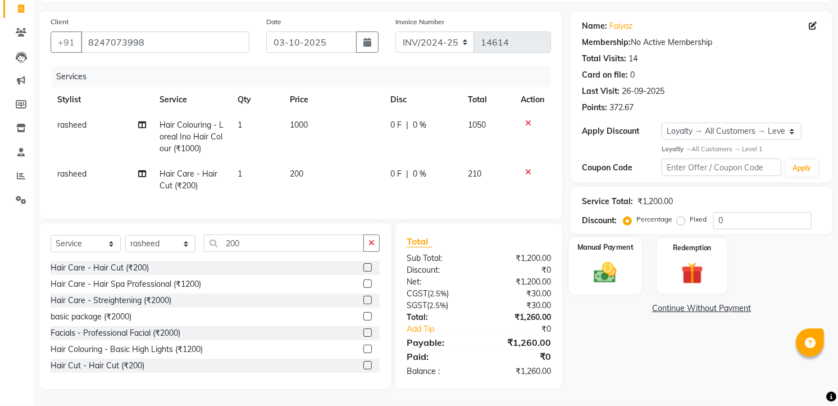
click at [621, 260] on img at bounding box center [606, 272] width 37 height 26
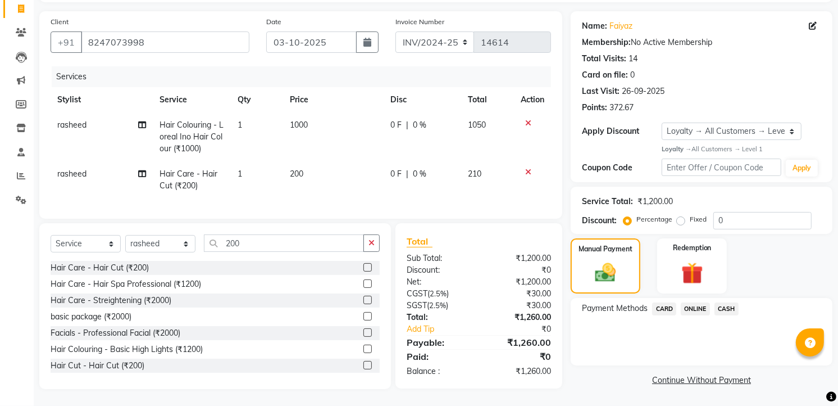
click at [698, 302] on span "ONLINE" at bounding box center [695, 308] width 29 height 13
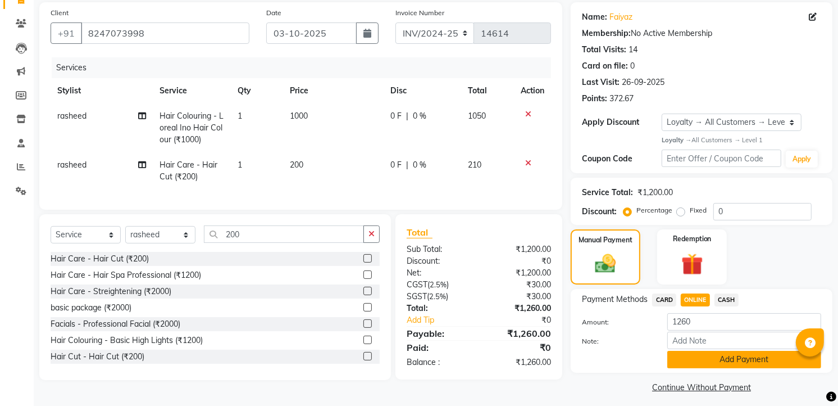
click at [739, 365] on button "Add Payment" at bounding box center [744, 359] width 154 height 17
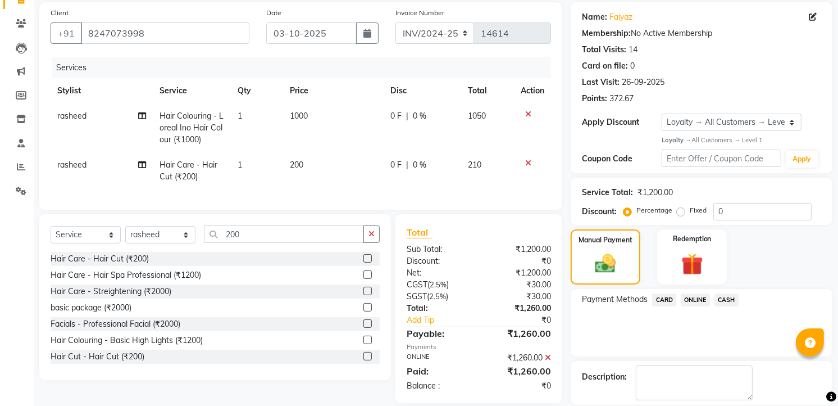
scroll to position [161, 0]
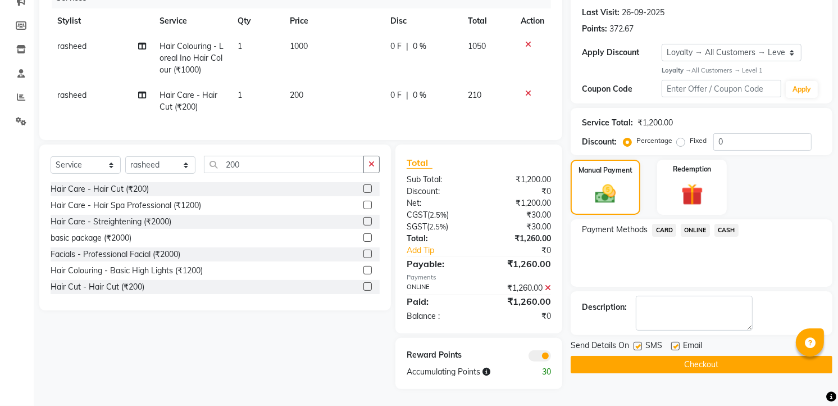
click at [737, 356] on button "Checkout" at bounding box center [702, 364] width 262 height 17
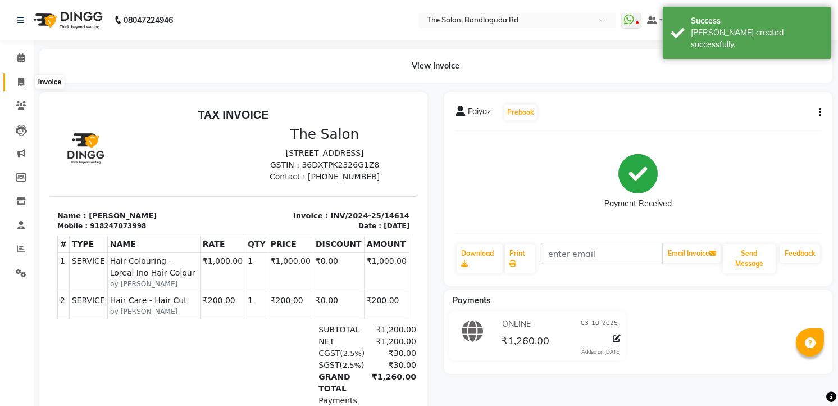
click at [21, 78] on icon at bounding box center [21, 82] width 6 height 8
select select "service"
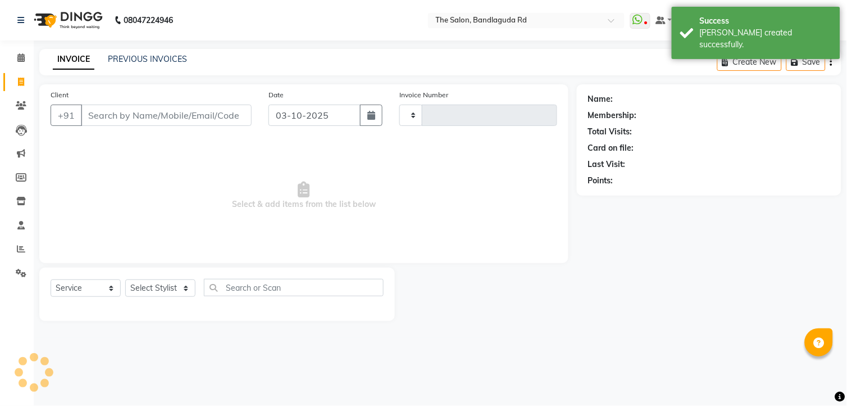
type input "14615"
select select "5198"
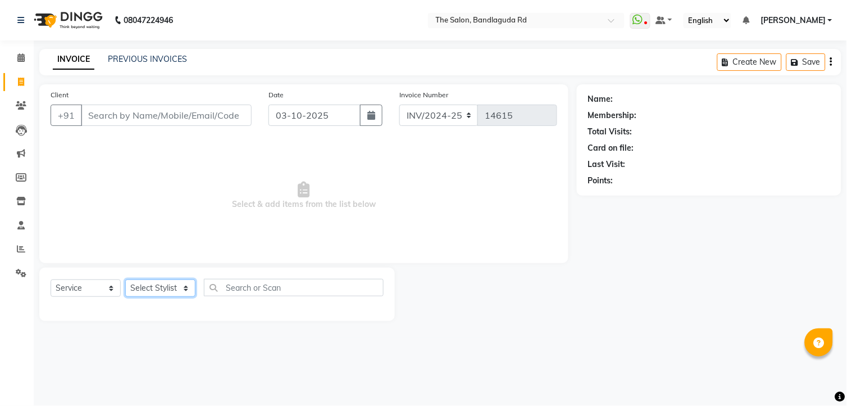
drag, startPoint x: 175, startPoint y: 283, endPoint x: 161, endPoint y: 284, distance: 14.1
click at [166, 284] on select "Select Stylist [PERSON_NAME] [PERSON_NAME] [PERSON_NAME] new [PERSON_NAME] [PER…" at bounding box center [160, 287] width 70 height 17
select select "63353"
click at [125, 280] on select "Select Stylist [PERSON_NAME] [PERSON_NAME] [PERSON_NAME] new [PERSON_NAME] [PER…" at bounding box center [160, 287] width 70 height 17
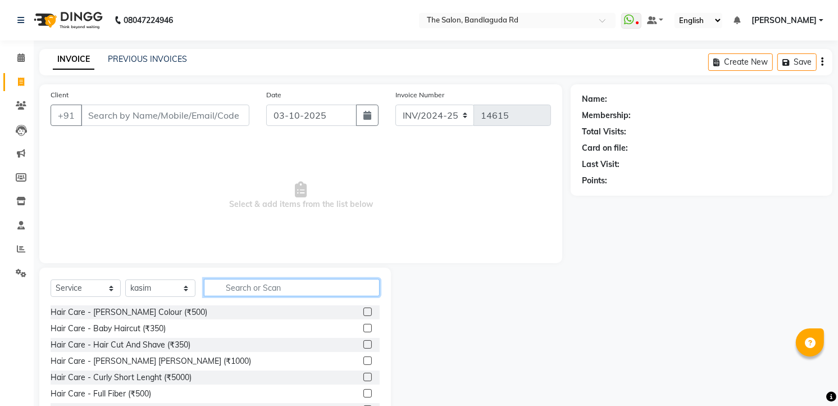
click at [255, 294] on input "text" at bounding box center [292, 287] width 176 height 17
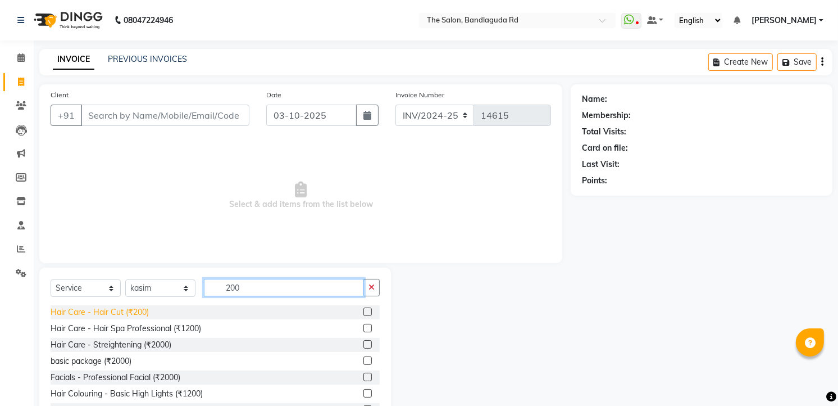
type input "200"
click at [83, 307] on div "Hair Care - Hair Cut (₹200)" at bounding box center [100, 312] width 98 height 12
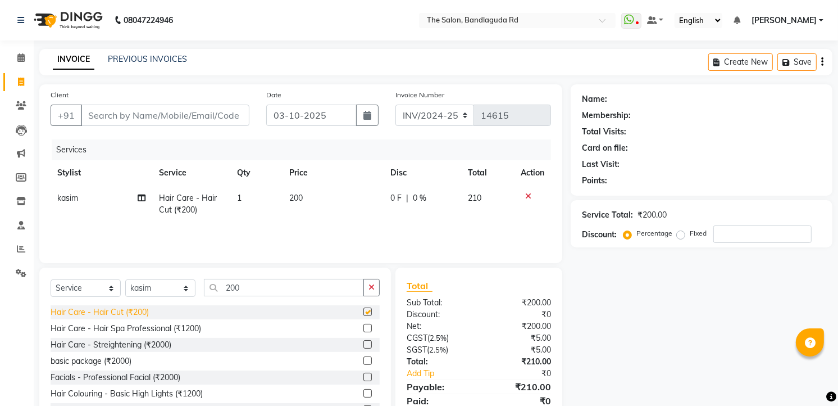
checkbox input "false"
click at [265, 285] on input "200" at bounding box center [284, 287] width 160 height 17
type input "2"
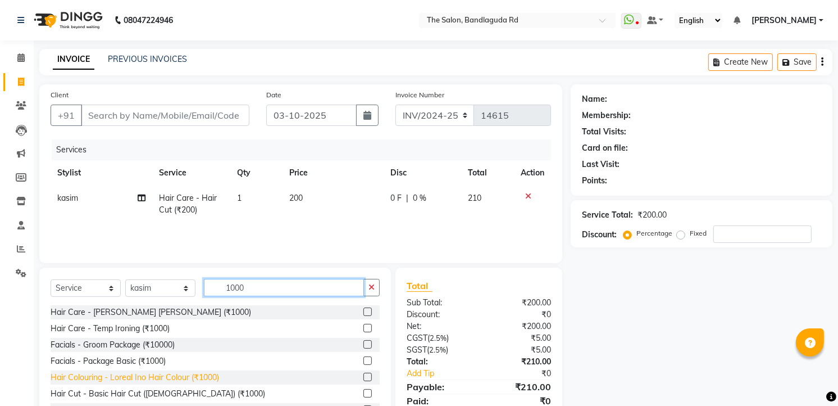
type input "1000"
click at [196, 381] on div "Hair Colouring - Loreal Ino Hair Colour (₹1000)" at bounding box center [135, 377] width 169 height 12
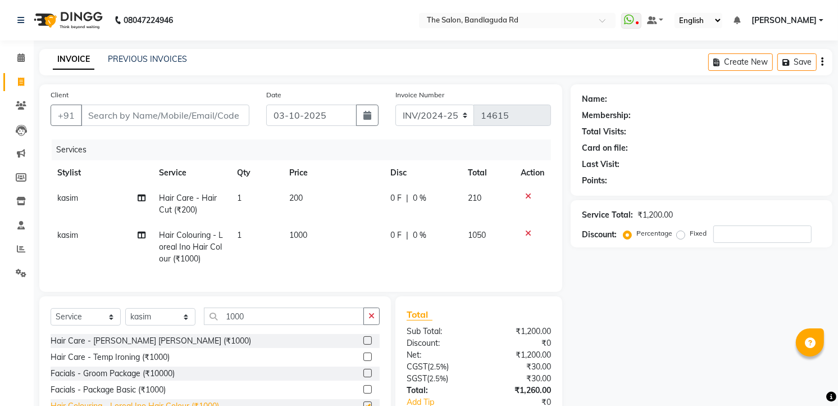
checkbox input "false"
click at [246, 323] on input "1000" at bounding box center [284, 315] width 160 height 17
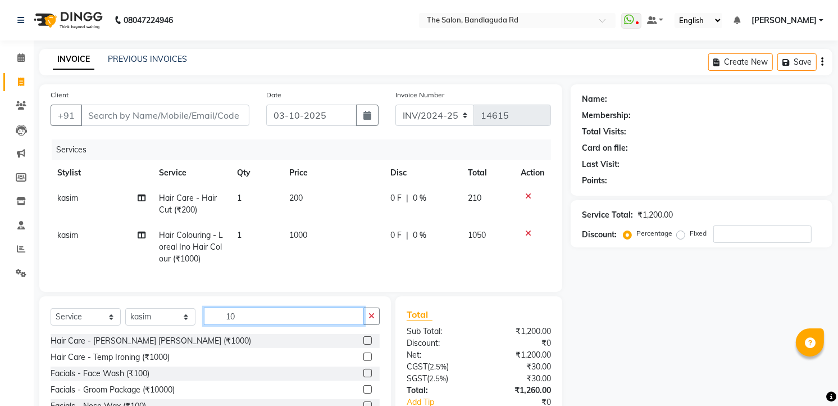
type input "1"
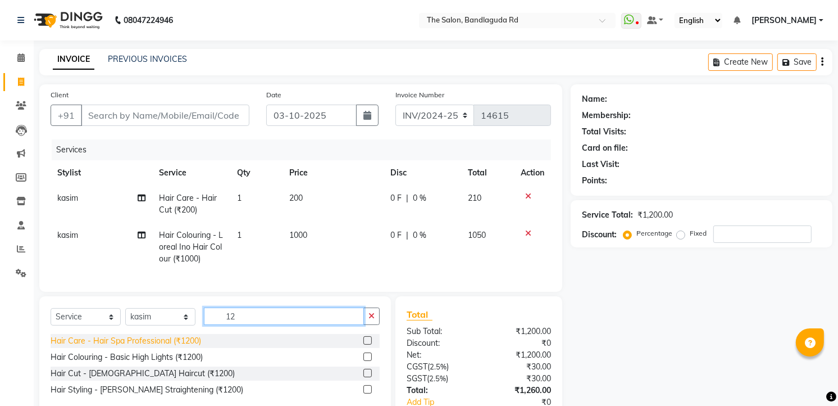
type input "12"
click at [167, 347] on div "Hair Care - Hair Spa Professional (₹1200)" at bounding box center [126, 341] width 151 height 12
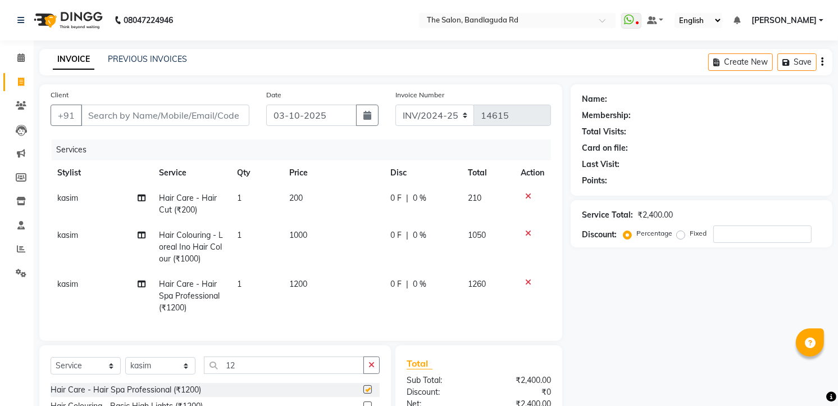
checkbox input "false"
click at [220, 113] on input "Client" at bounding box center [165, 114] width 169 height 21
type input "9"
type input "0"
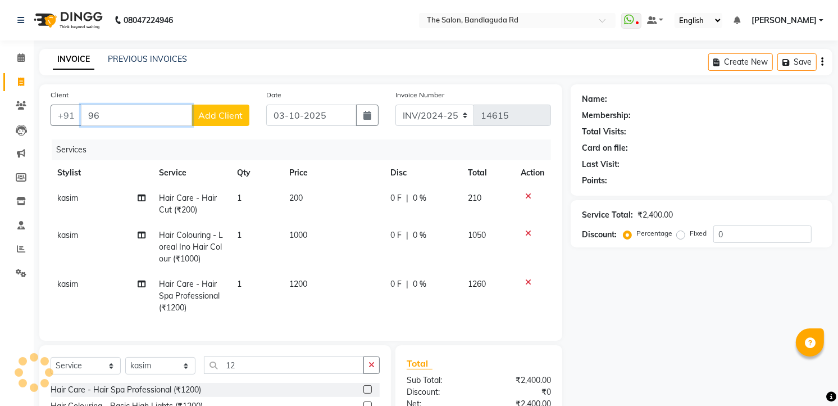
type input "9"
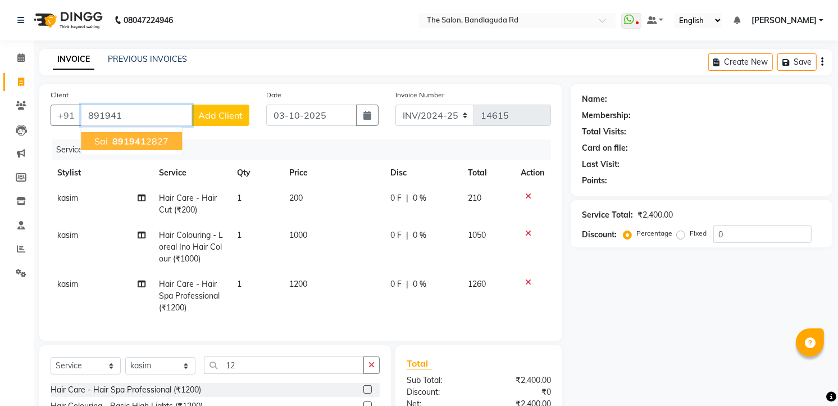
click at [161, 133] on button "Sai 891941 2827" at bounding box center [131, 141] width 101 height 18
type input "8919412827"
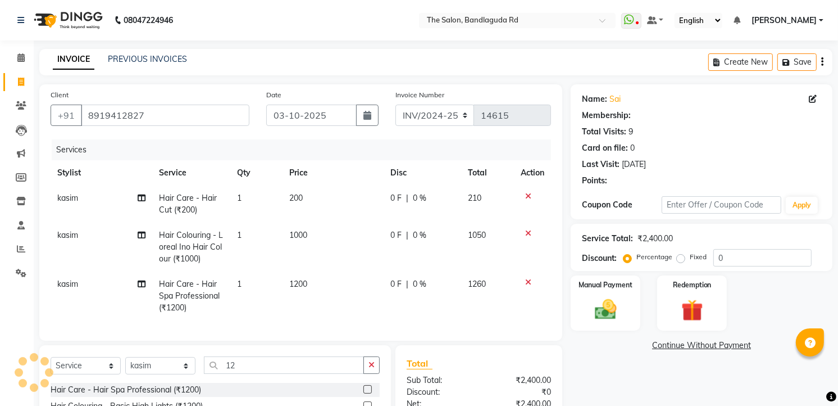
select select "2: Object"
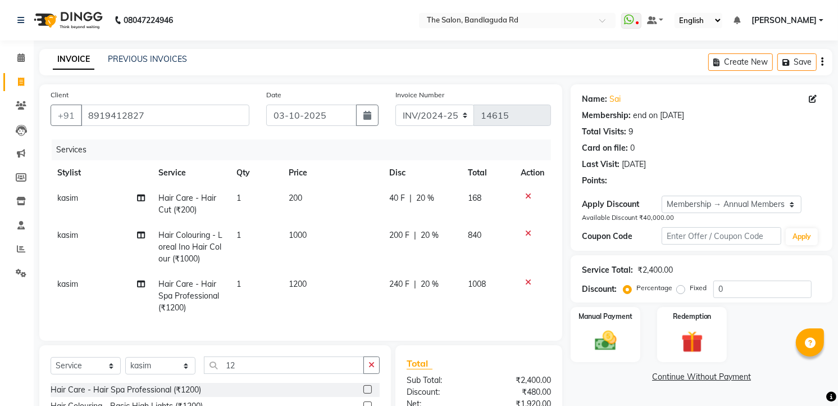
type input "20"
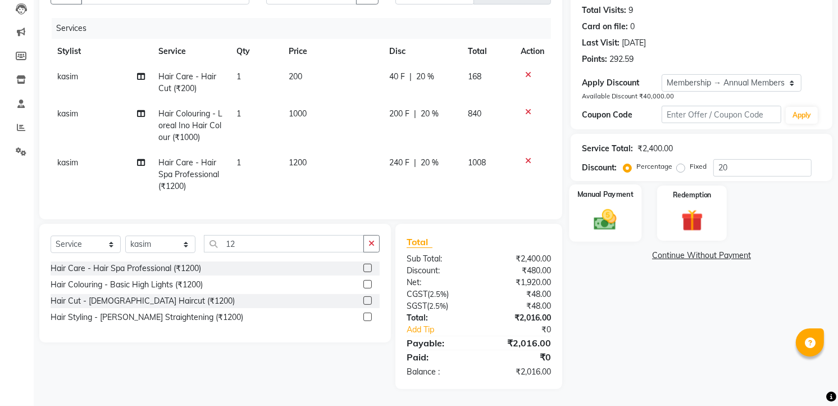
click at [592, 210] on img at bounding box center [606, 219] width 37 height 26
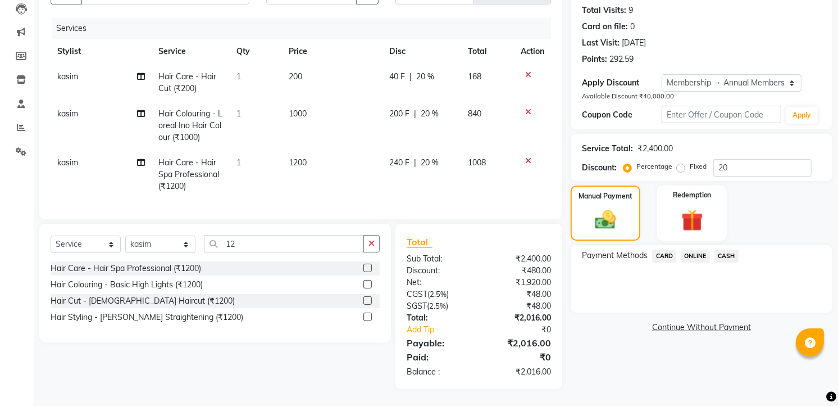
click at [732, 249] on span "CASH" at bounding box center [727, 255] width 24 height 13
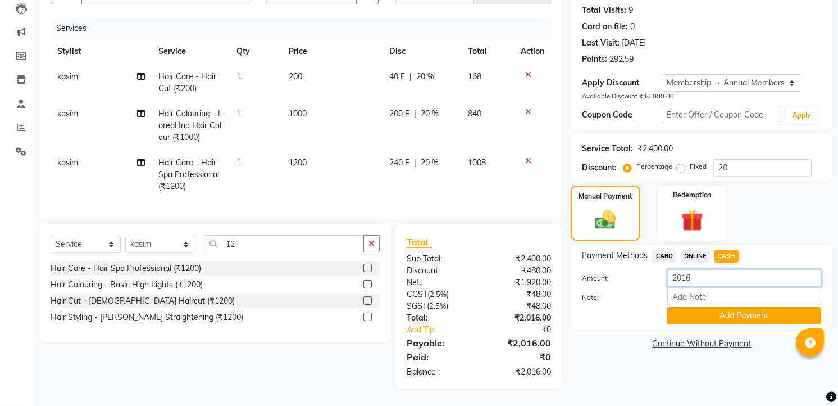
click at [712, 269] on input "2016" at bounding box center [744, 277] width 154 height 17
type input "2"
drag, startPoint x: 681, startPoint y: 238, endPoint x: 691, endPoint y: 243, distance: 10.6
click at [681, 245] on div "Payment Methods CARD ONLINE CASH Amount: 2000 Note: Add Payment" at bounding box center [702, 287] width 262 height 84
click at [692, 250] on span "ONLINE" at bounding box center [695, 255] width 29 height 13
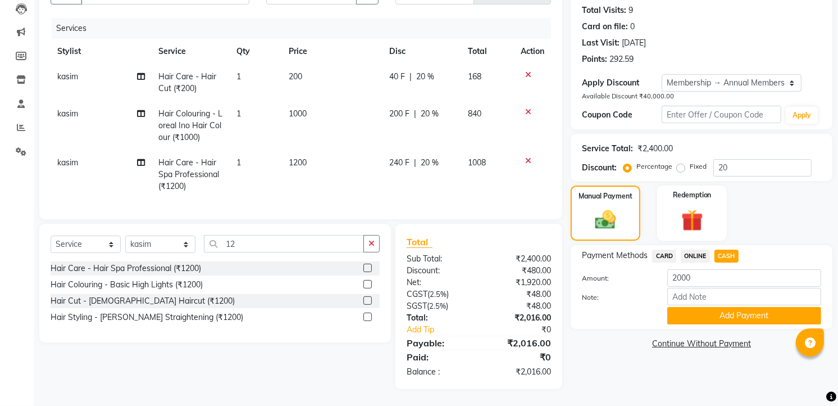
type input "2016"
click at [703, 307] on button "Add Payment" at bounding box center [744, 315] width 154 height 17
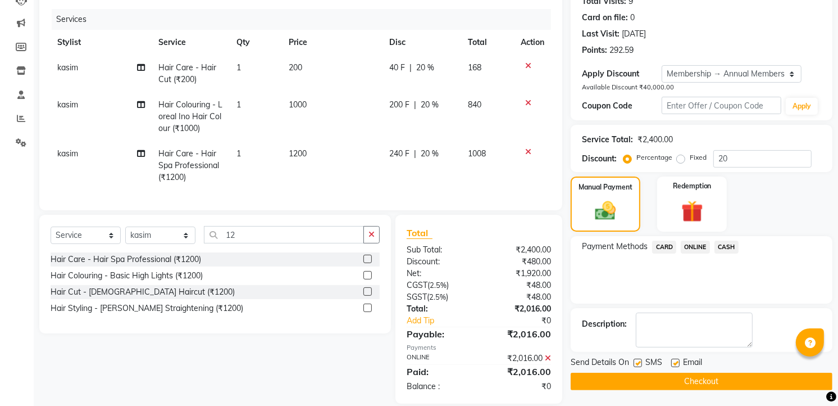
scroll to position [226, 0]
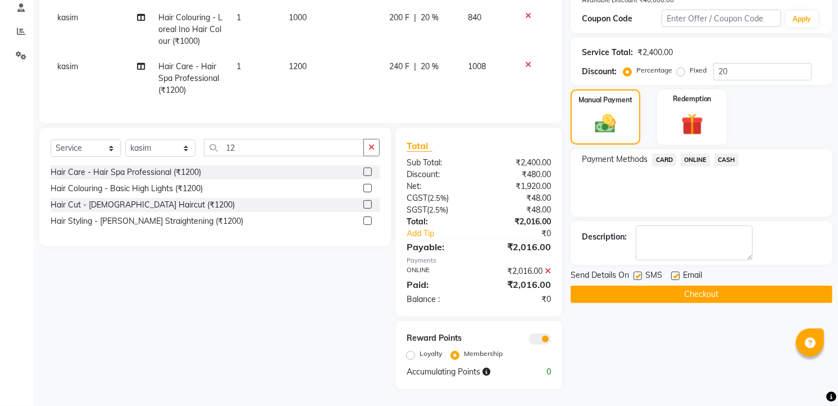
click at [548, 271] on icon at bounding box center [548, 271] width 6 height 8
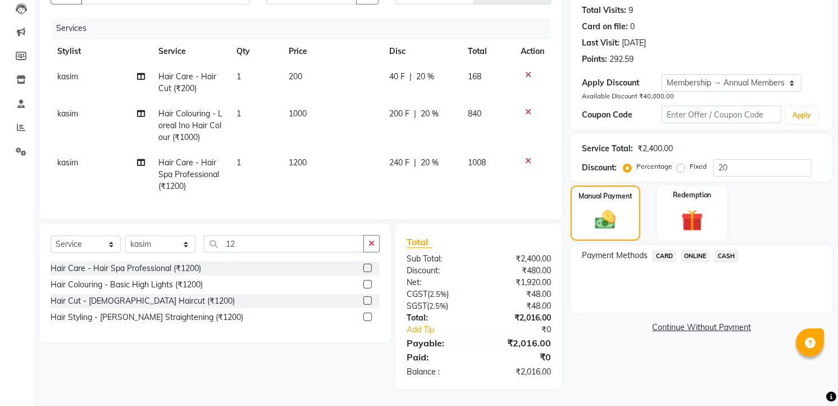
click at [717, 249] on span "CASH" at bounding box center [727, 255] width 24 height 13
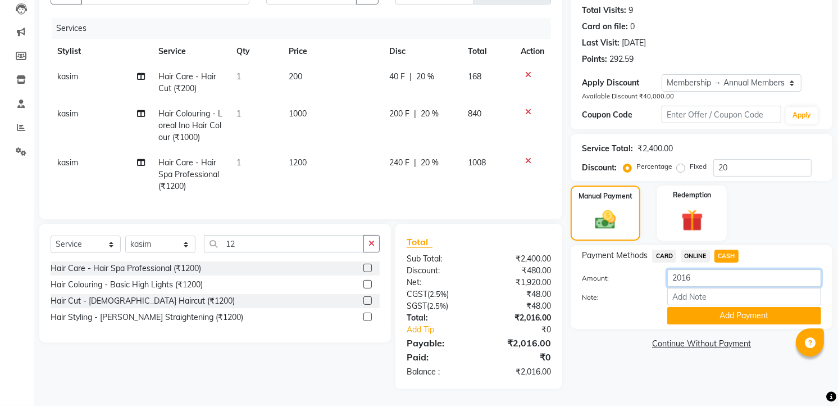
drag, startPoint x: 703, startPoint y: 272, endPoint x: 696, endPoint y: 270, distance: 8.2
click at [703, 271] on input "2016" at bounding box center [744, 277] width 154 height 17
type input "2"
type input "2000"
click at [706, 307] on button "Add Payment" at bounding box center [744, 315] width 154 height 17
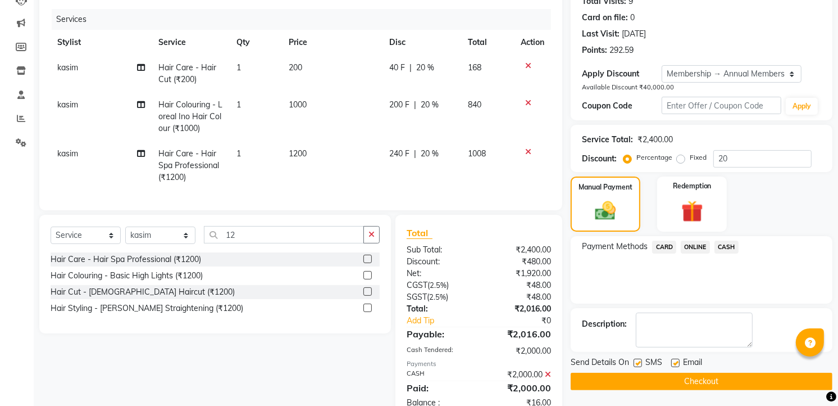
click at [690, 246] on span "ONLINE" at bounding box center [695, 246] width 29 height 13
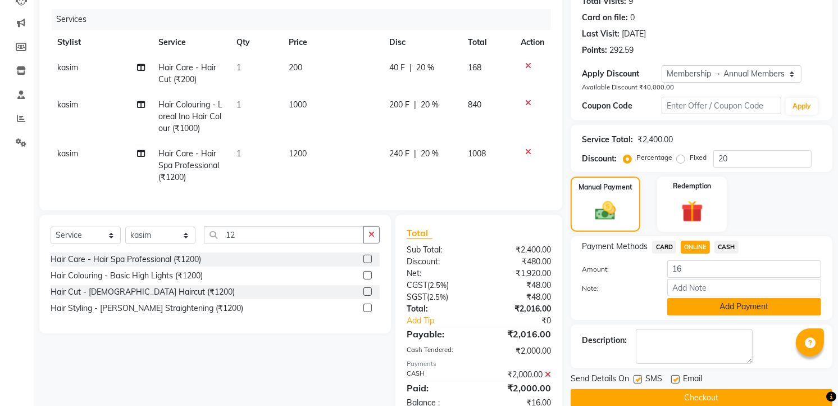
click at [714, 299] on button "Add Payment" at bounding box center [744, 306] width 154 height 17
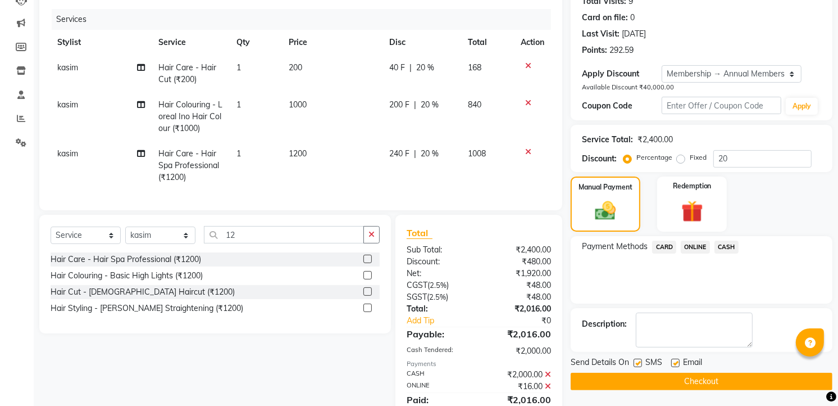
scroll to position [254, 0]
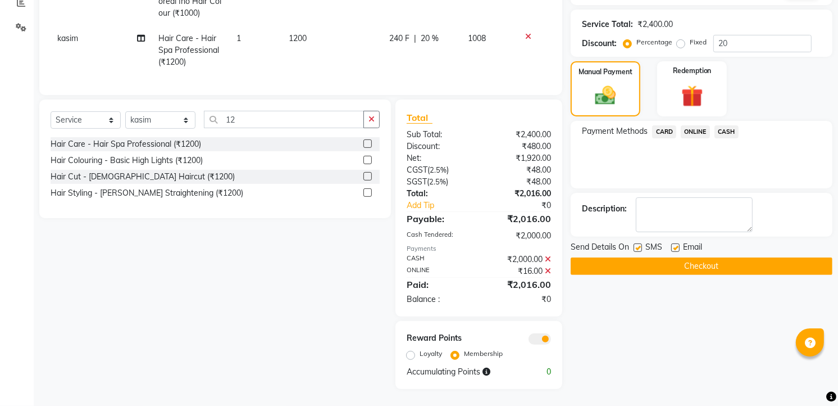
click at [712, 266] on div "Name: Sai Membership: end on [DATE] Total Visits: 9 Card on file: 0 Last Visit:…" at bounding box center [706, 114] width 270 height 550
click at [713, 260] on button "Checkout" at bounding box center [702, 265] width 262 height 17
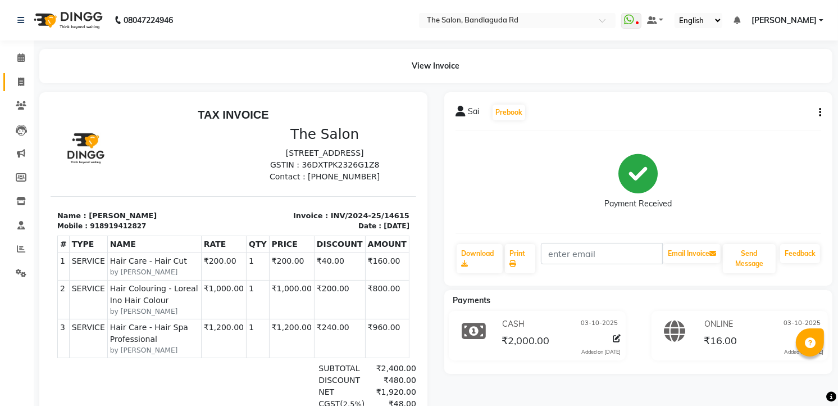
click at [25, 76] on span at bounding box center [21, 82] width 20 height 13
select select "service"
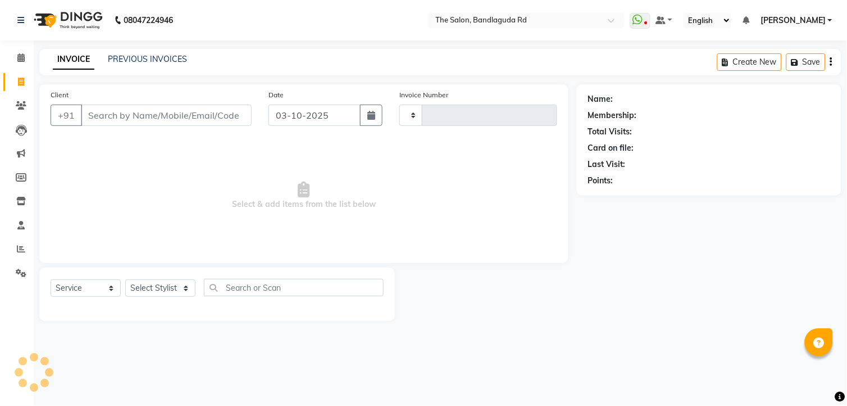
type input "14616"
select select "5198"
